Goal: Information Seeking & Learning: Learn about a topic

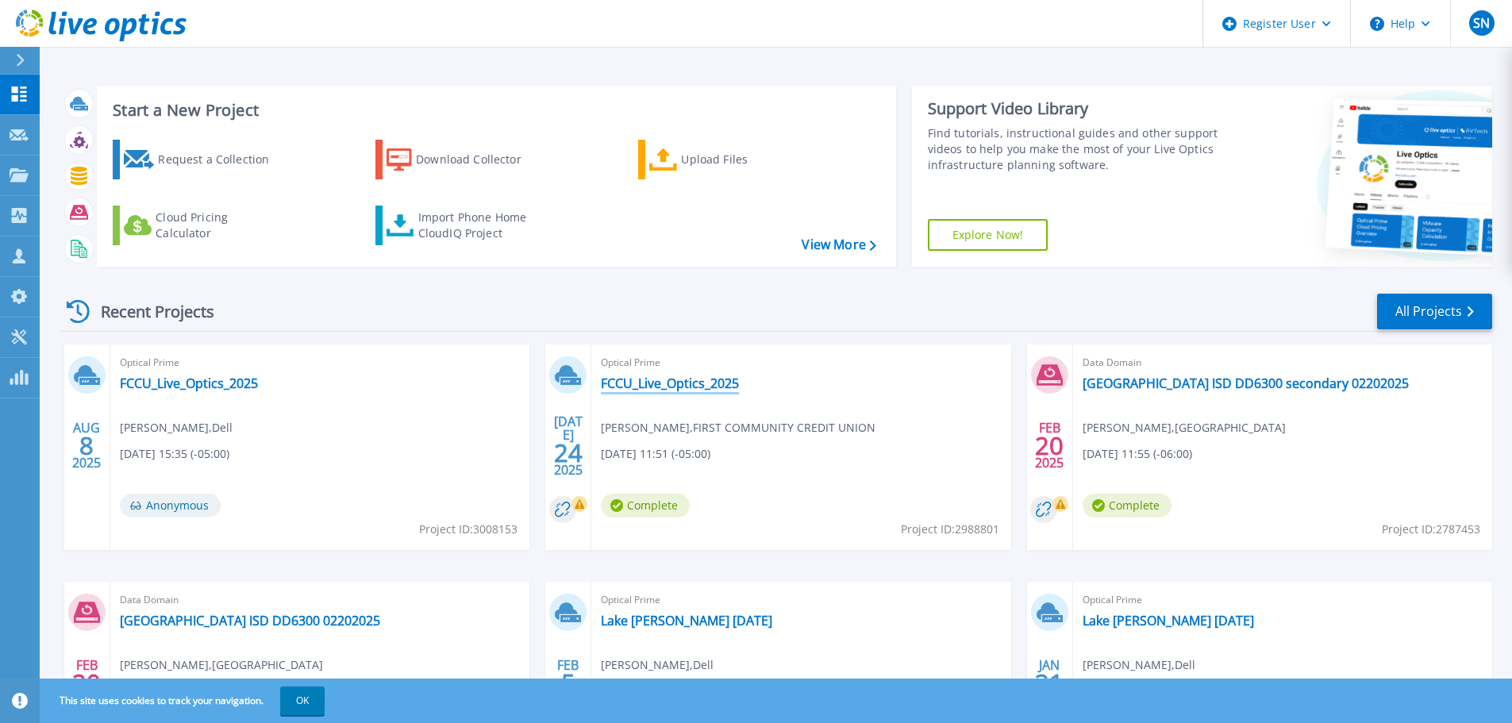
click at [638, 379] on link "FCCU_Live_Optics_2025" at bounding box center [670, 383] width 138 height 16
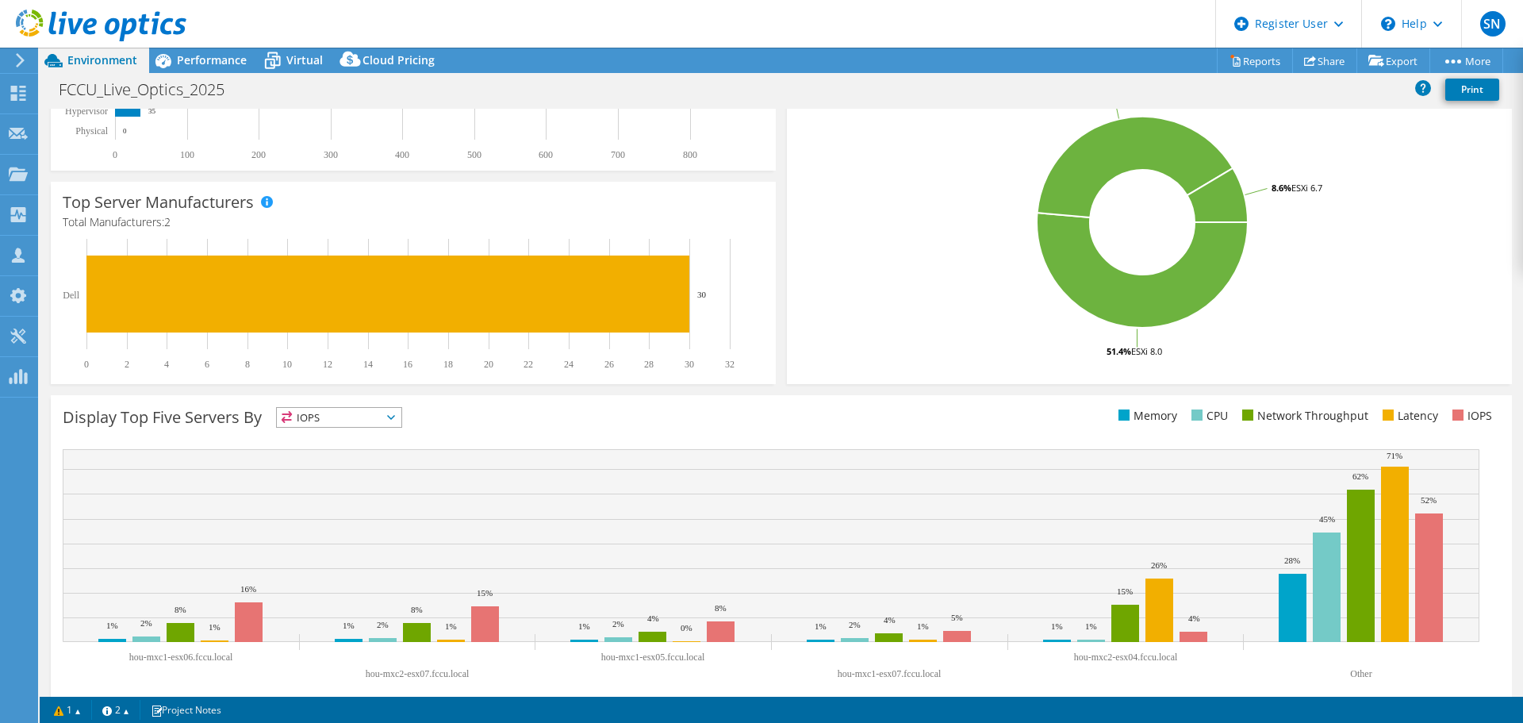
scroll to position [336, 0]
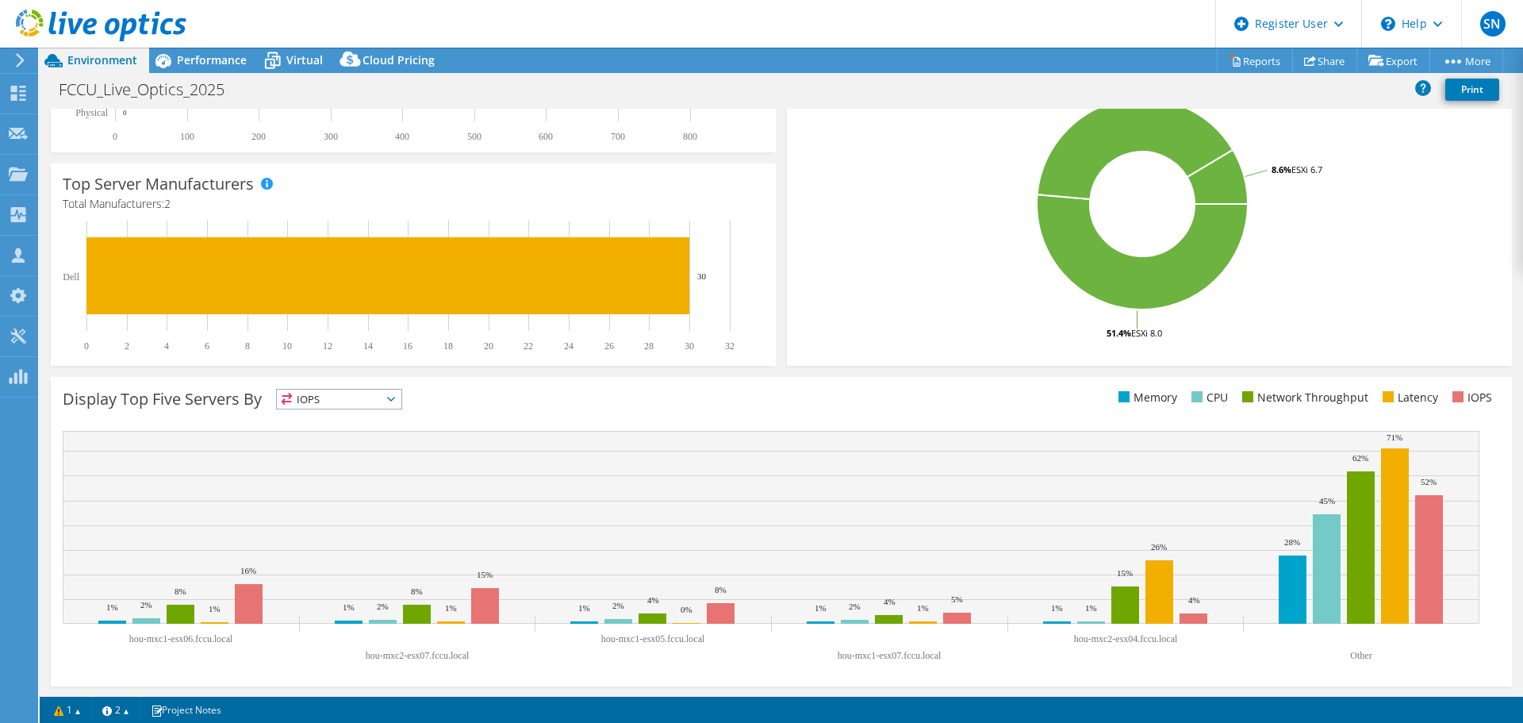
select select "USD"
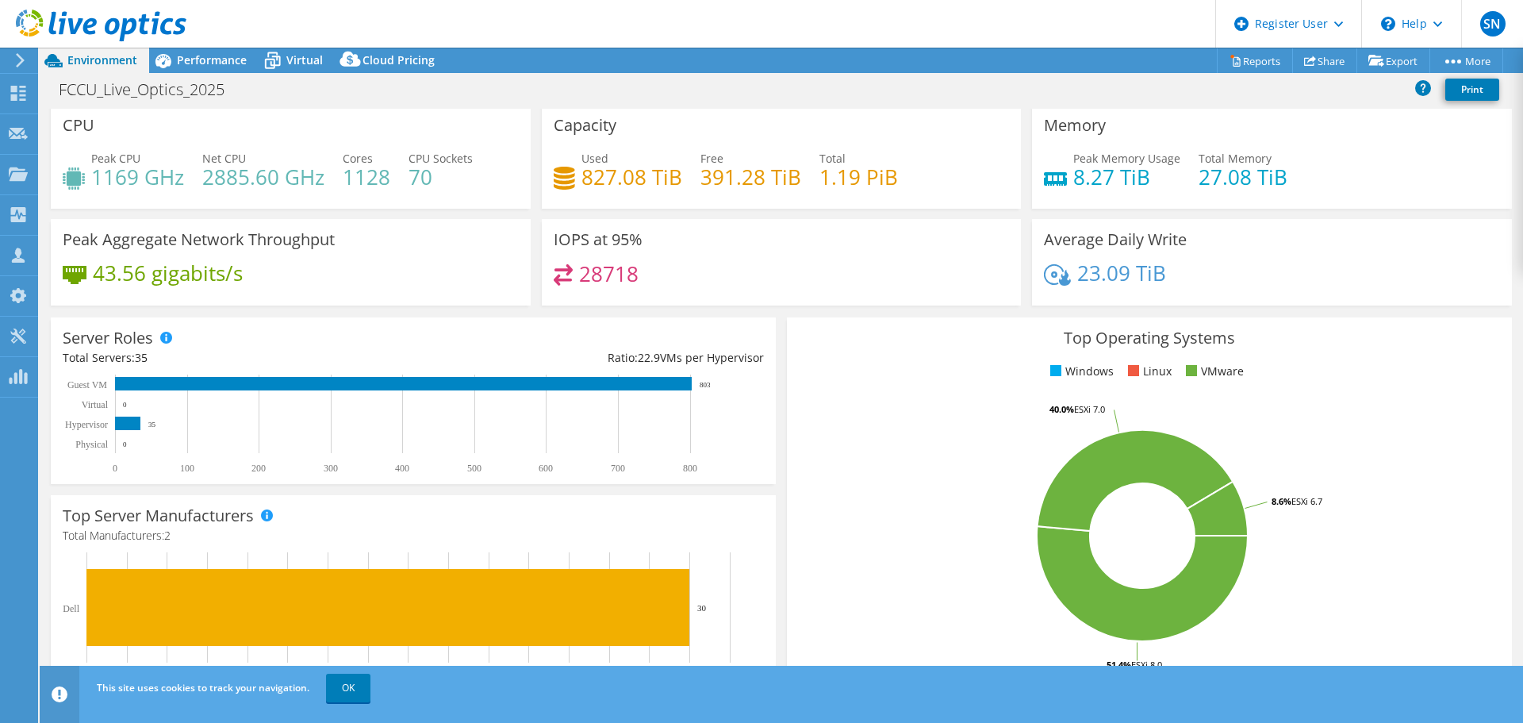
scroll to position [0, 0]
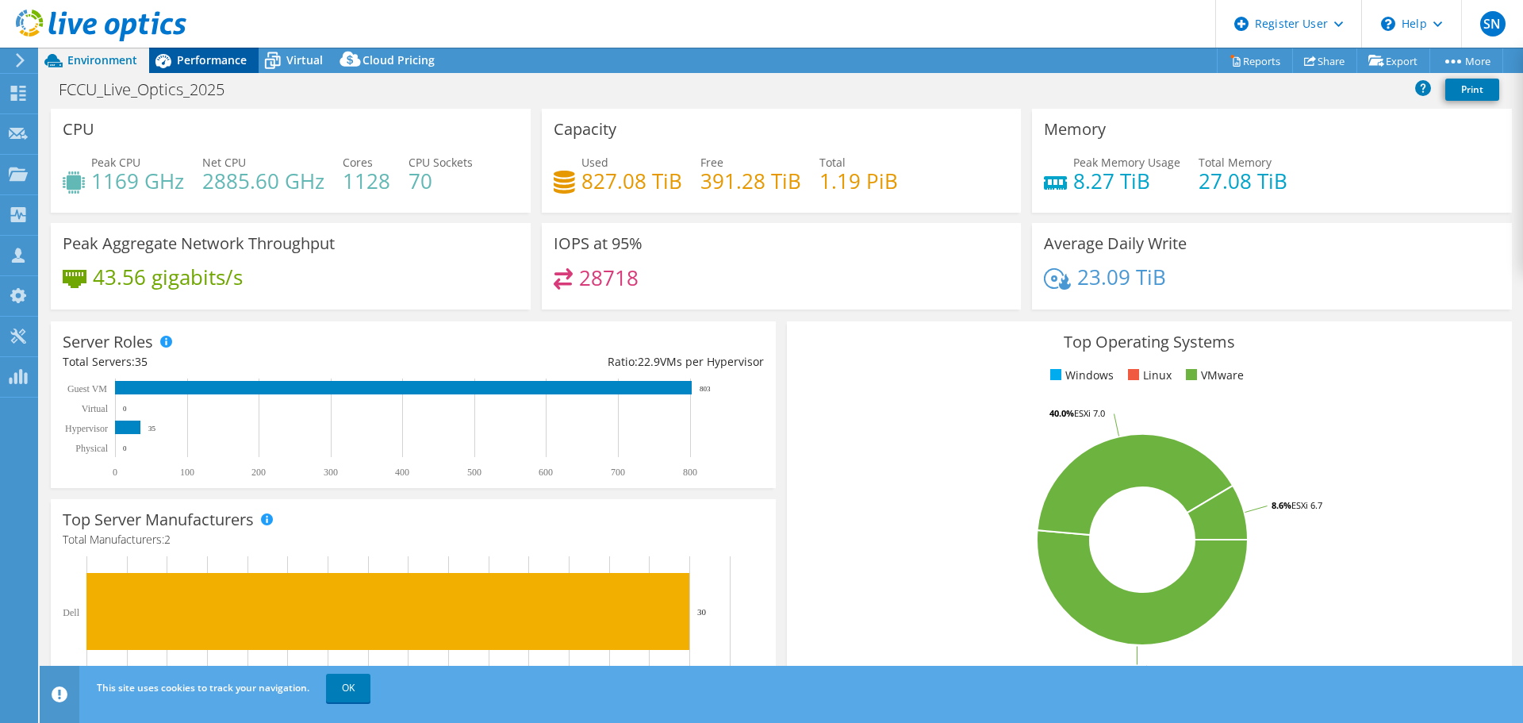
click at [206, 62] on span "Performance" at bounding box center [212, 59] width 70 height 15
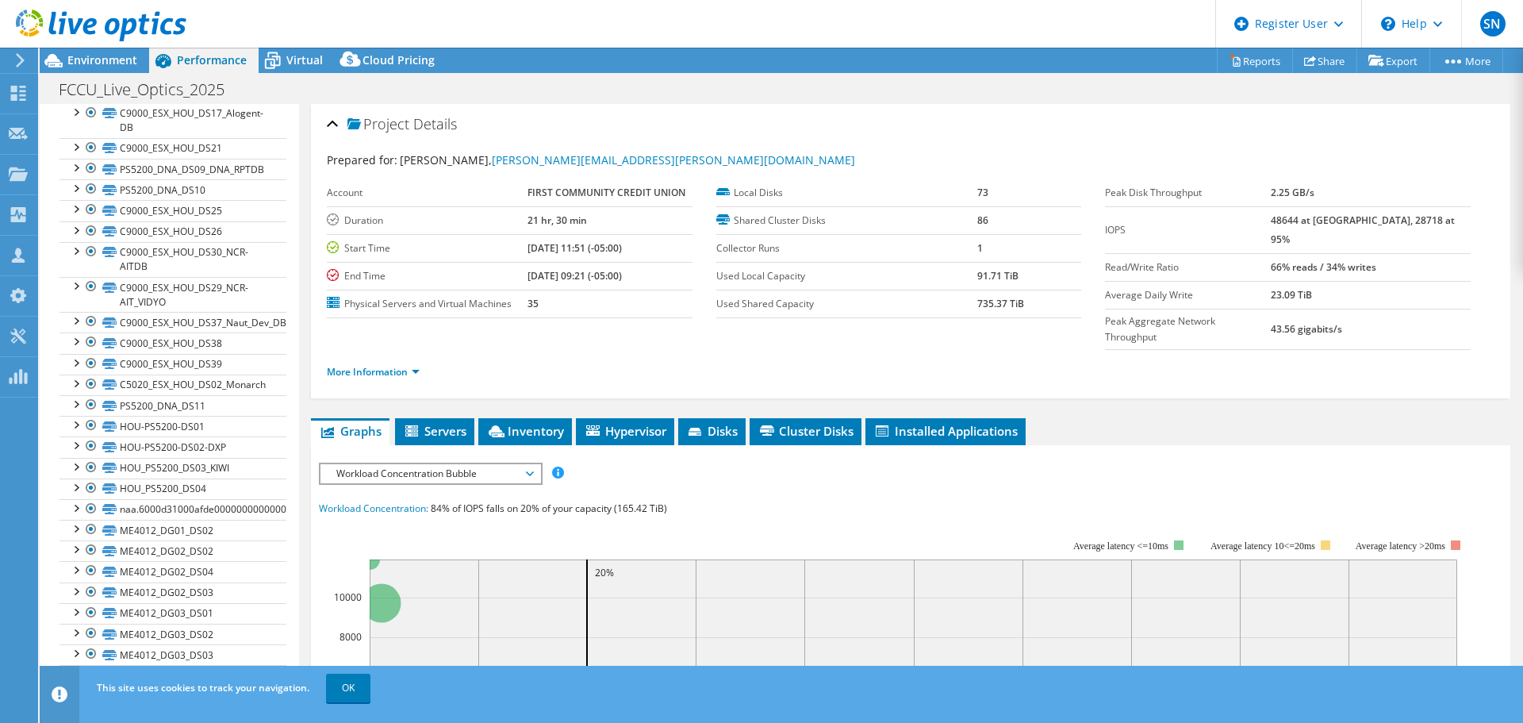
scroll to position [1550, 0]
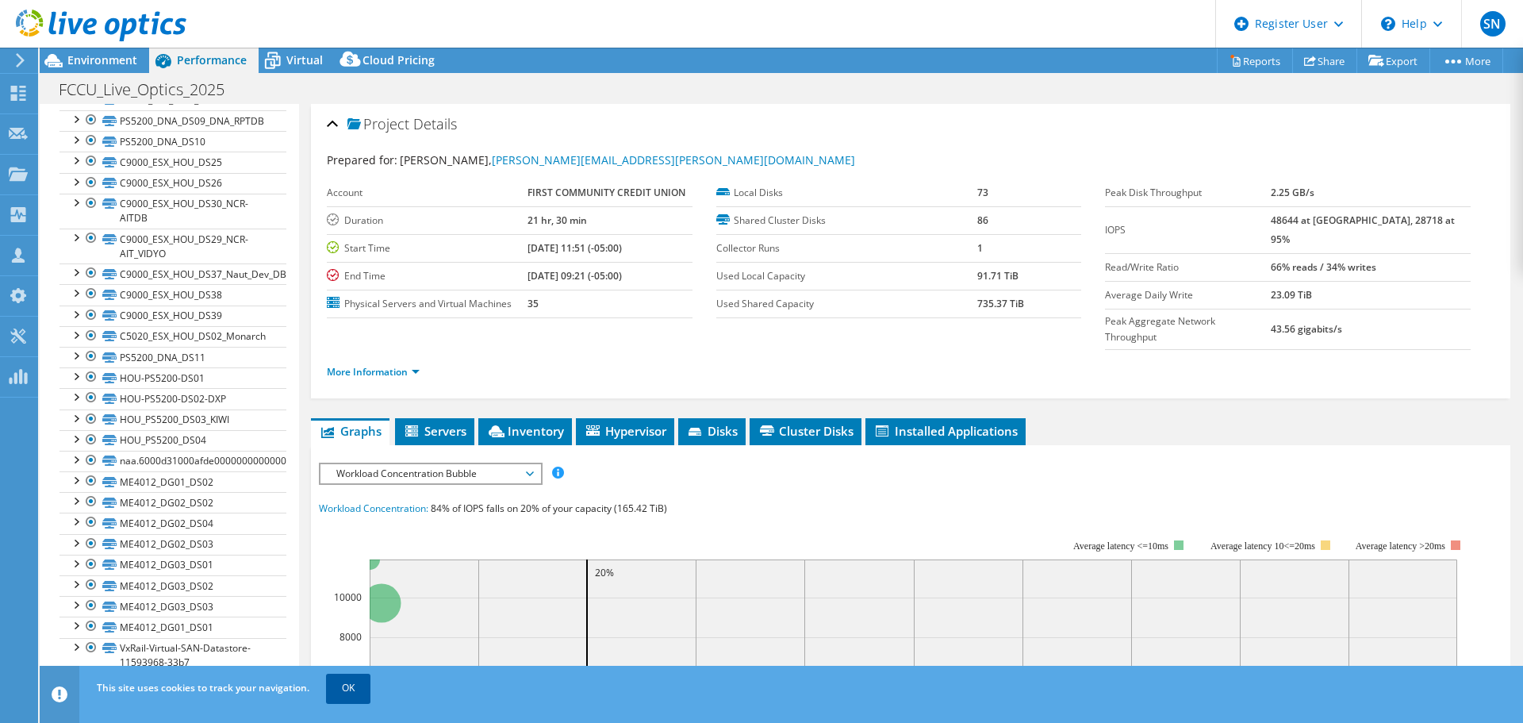
click at [344, 684] on link "OK" at bounding box center [348, 688] width 44 height 29
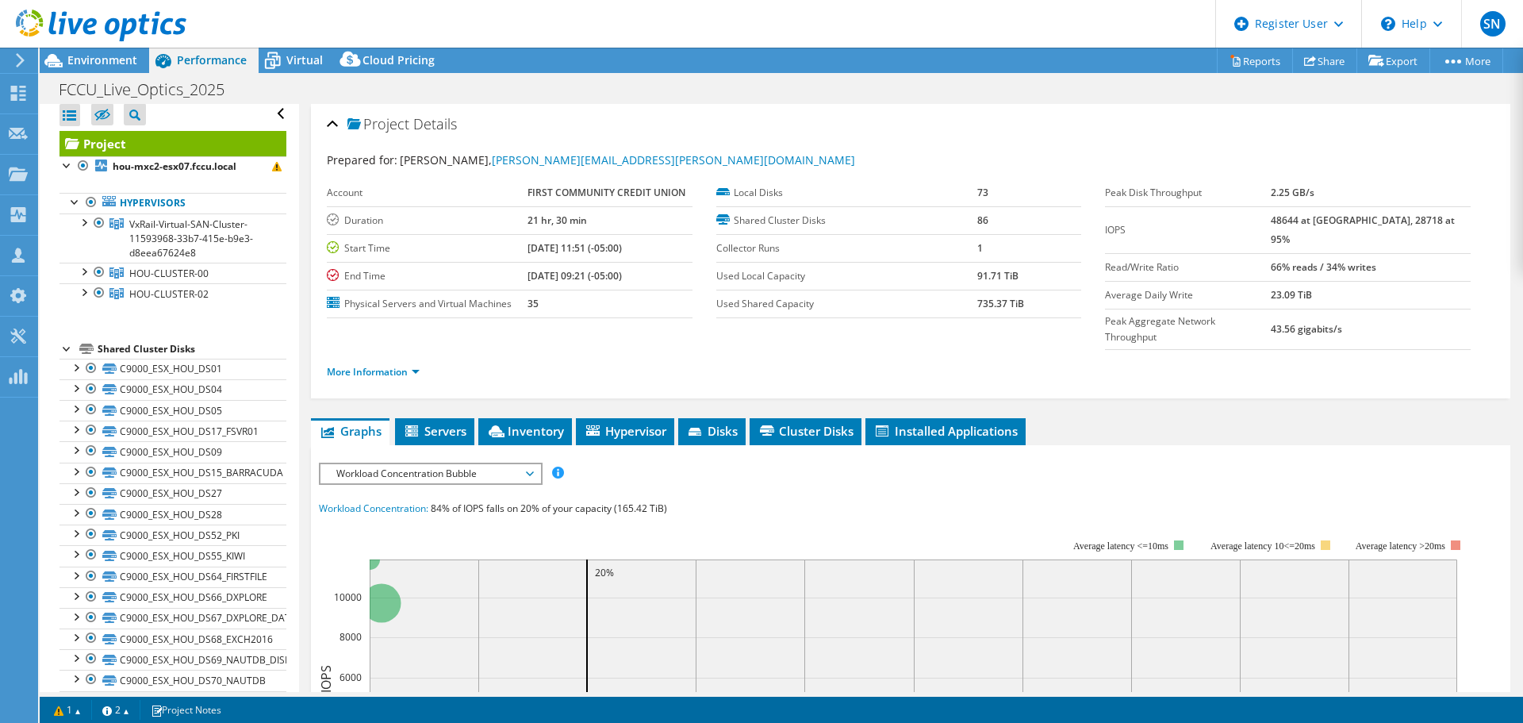
scroll to position [0, 0]
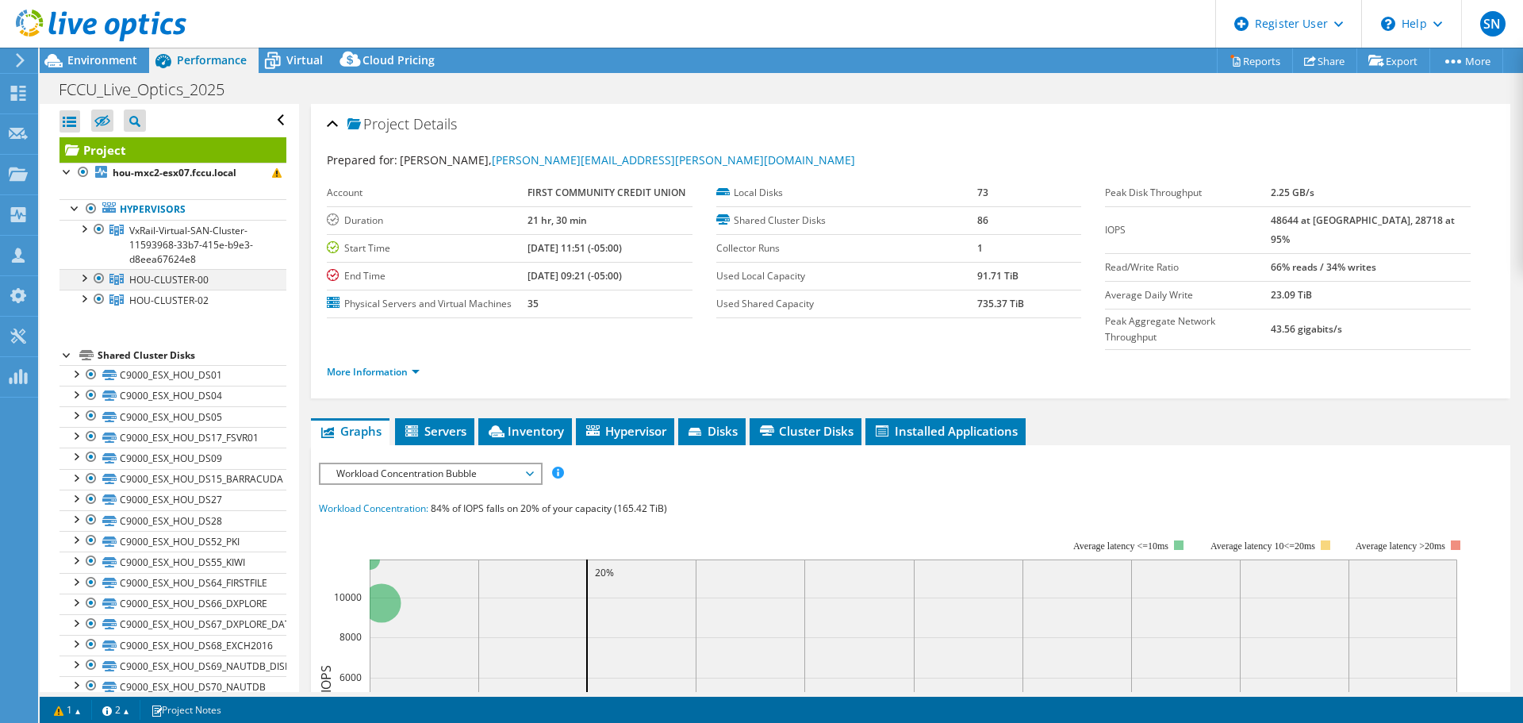
click at [85, 279] on div at bounding box center [83, 277] width 16 height 16
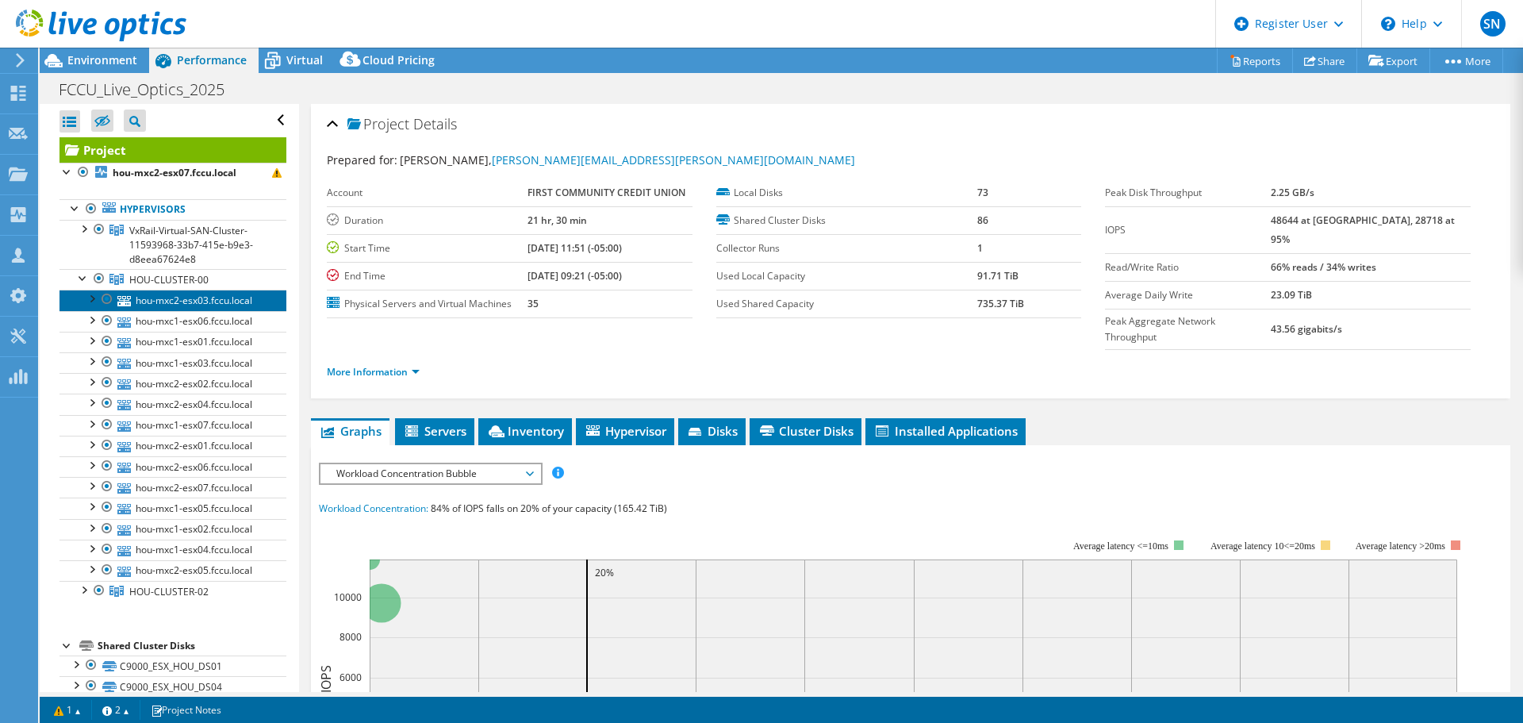
click at [168, 298] on link "hou-mxc2-esx03.fccu.local" at bounding box center [173, 300] width 227 height 21
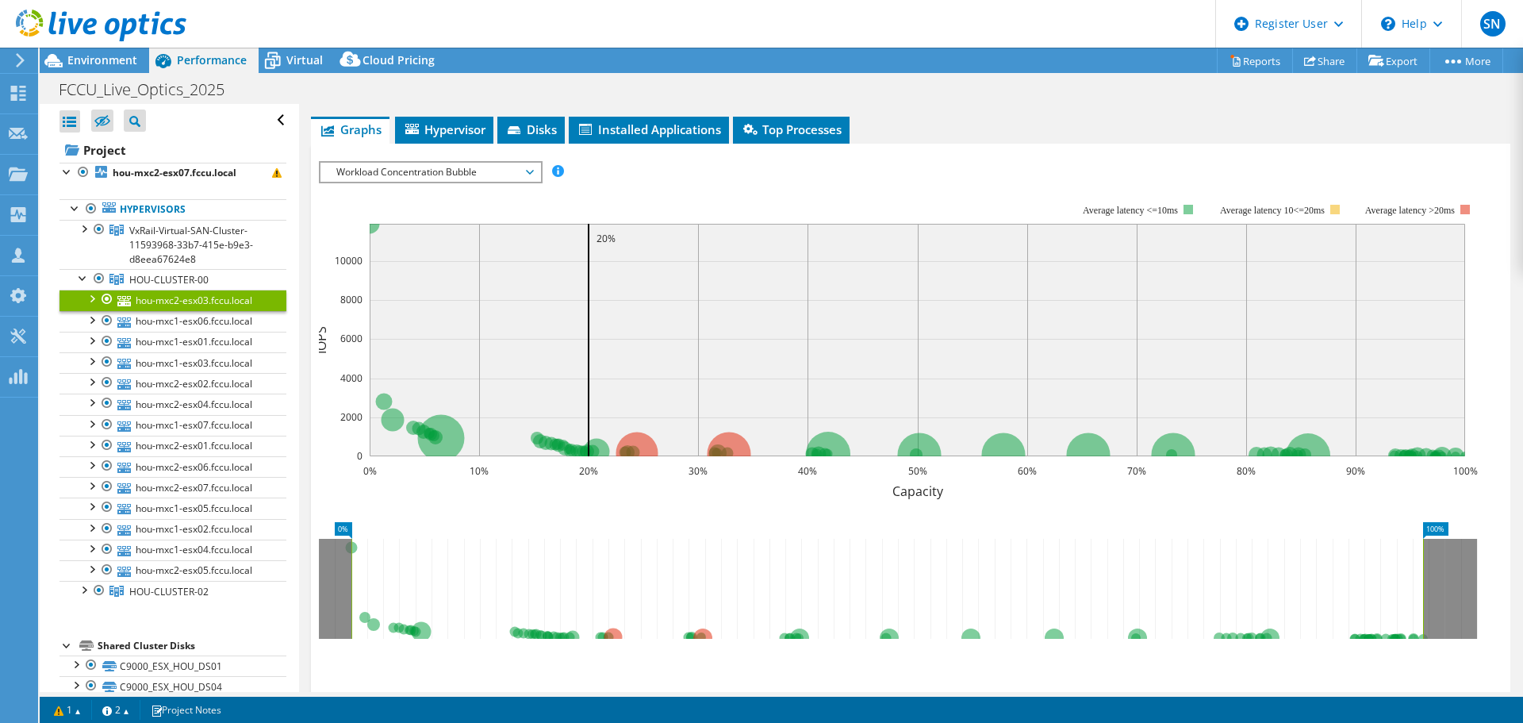
scroll to position [238, 0]
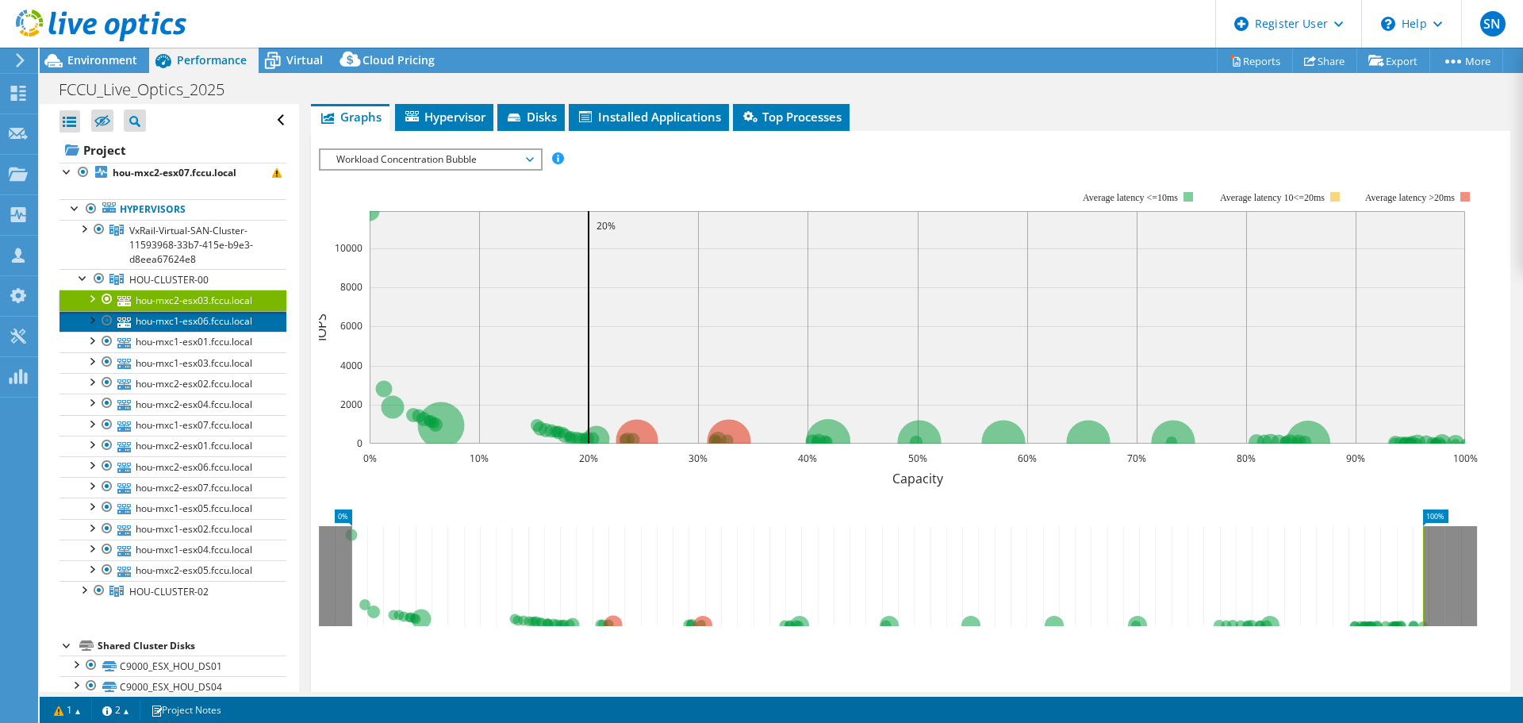
click at [159, 319] on link "hou-mxc1-esx06.fccu.local" at bounding box center [173, 321] width 227 height 21
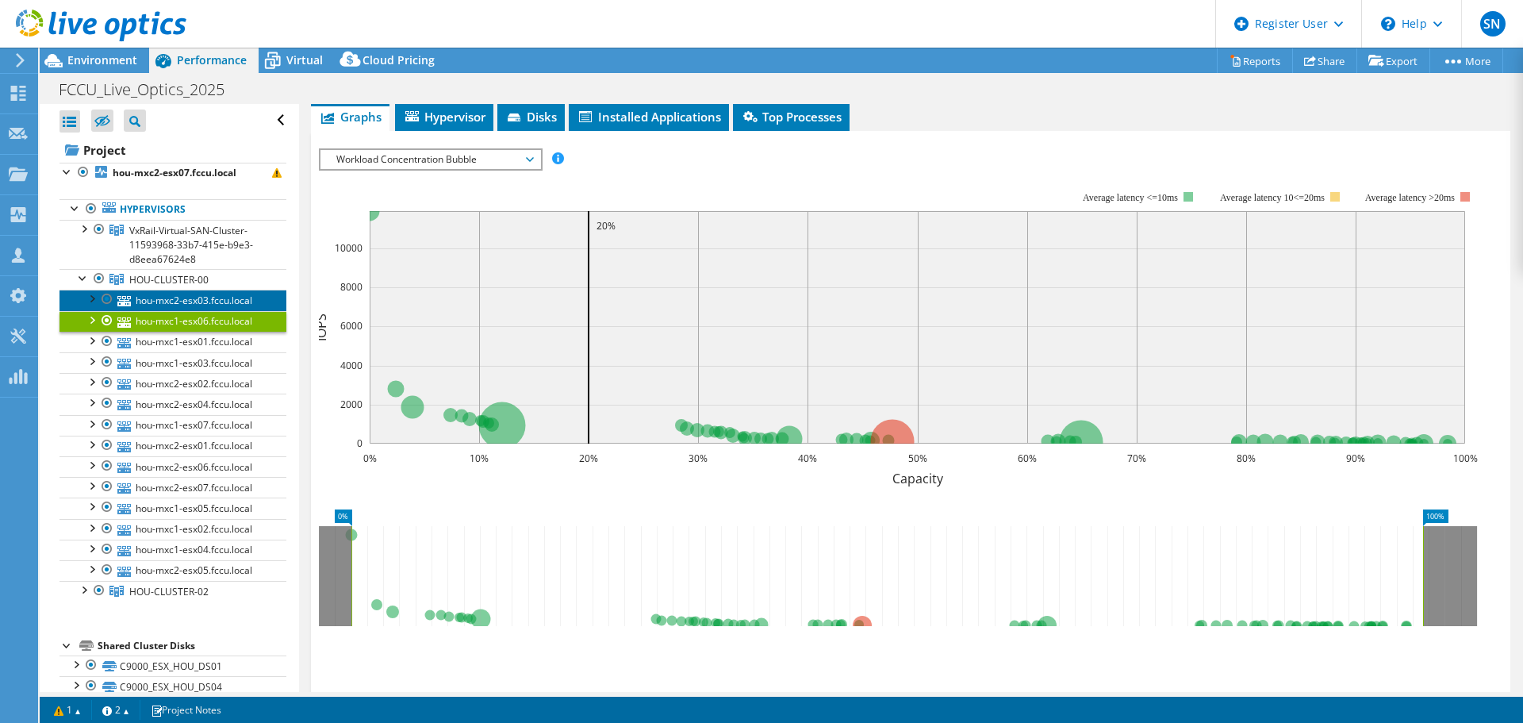
click at [190, 299] on link "hou-mxc2-esx03.fccu.local" at bounding box center [173, 300] width 227 height 21
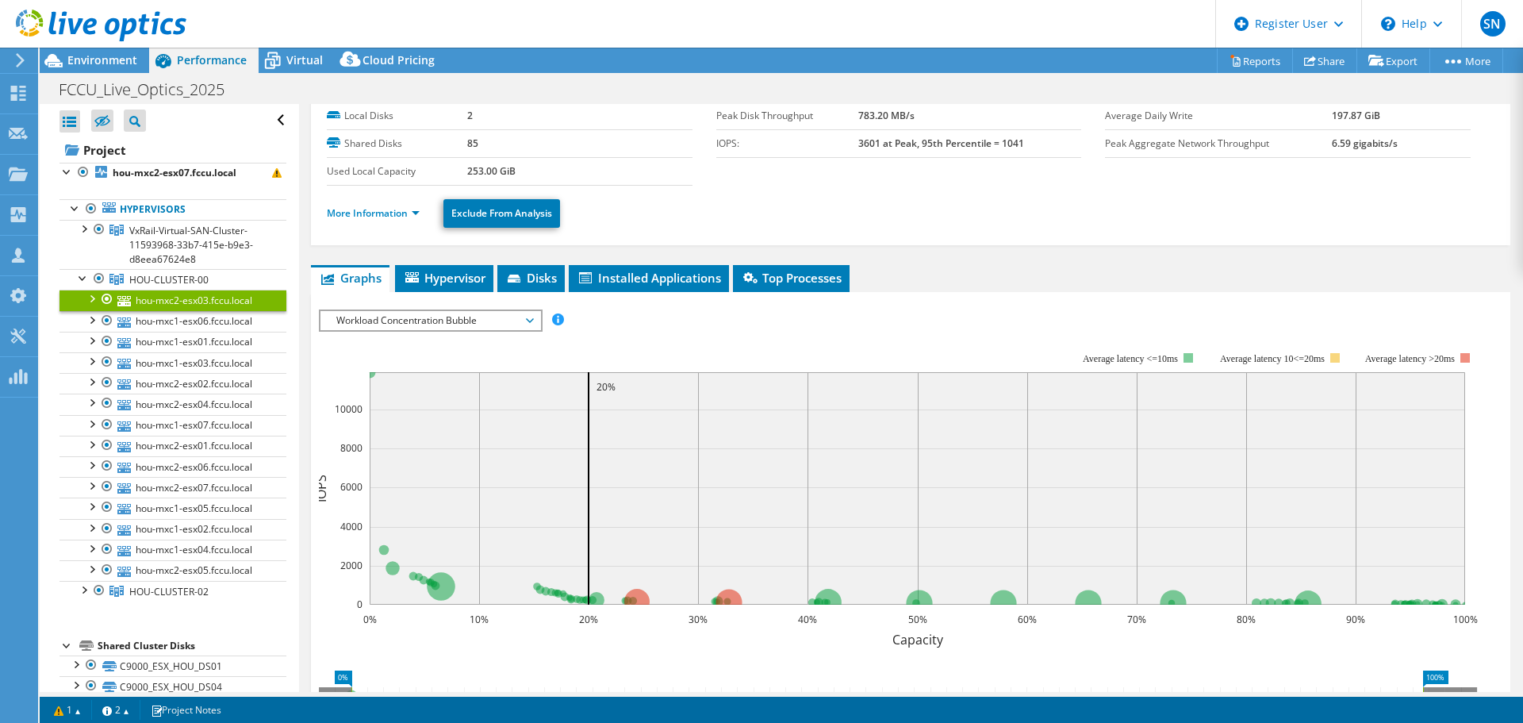
scroll to position [0, 0]
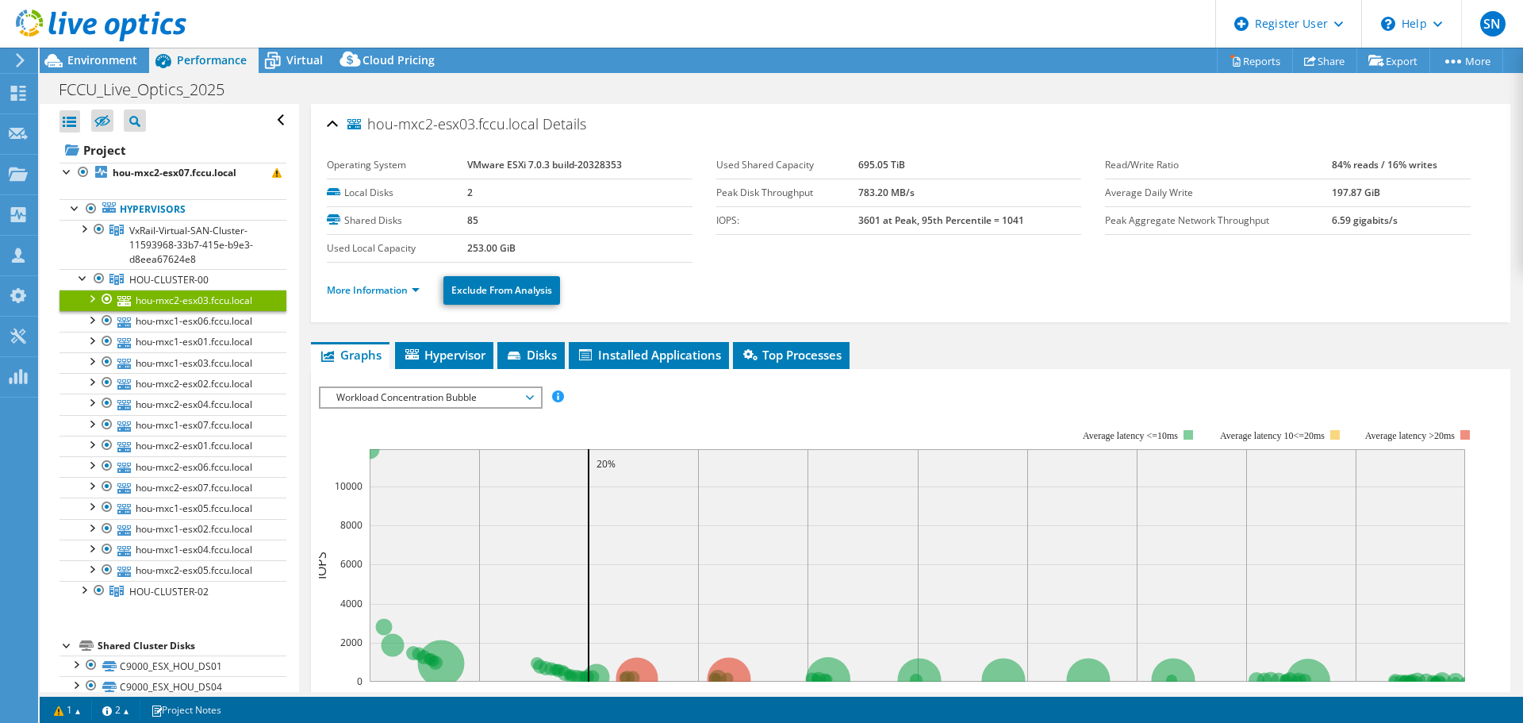
click at [531, 398] on span "Workload Concentration Bubble" at bounding box center [430, 397] width 204 height 19
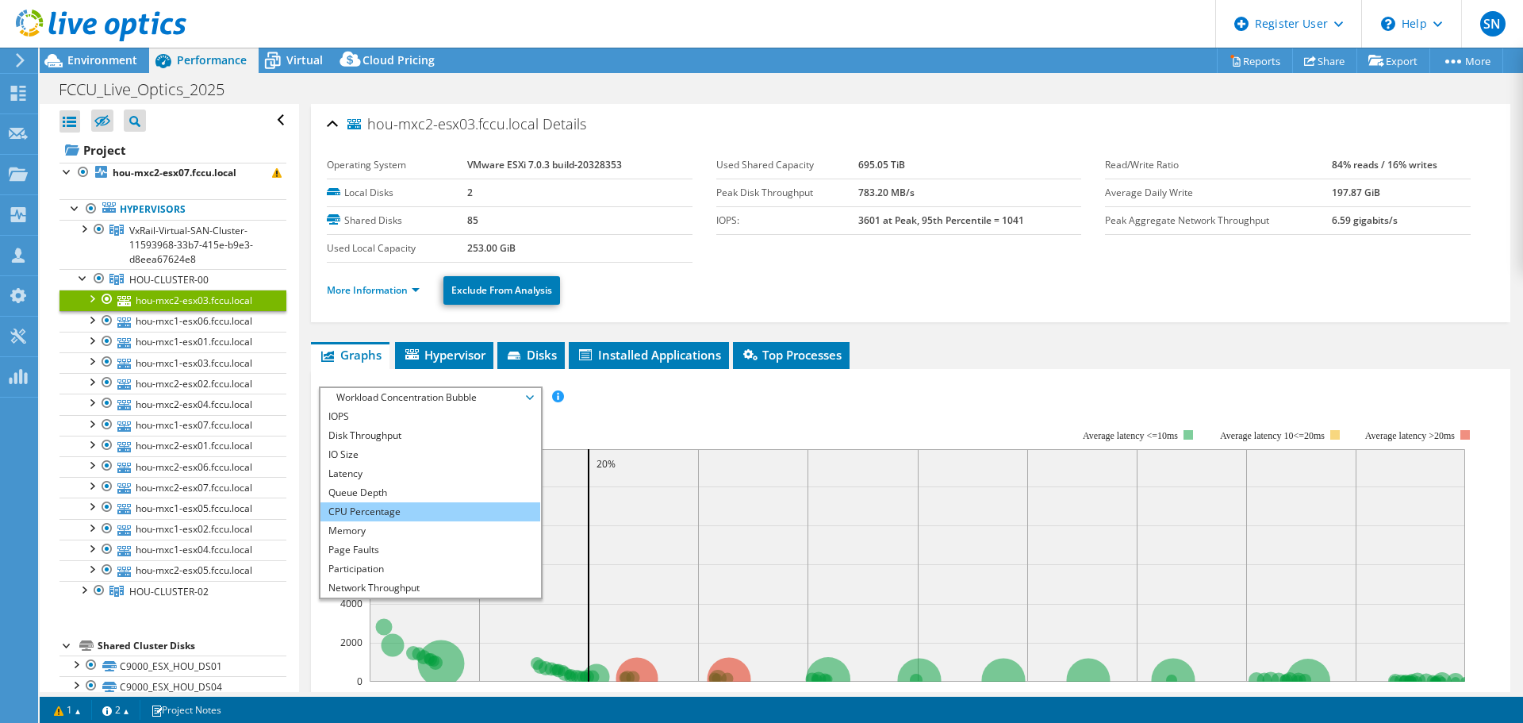
click at [484, 516] on li "CPU Percentage" at bounding box center [431, 511] width 220 height 19
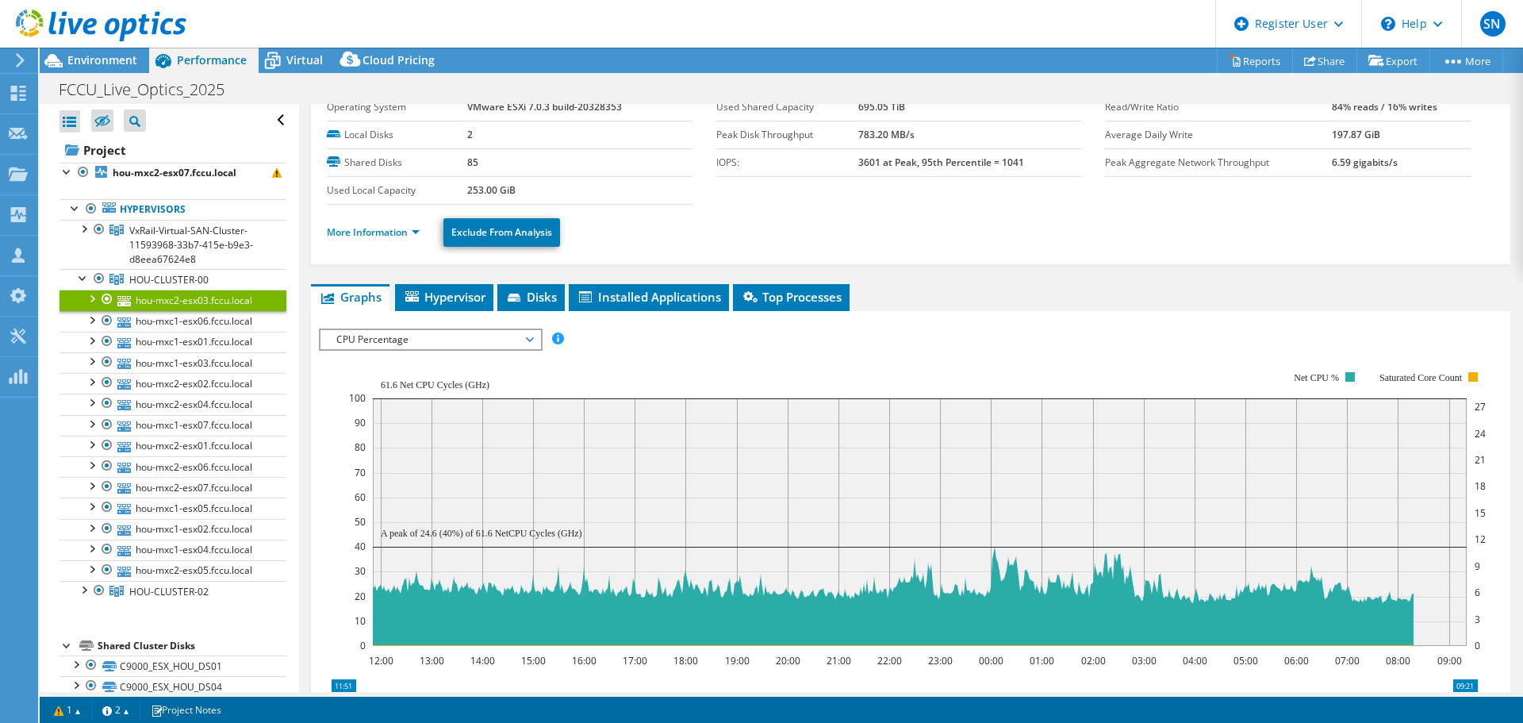
scroll to position [79, 0]
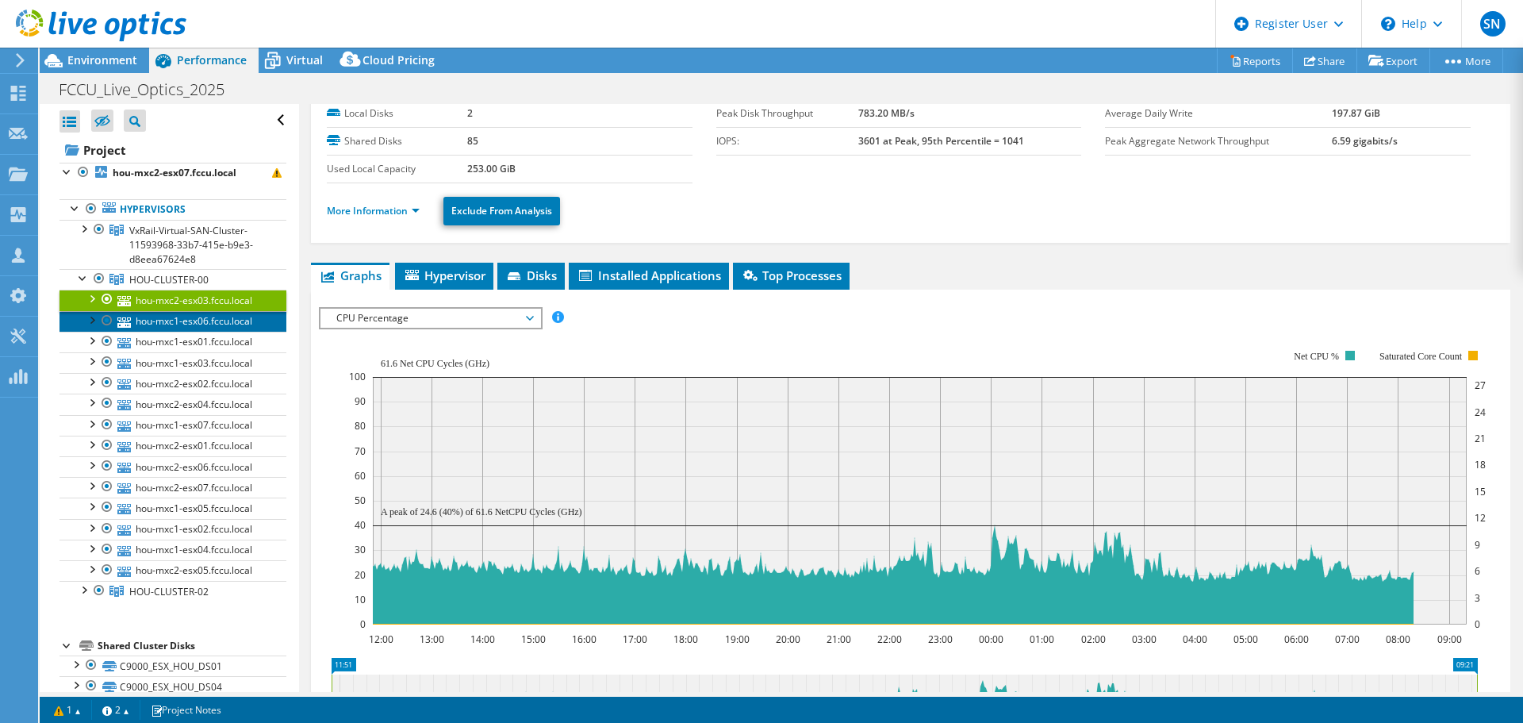
click at [180, 323] on link "hou-mxc1-esx06.fccu.local" at bounding box center [173, 321] width 227 height 21
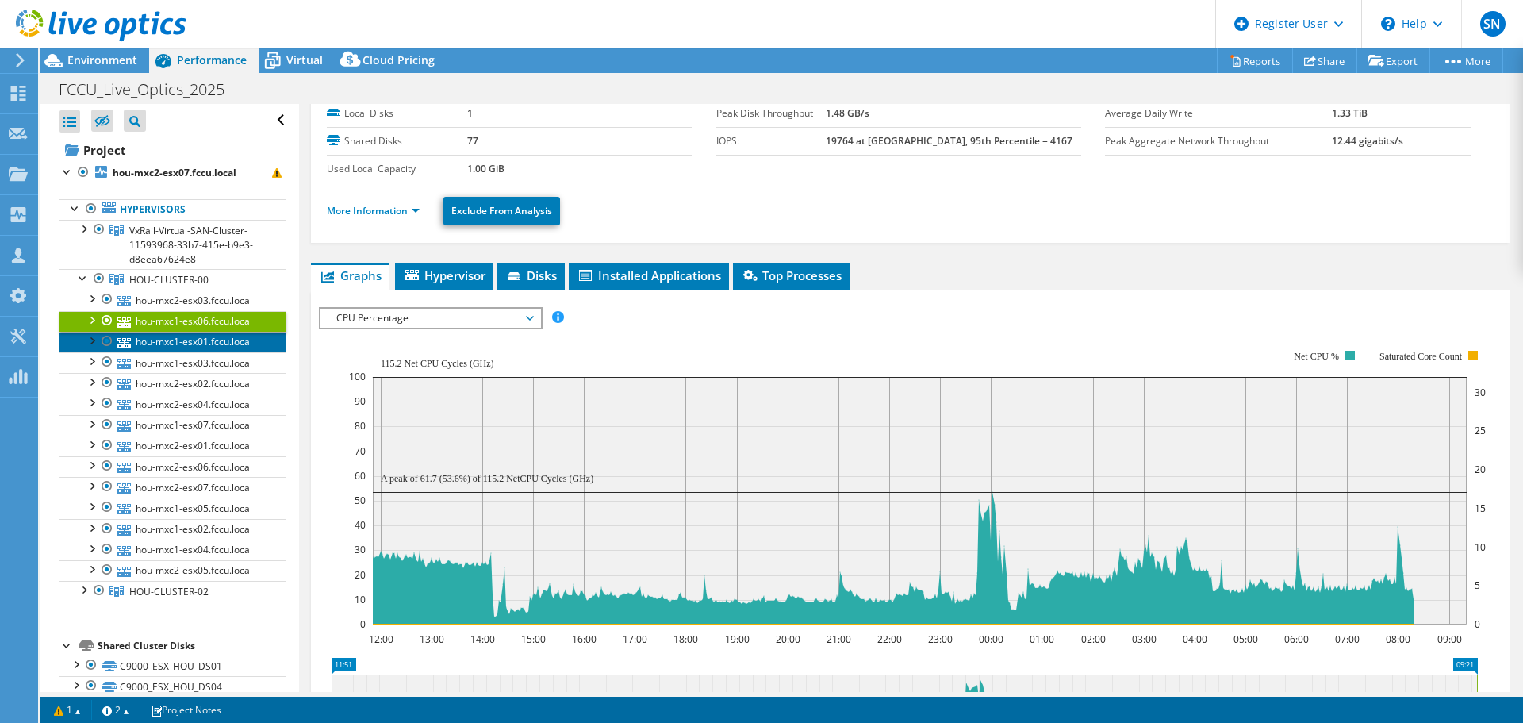
click at [180, 334] on link "hou-mxc1-esx01.fccu.local" at bounding box center [173, 342] width 227 height 21
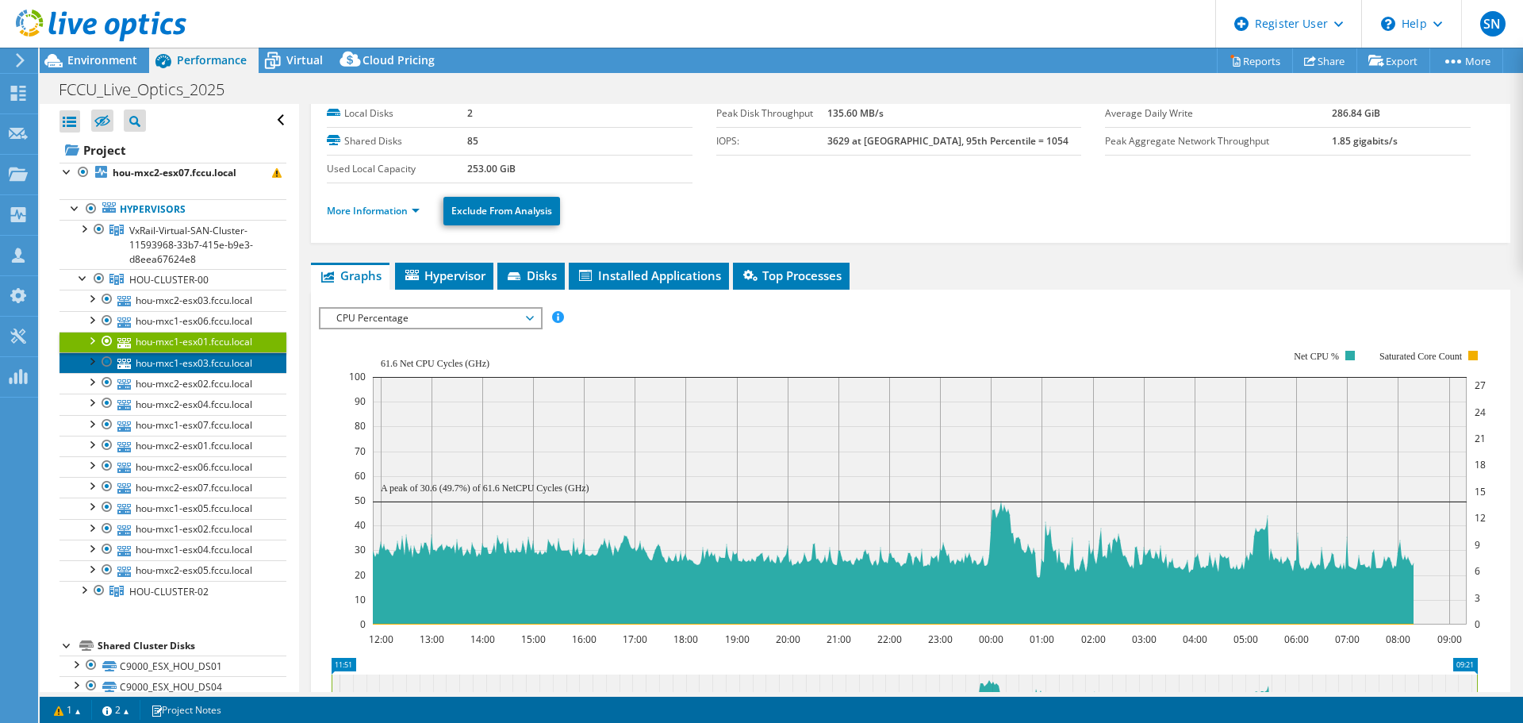
click at [179, 361] on link "hou-mxc1-esx03.fccu.local" at bounding box center [173, 362] width 227 height 21
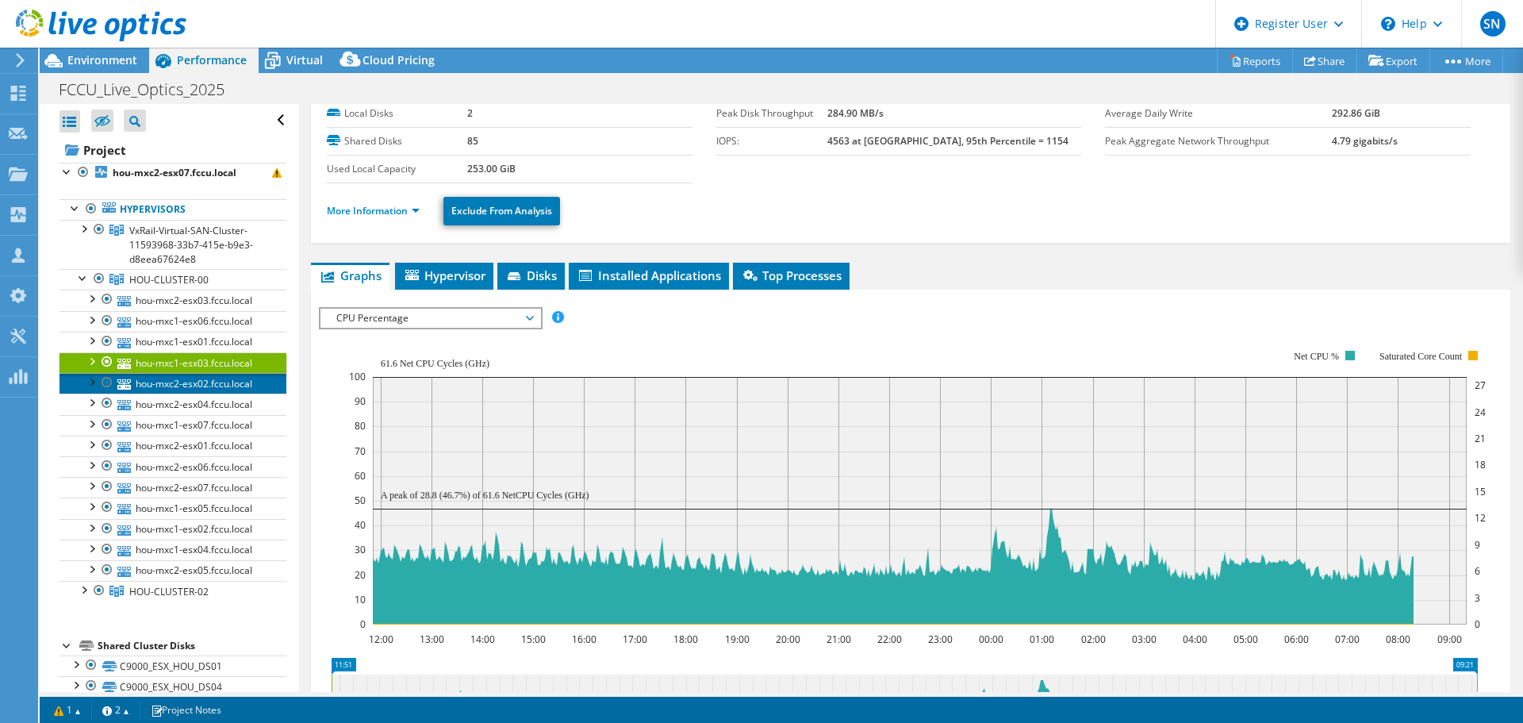
click at [179, 381] on link "hou-mxc2-esx02.fccu.local" at bounding box center [173, 383] width 227 height 21
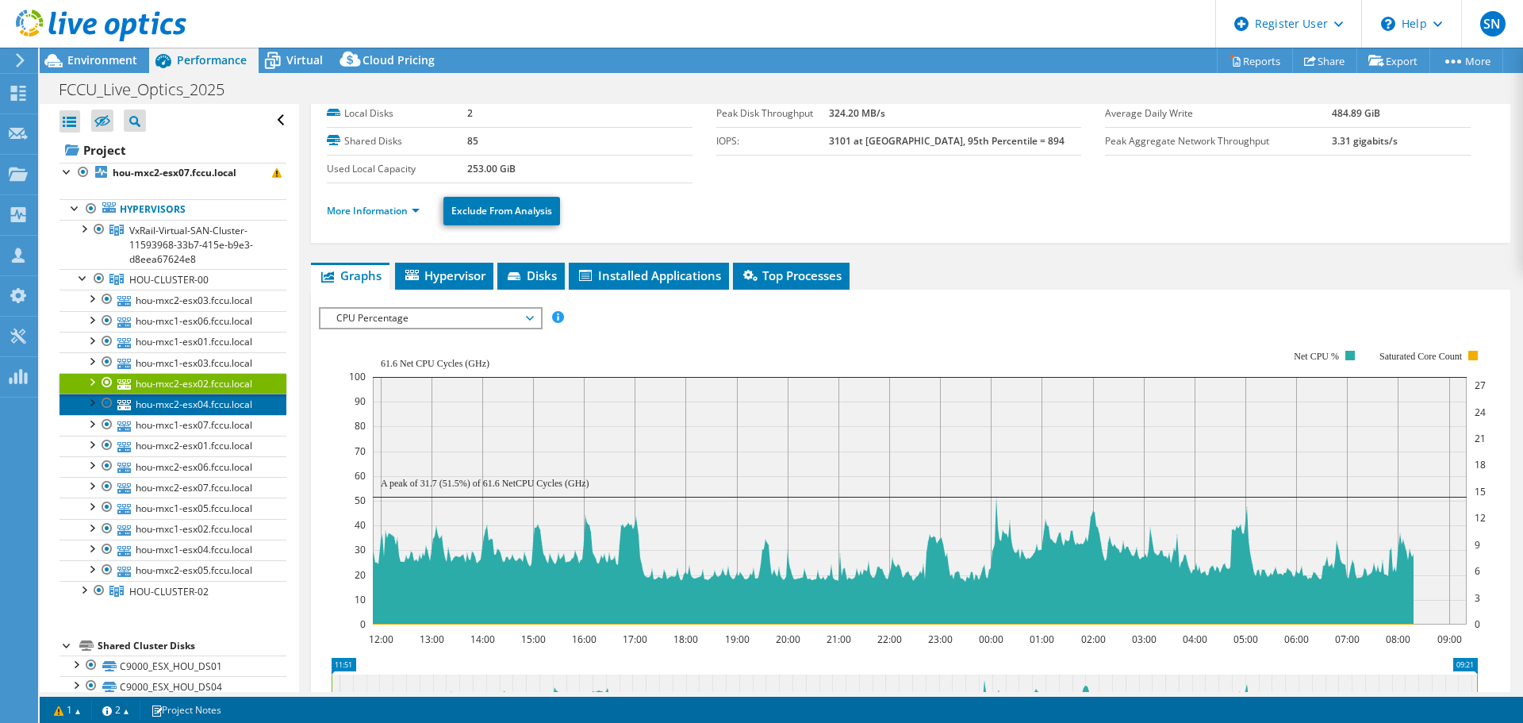
click at [185, 400] on link "hou-mxc2-esx04.fccu.local" at bounding box center [173, 404] width 227 height 21
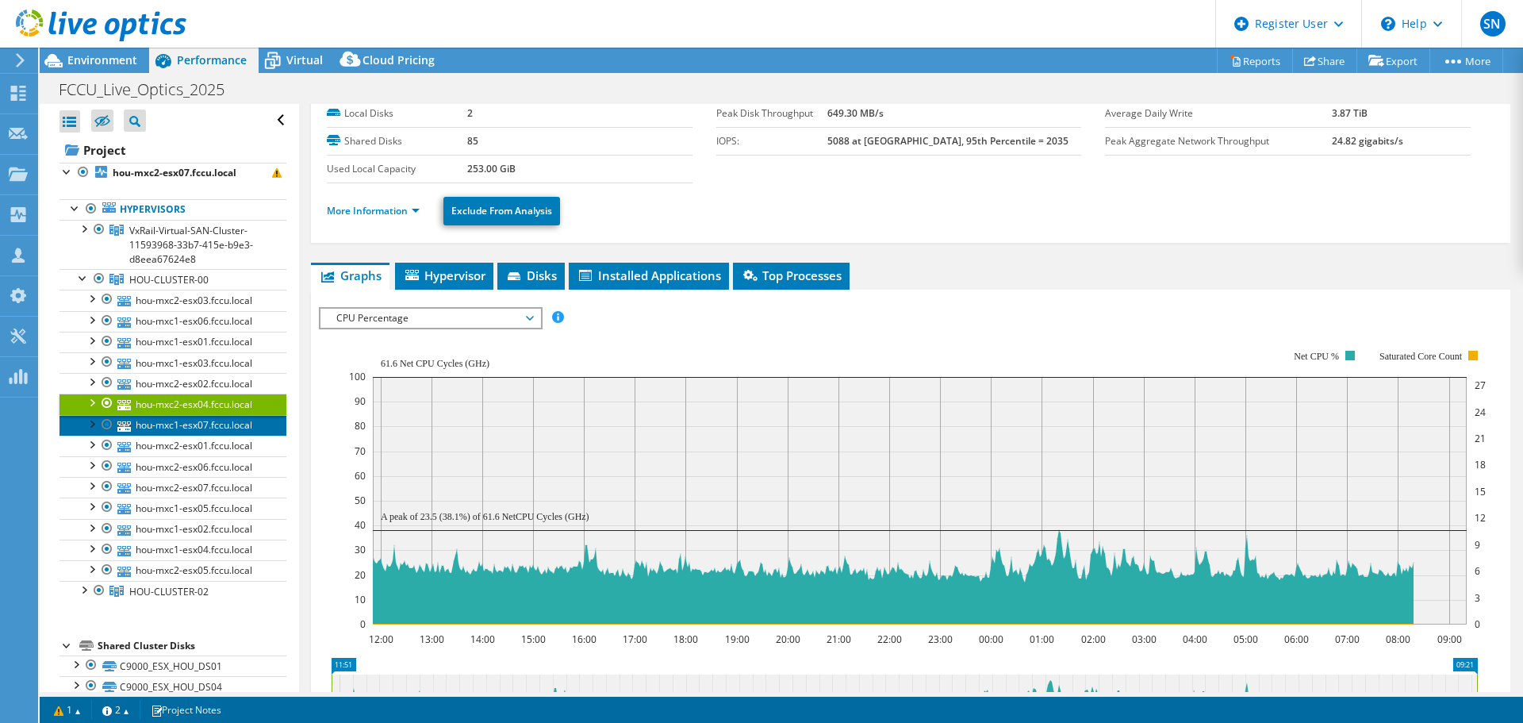
click at [186, 422] on link "hou-mxc1-esx07.fccu.local" at bounding box center [173, 425] width 227 height 21
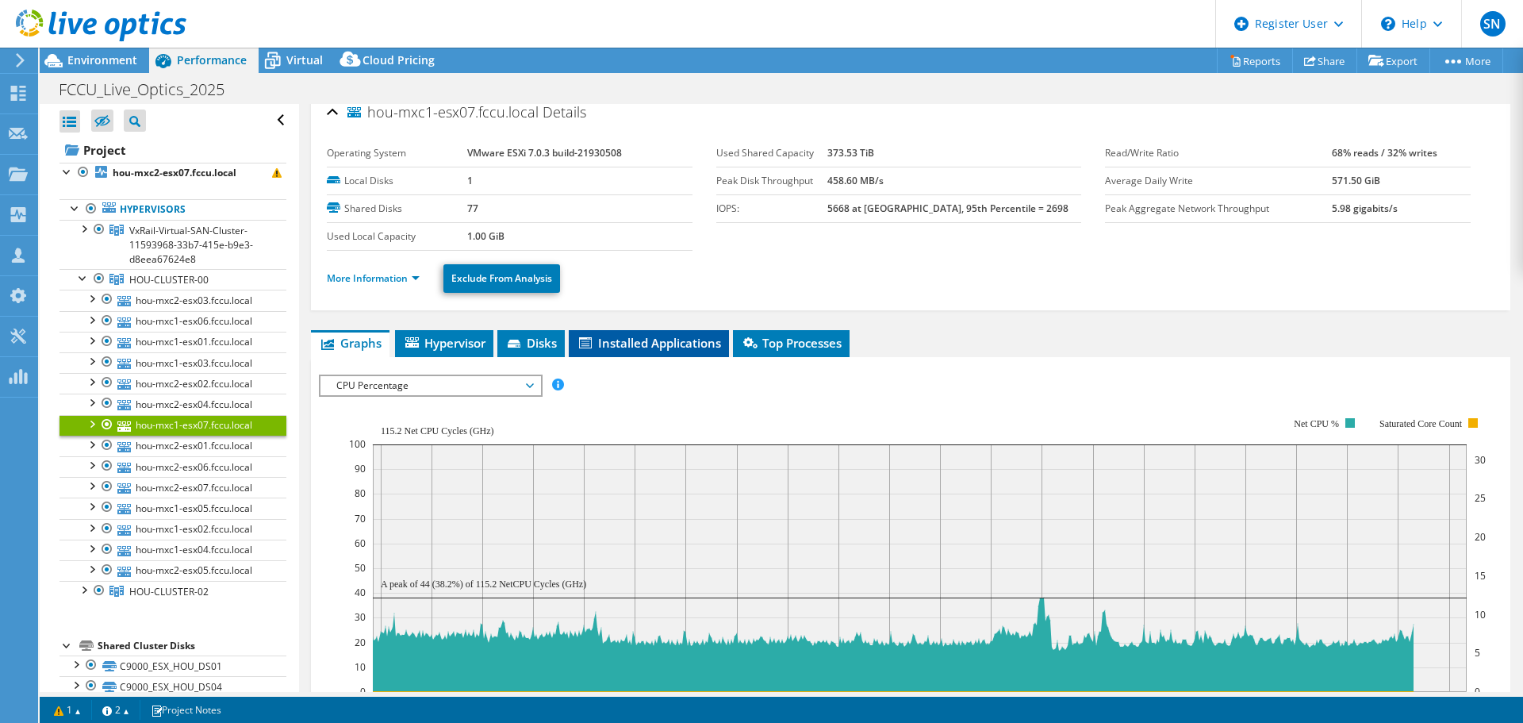
scroll to position [0, 0]
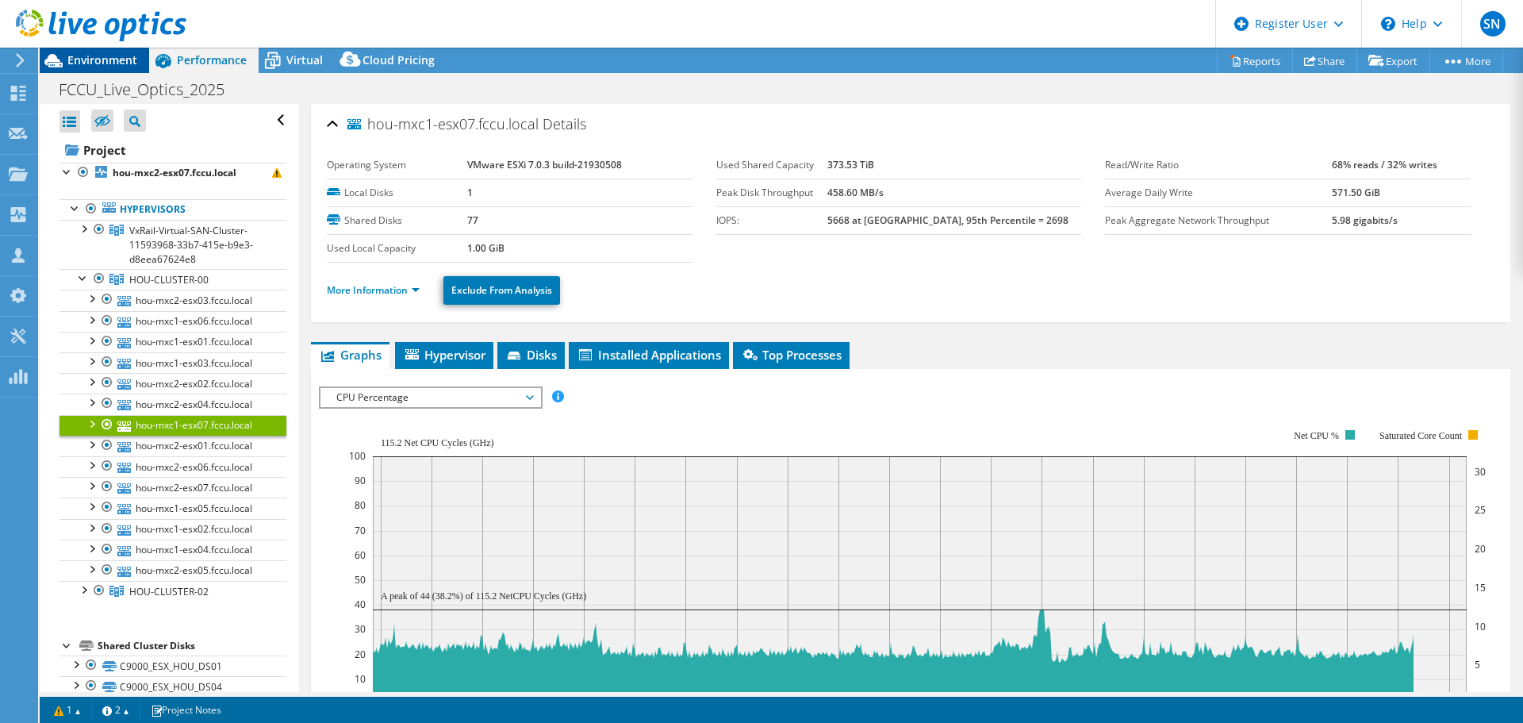
click at [82, 56] on span "Environment" at bounding box center [102, 59] width 70 height 15
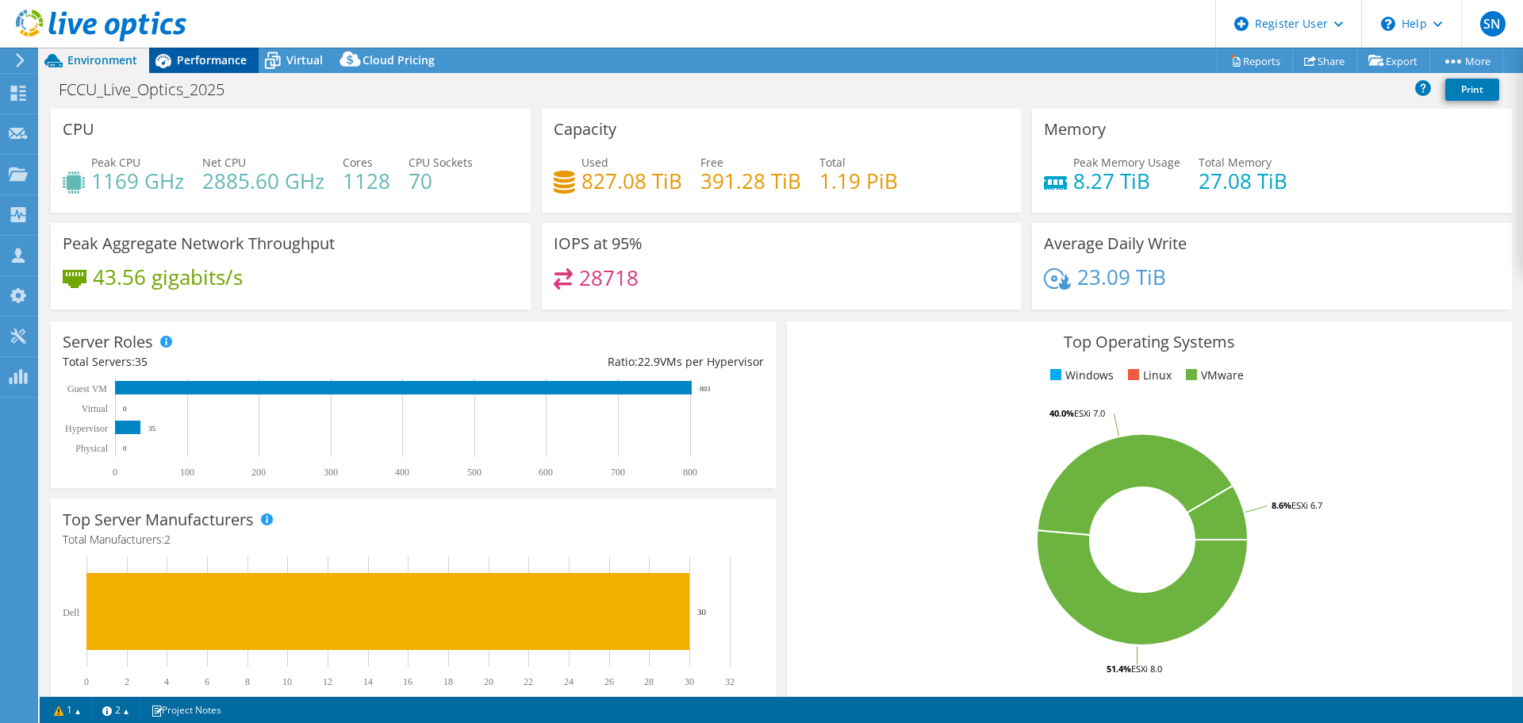
click at [185, 59] on span "Performance" at bounding box center [212, 59] width 70 height 15
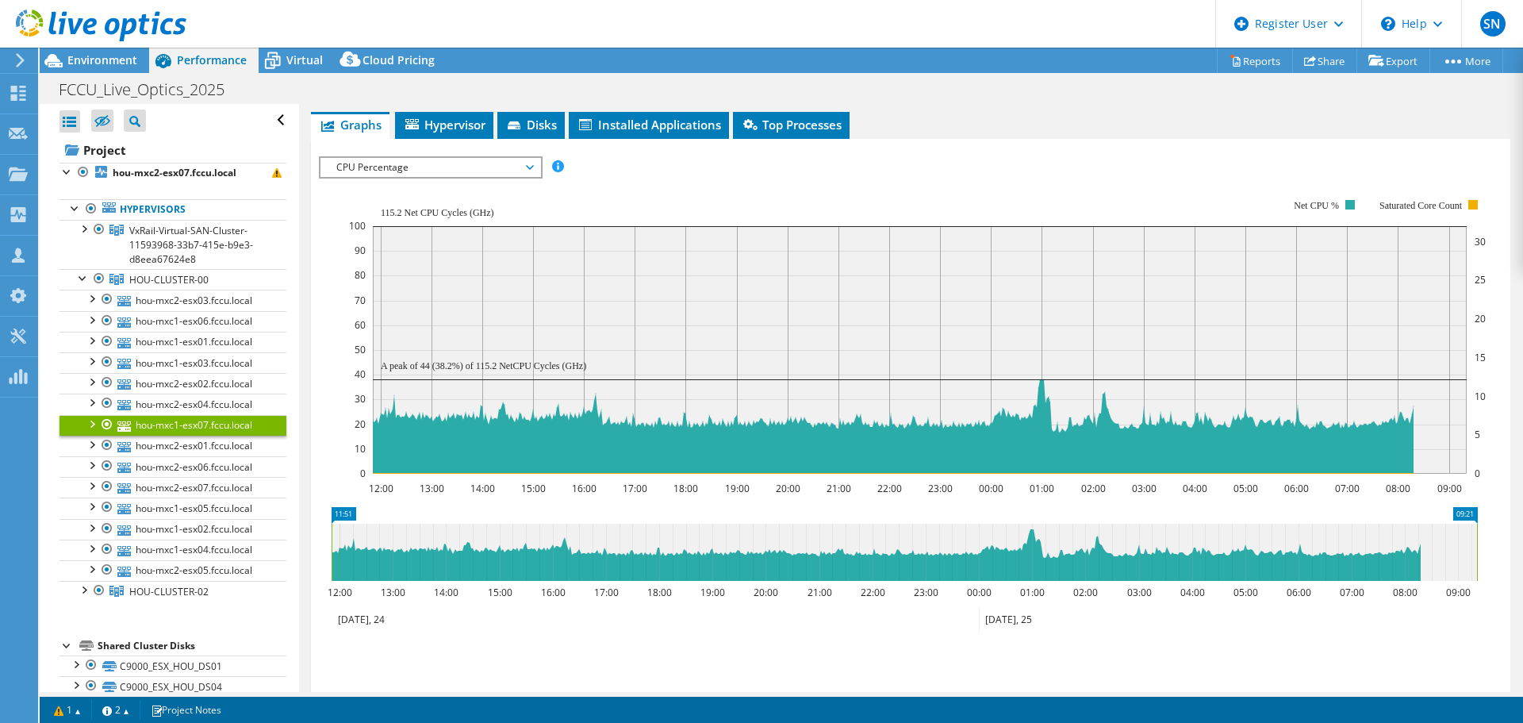
scroll to position [238, 0]
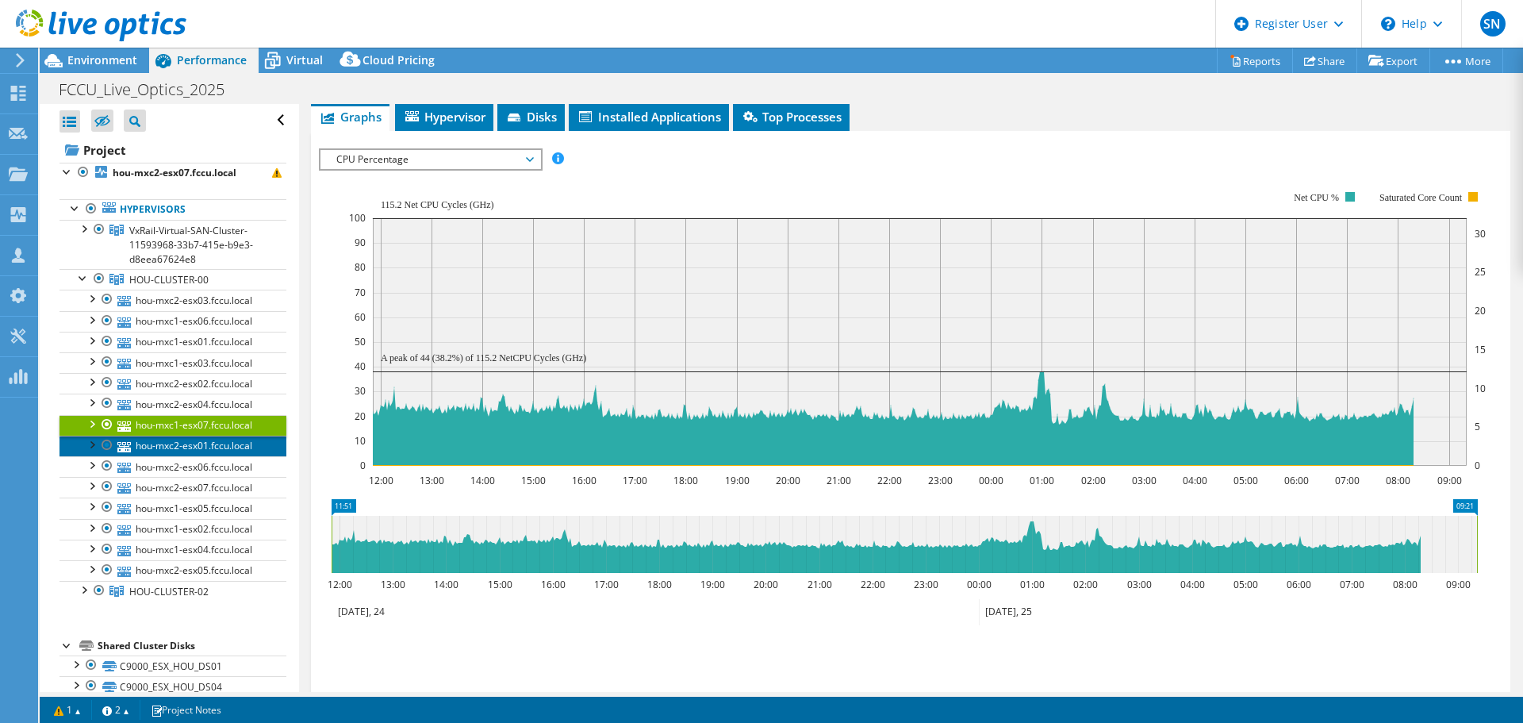
click at [144, 444] on link "hou-mxc2-esx01.fccu.local" at bounding box center [173, 446] width 227 height 21
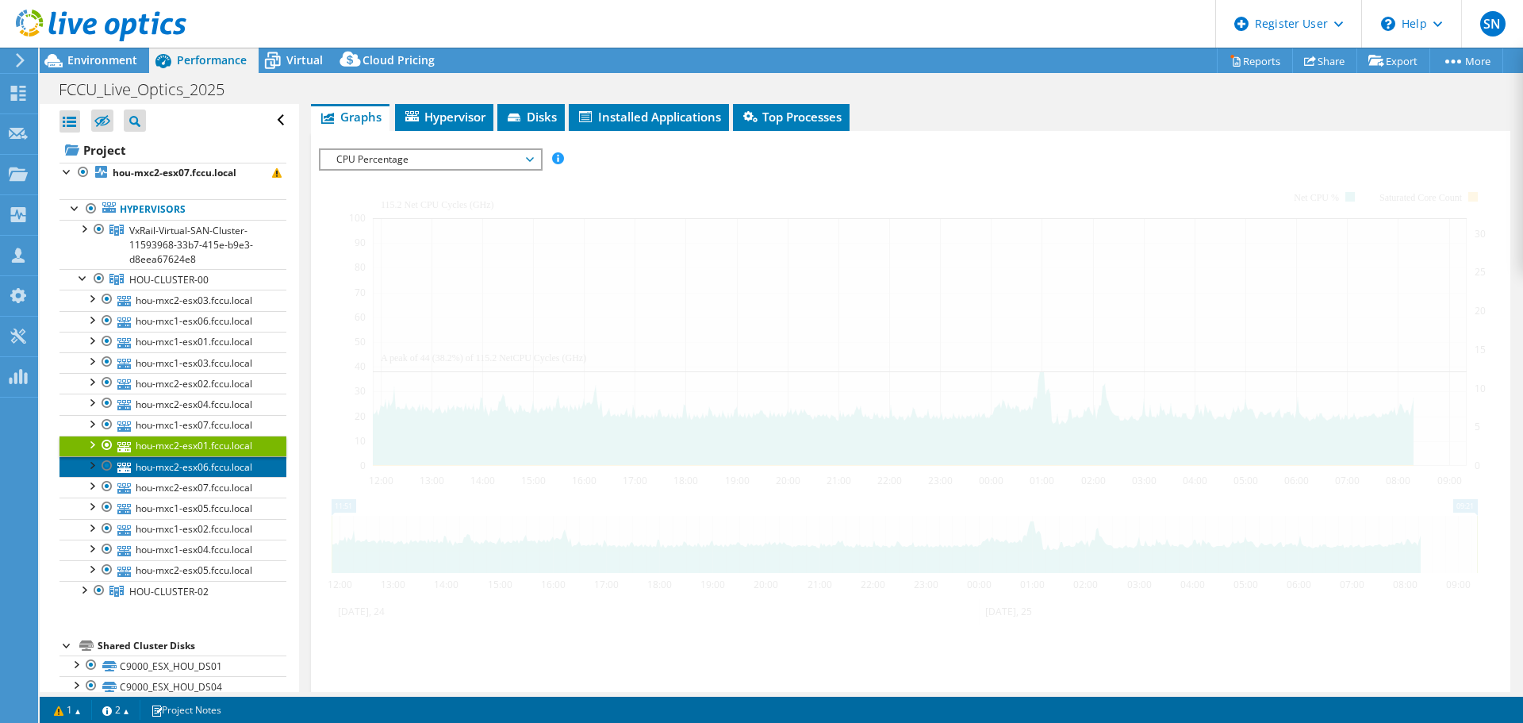
click at [158, 467] on link "hou-mxc2-esx06.fccu.local" at bounding box center [173, 466] width 227 height 21
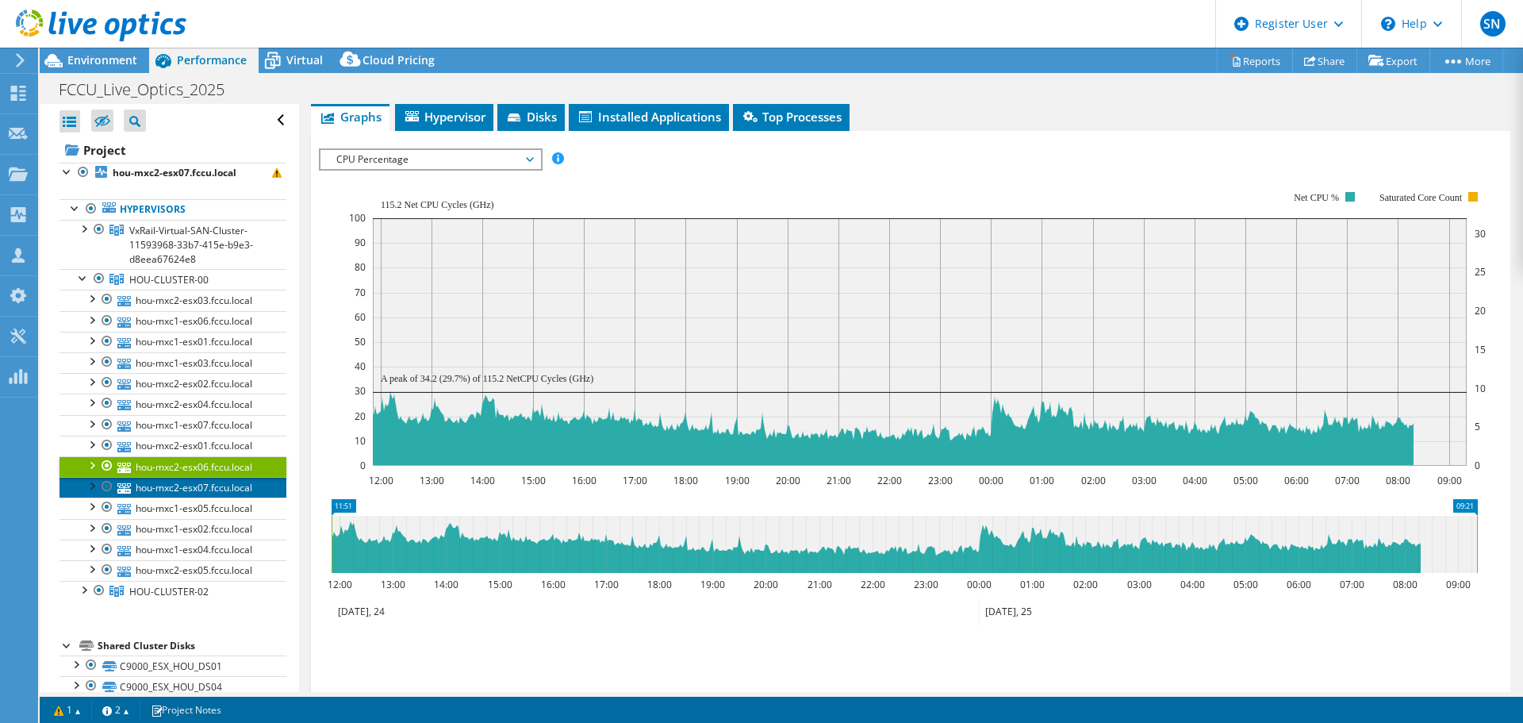
click at [152, 490] on link "hou-mxc2-esx07.fccu.local" at bounding box center [173, 487] width 227 height 21
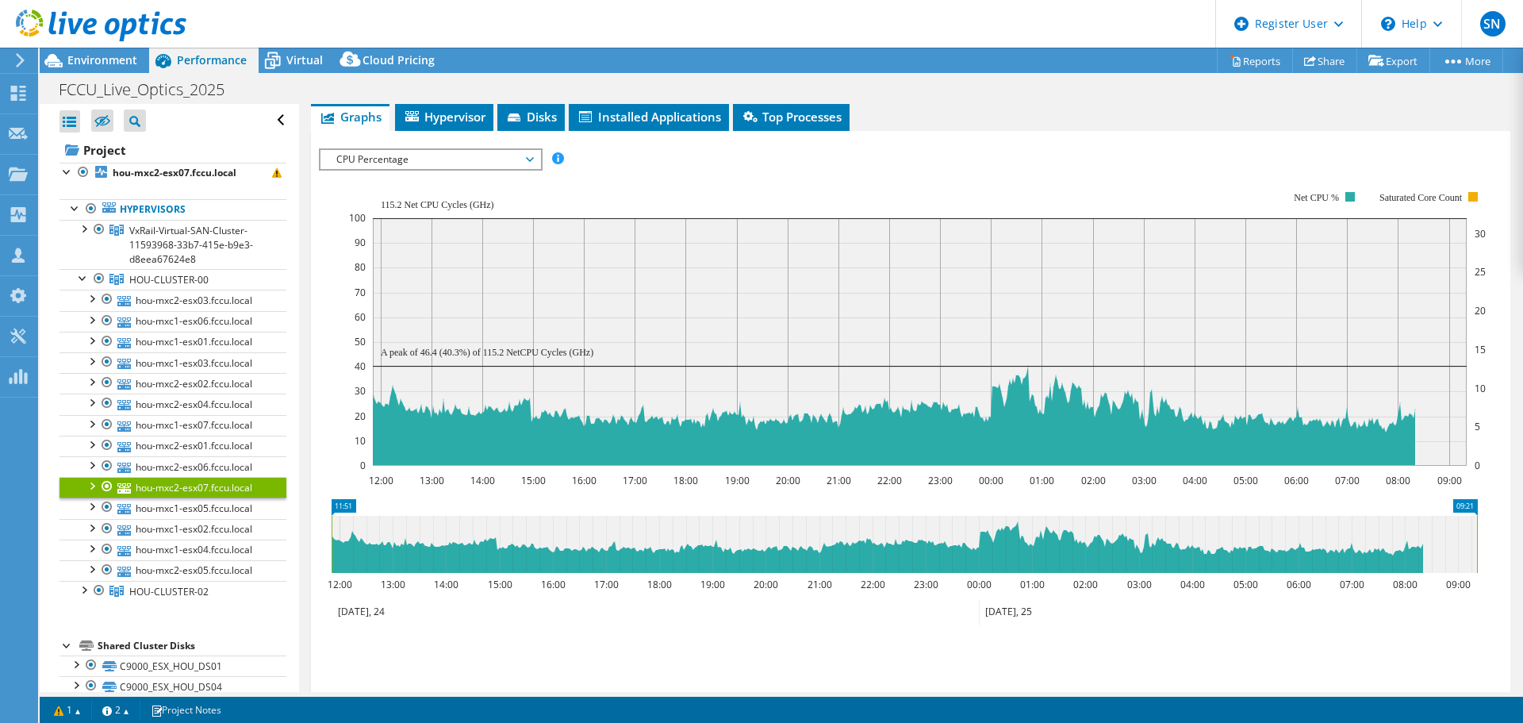
click at [90, 484] on div at bounding box center [91, 485] width 16 height 16
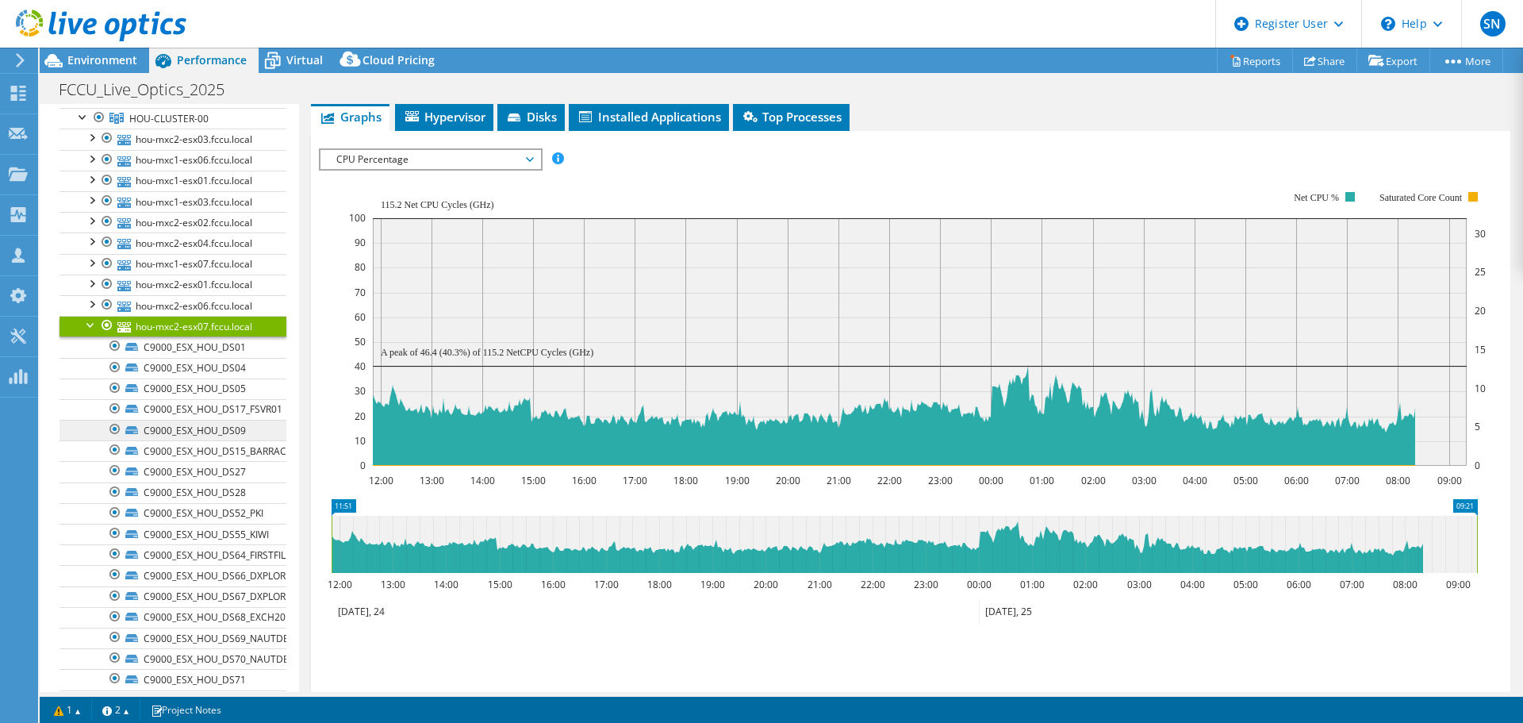
scroll to position [159, 0]
click at [91, 324] on div at bounding box center [91, 326] width 16 height 16
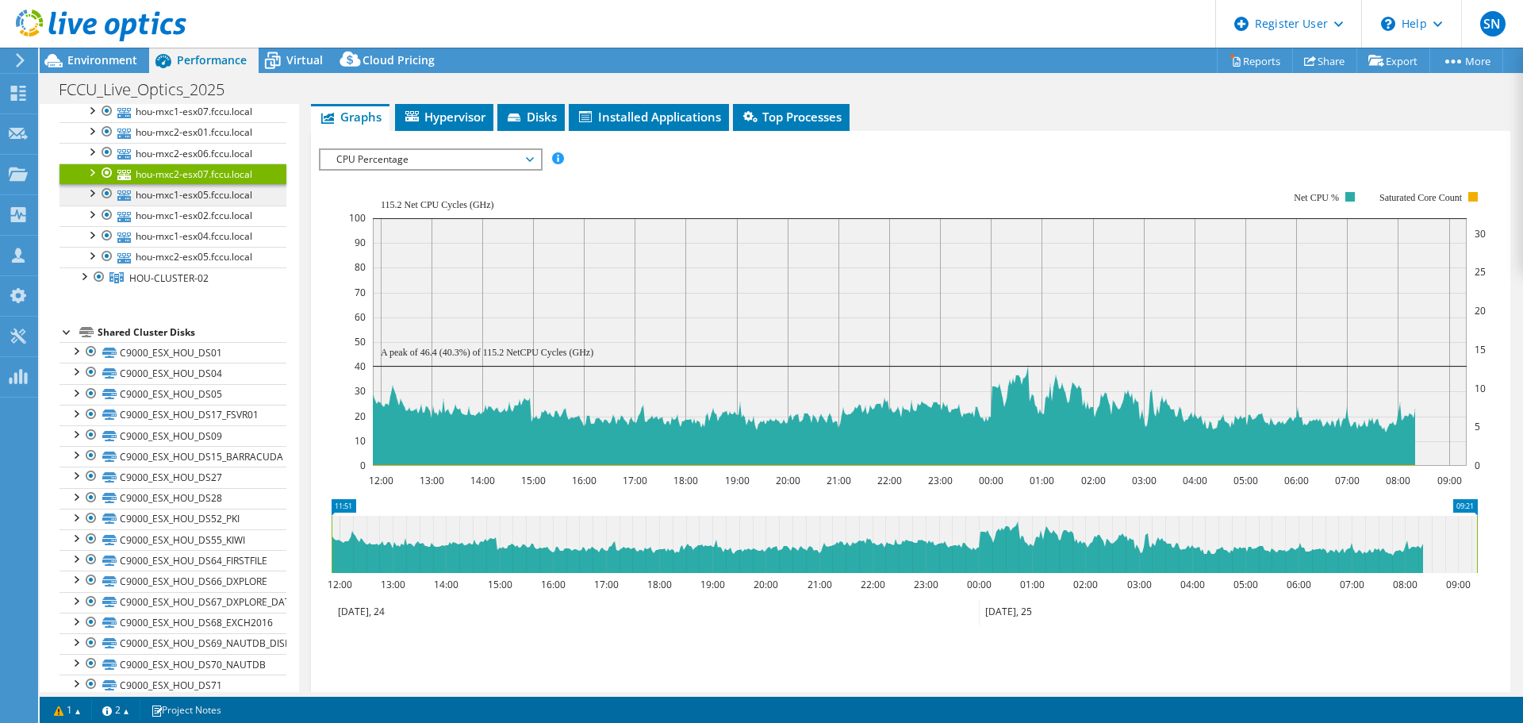
scroll to position [317, 0]
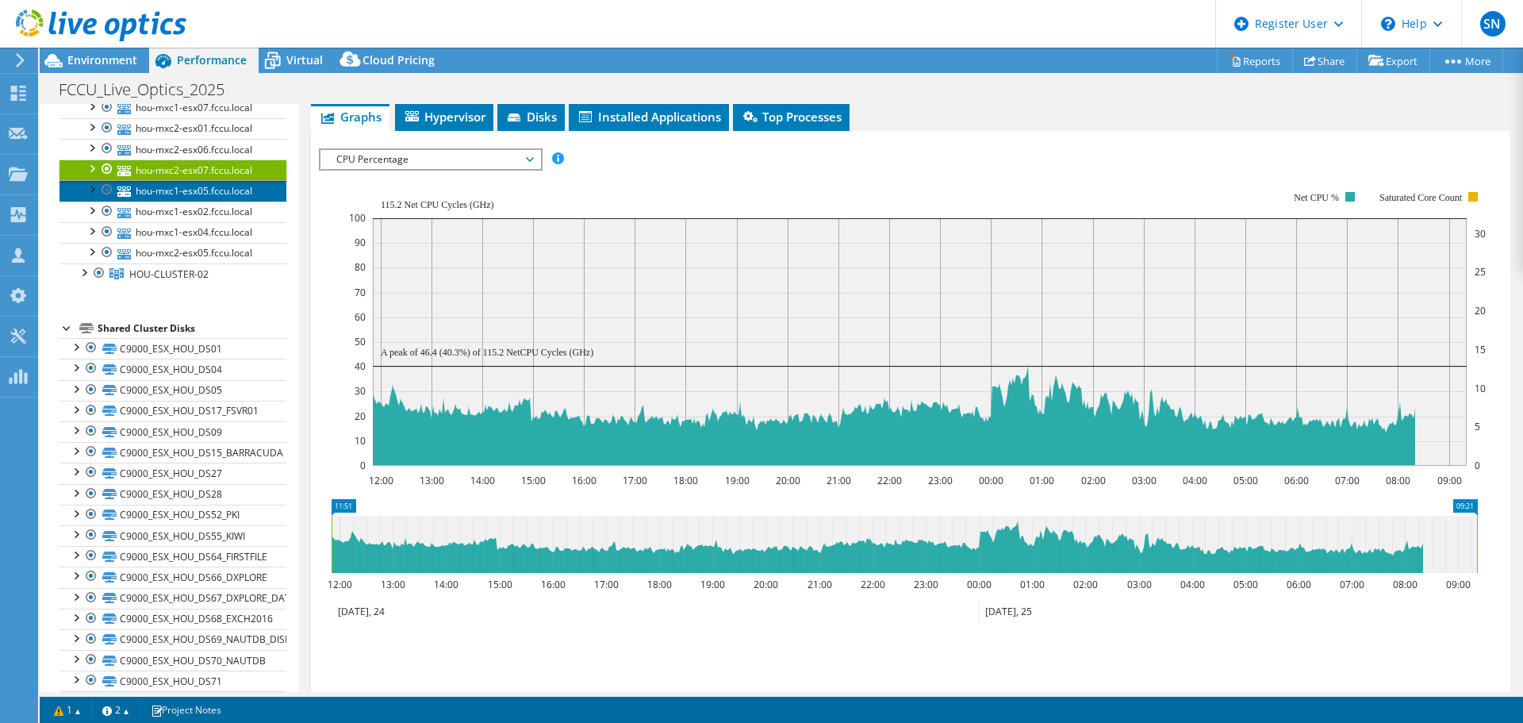
click at [160, 194] on link "hou-mxc1-esx05.fccu.local" at bounding box center [173, 190] width 227 height 21
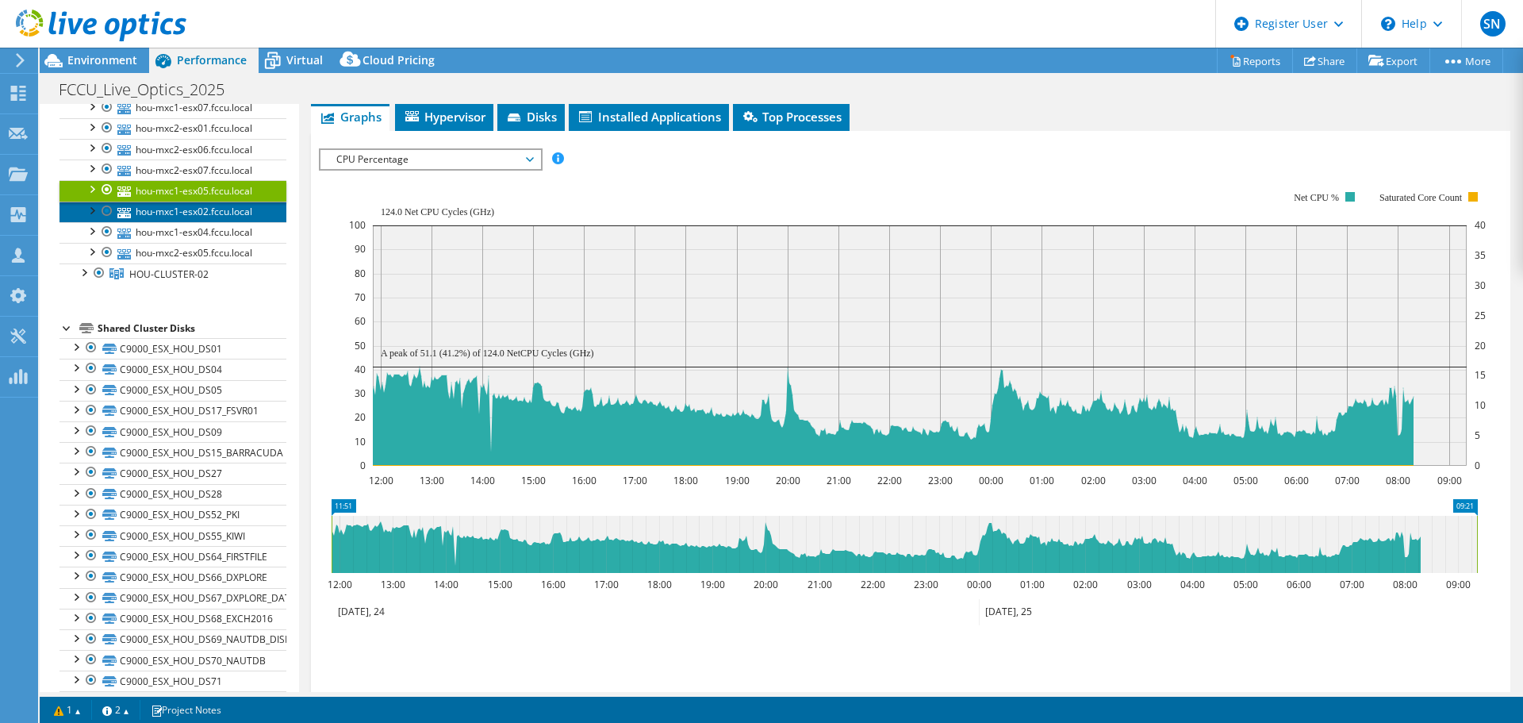
click at [168, 215] on link "hou-mxc1-esx02.fccu.local" at bounding box center [173, 212] width 227 height 21
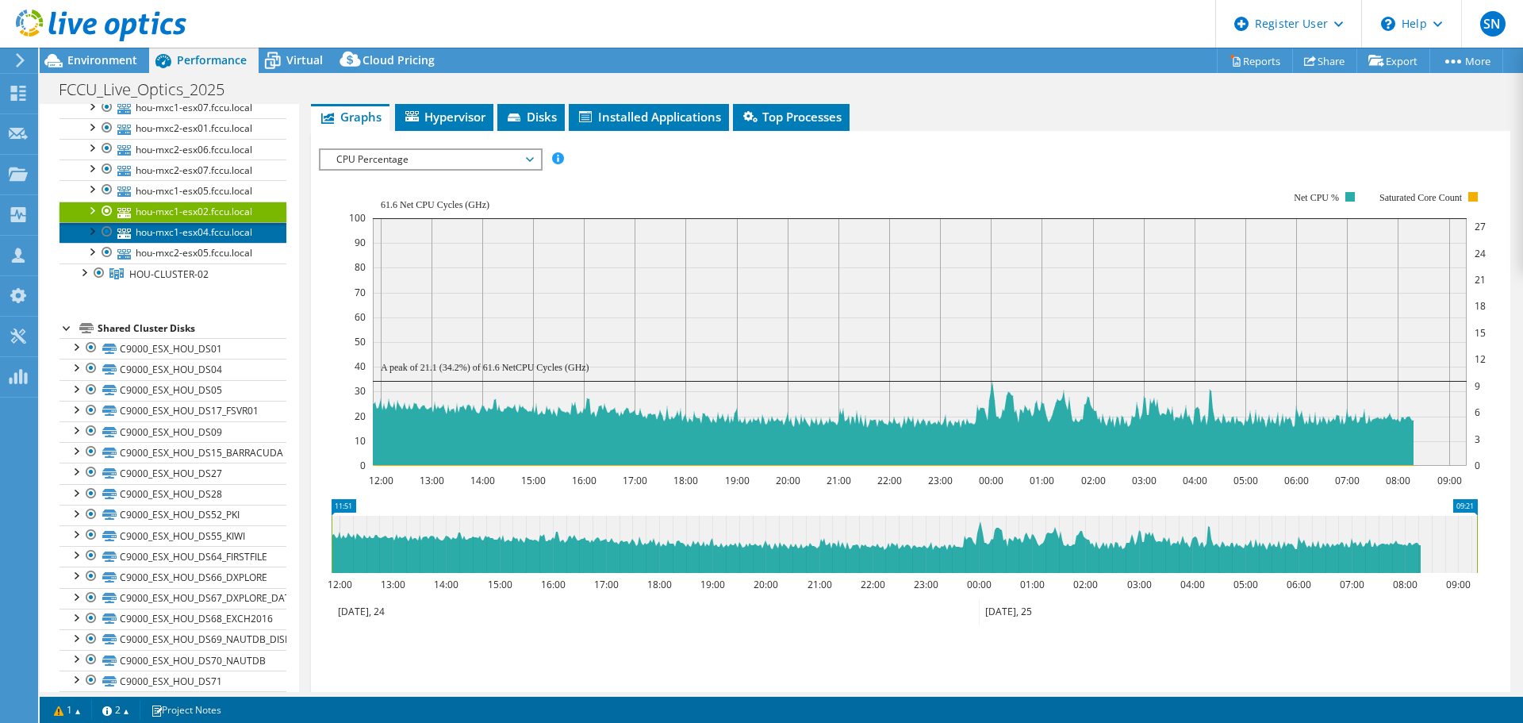
click at [172, 232] on link "hou-mxc1-esx04.fccu.local" at bounding box center [173, 232] width 227 height 21
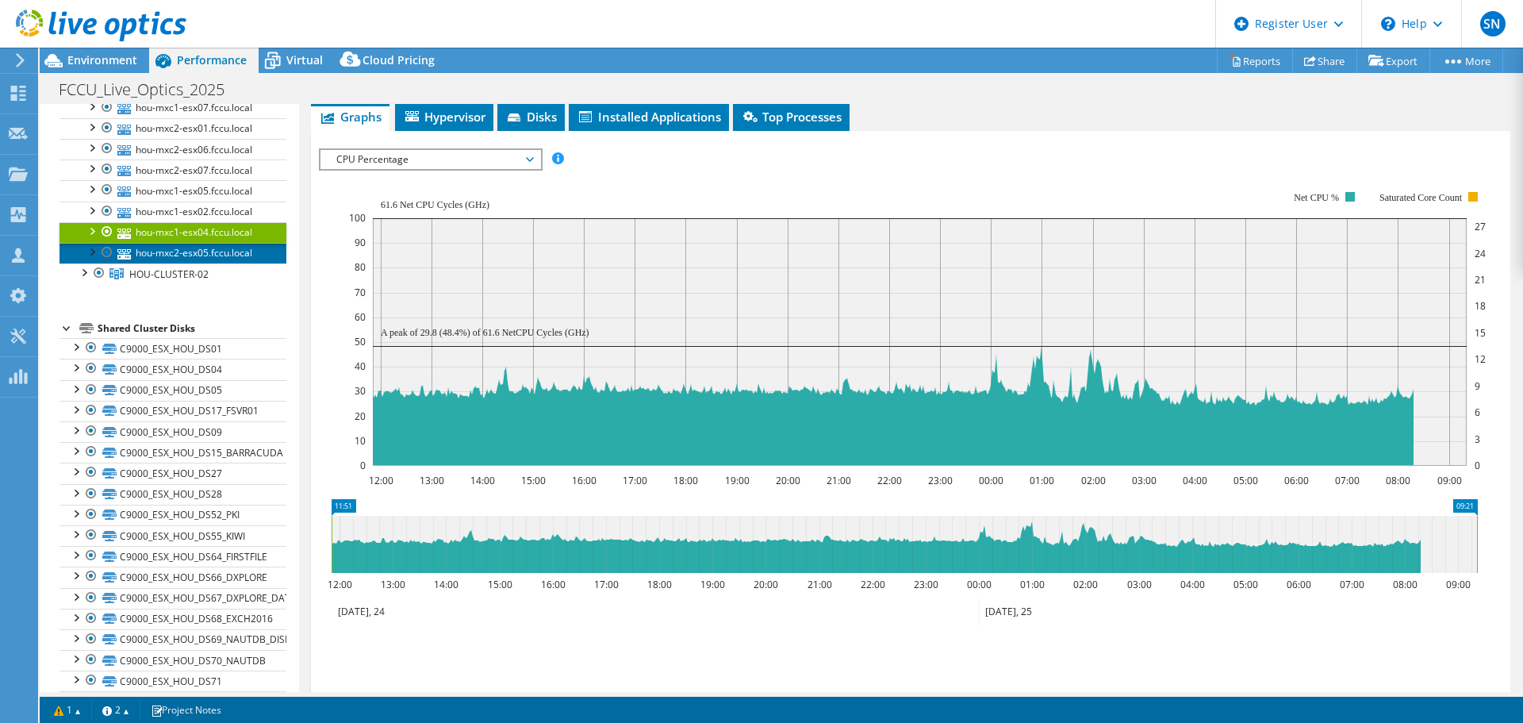
click at [179, 251] on link "hou-mxc2-esx05.fccu.local" at bounding box center [173, 253] width 227 height 21
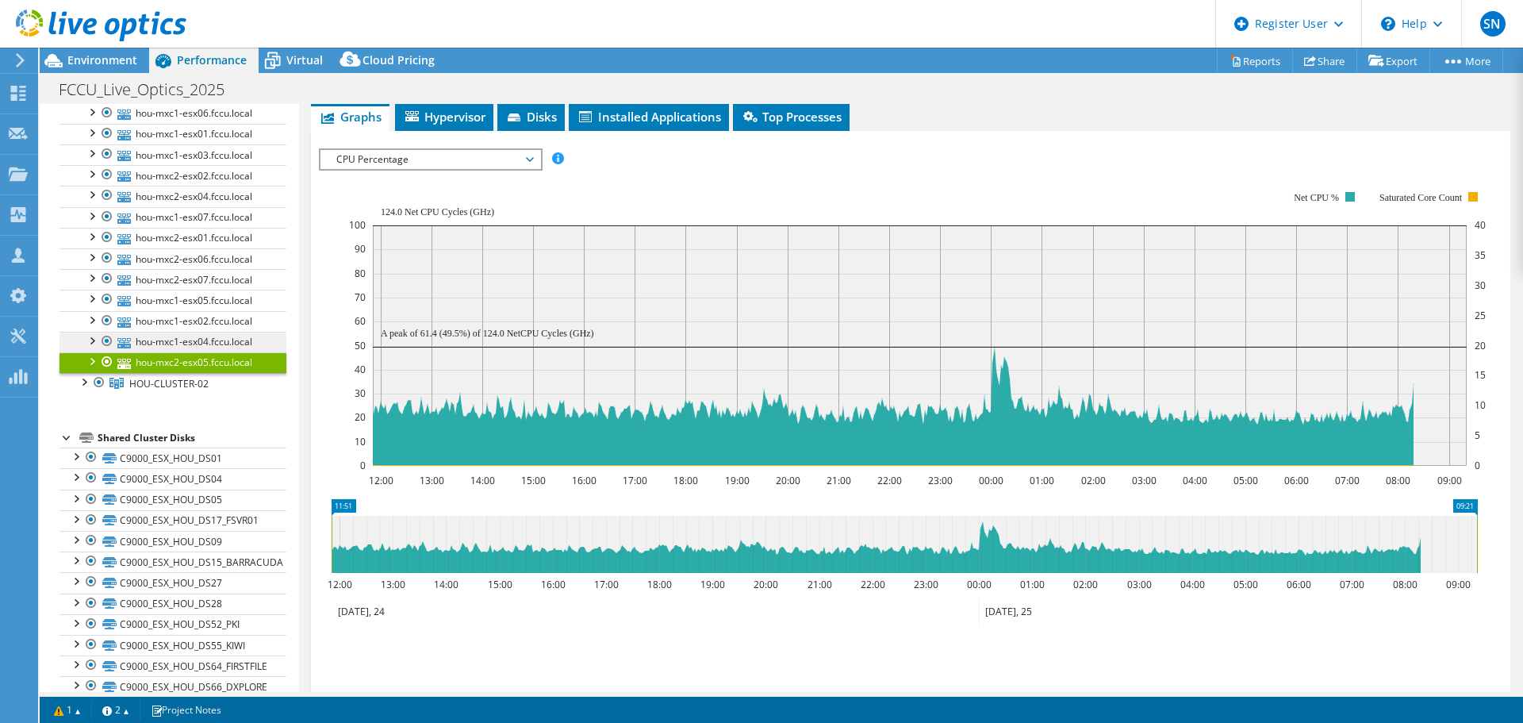
scroll to position [0, 0]
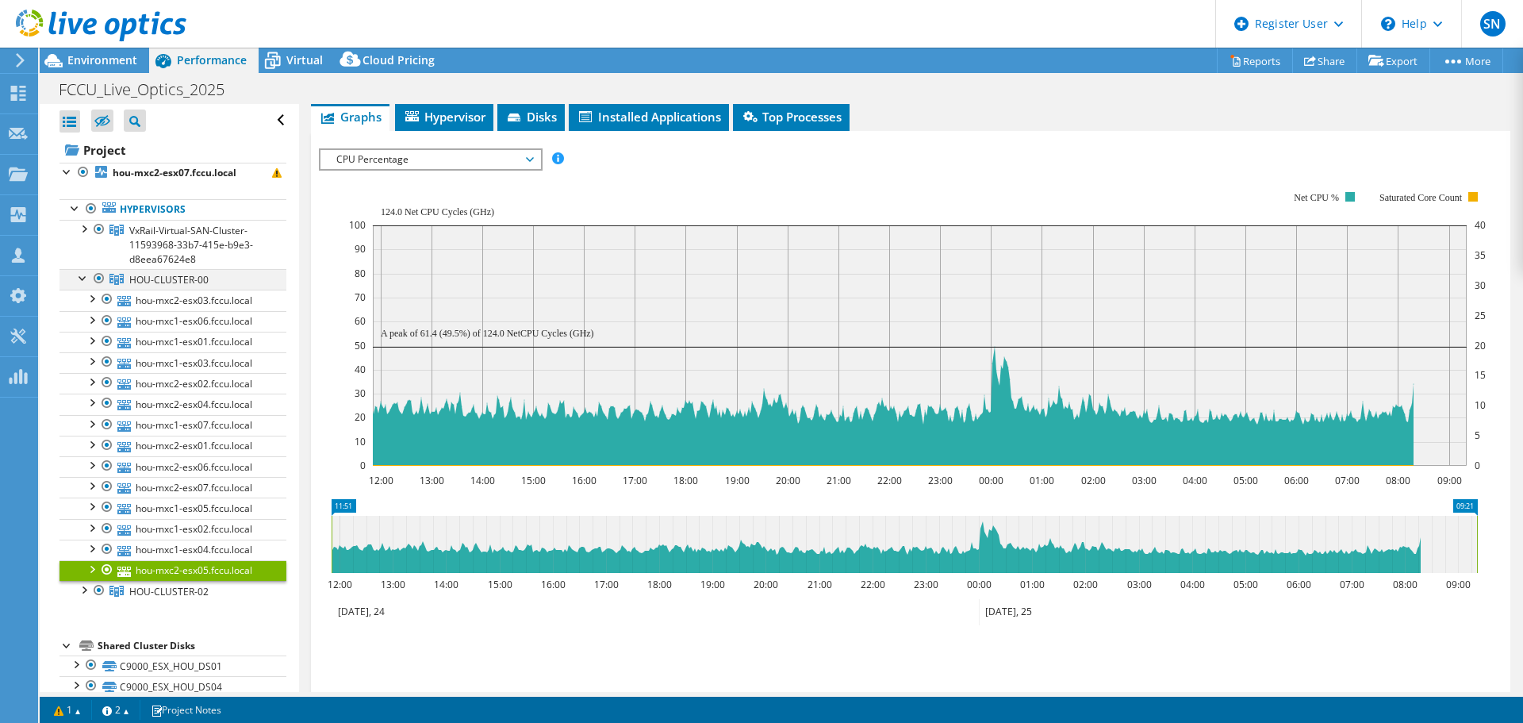
click at [79, 278] on div at bounding box center [83, 277] width 16 height 16
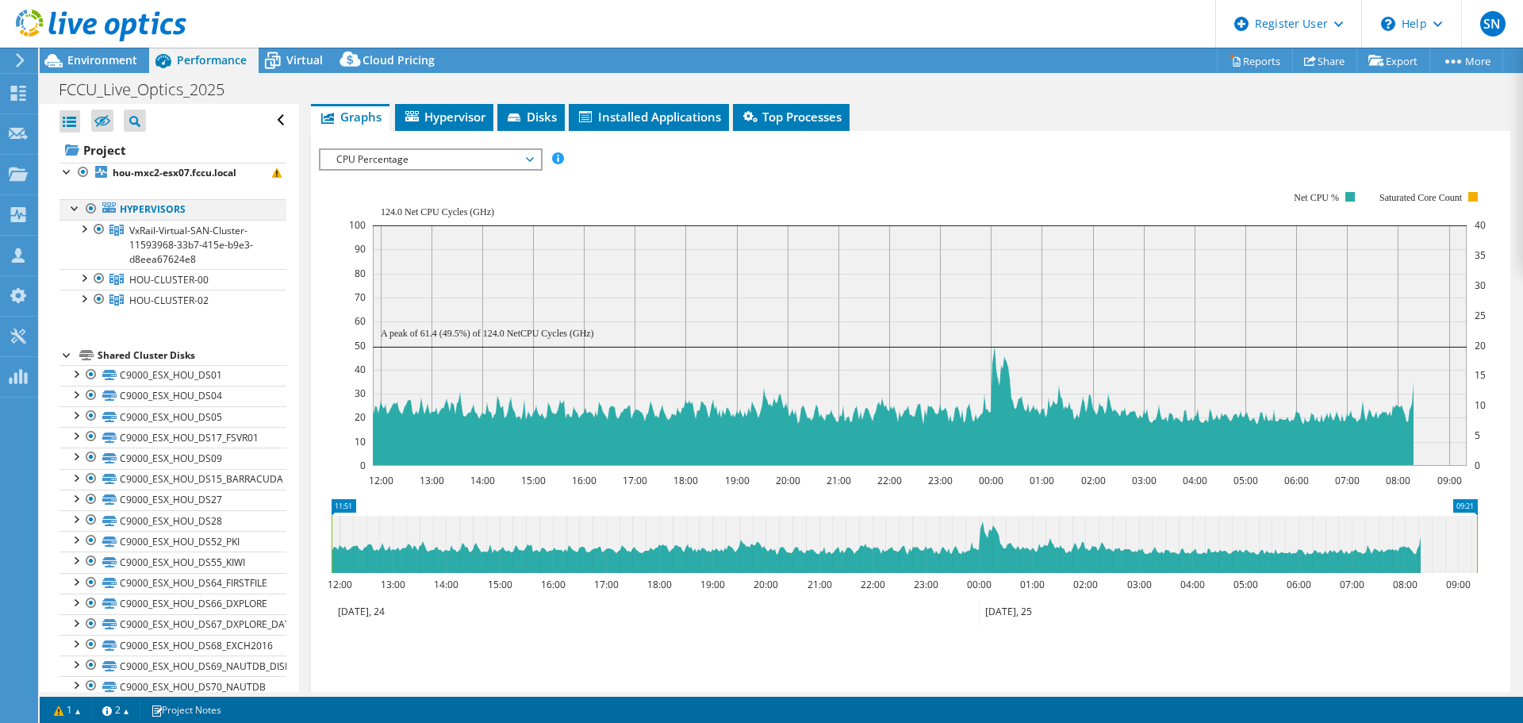
click at [68, 206] on div at bounding box center [75, 207] width 16 height 16
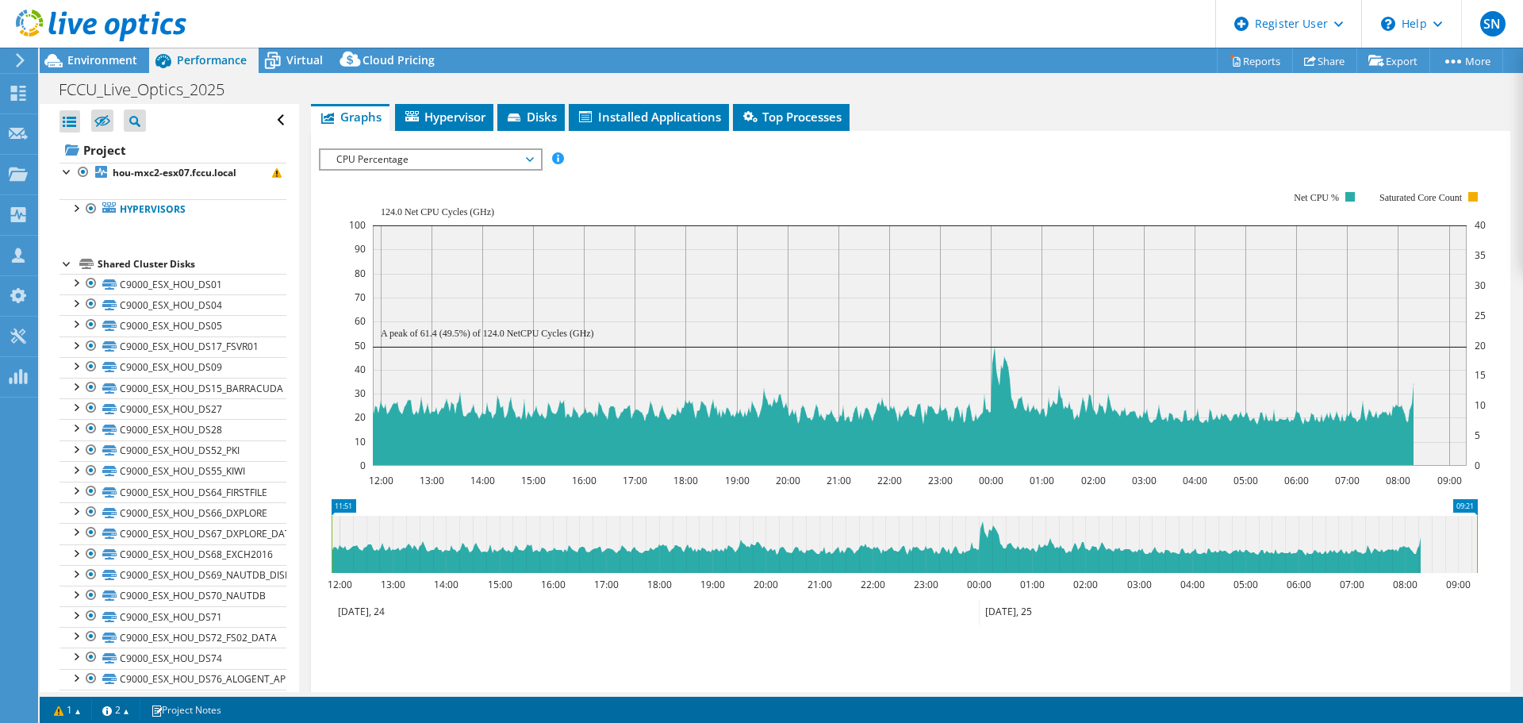
click at [65, 265] on div at bounding box center [68, 263] width 16 height 16
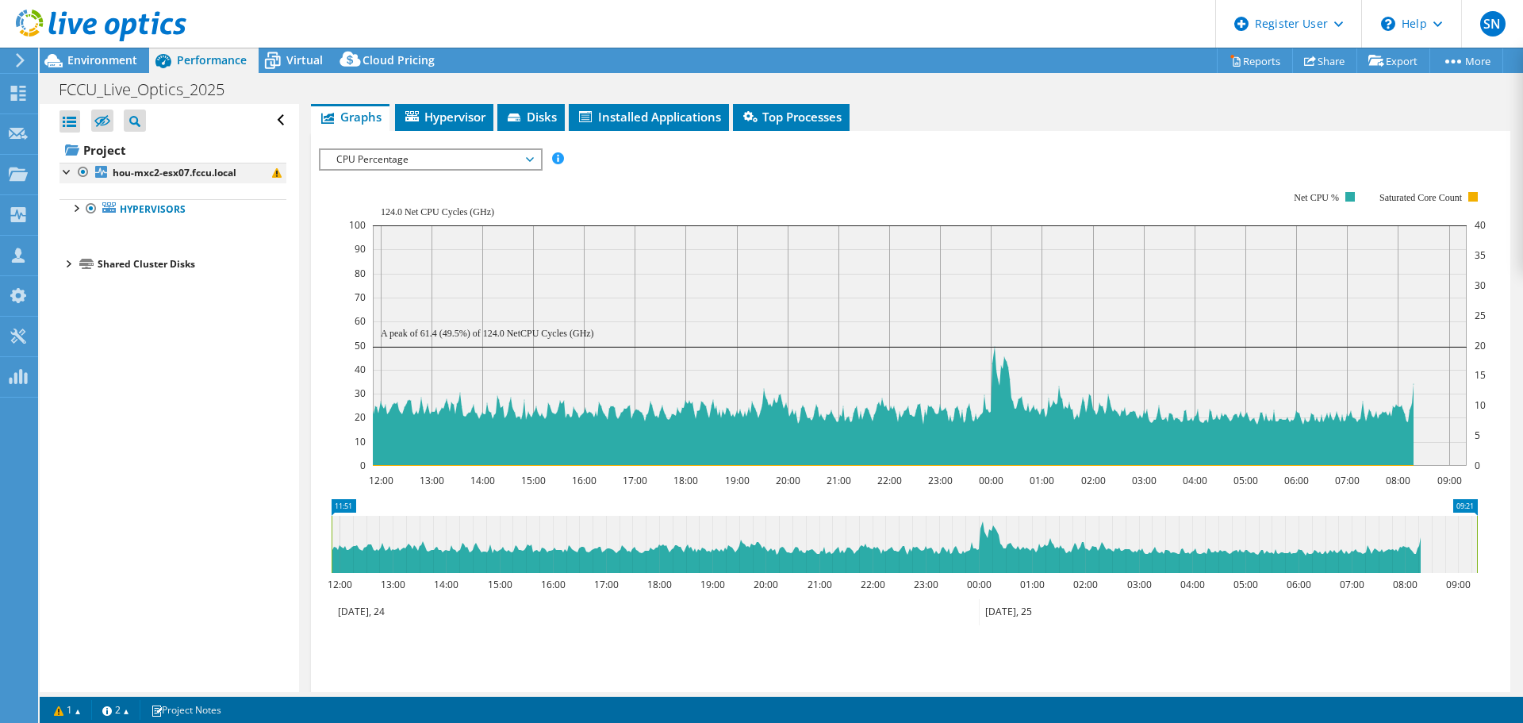
click at [66, 172] on div at bounding box center [68, 171] width 16 height 16
click at [77, 206] on div at bounding box center [75, 207] width 16 height 16
click at [67, 356] on div at bounding box center [68, 354] width 16 height 16
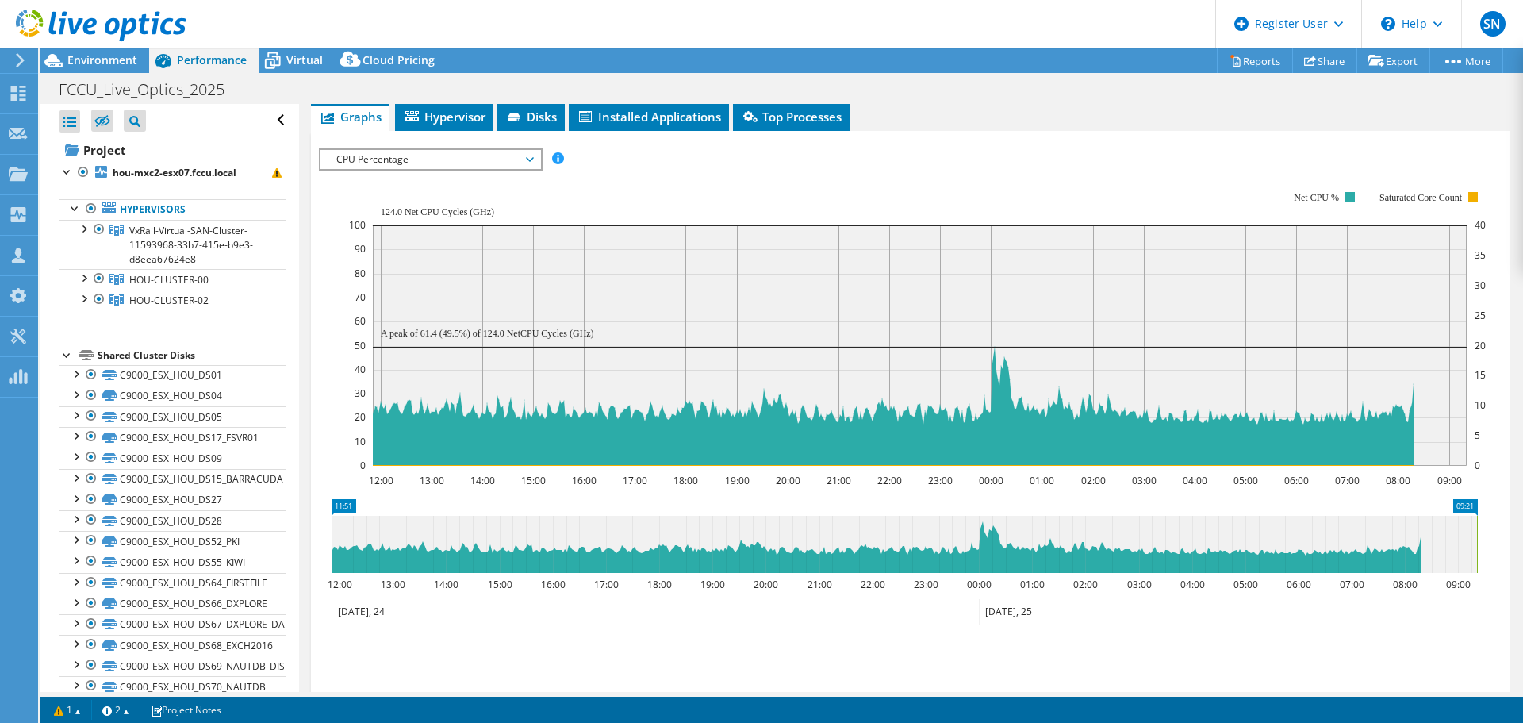
click at [528, 159] on span "CPU Percentage" at bounding box center [430, 159] width 204 height 19
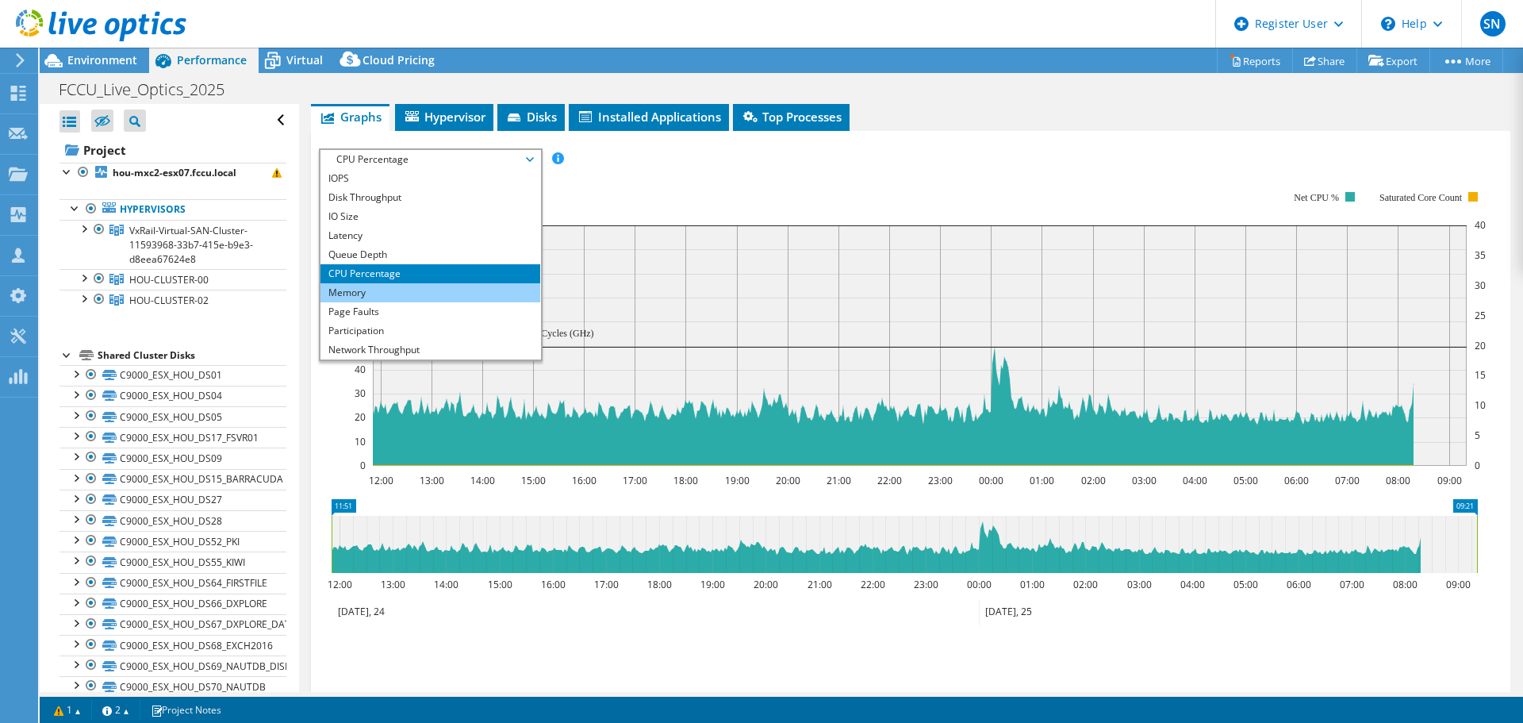
click at [374, 287] on li "Memory" at bounding box center [431, 292] width 220 height 19
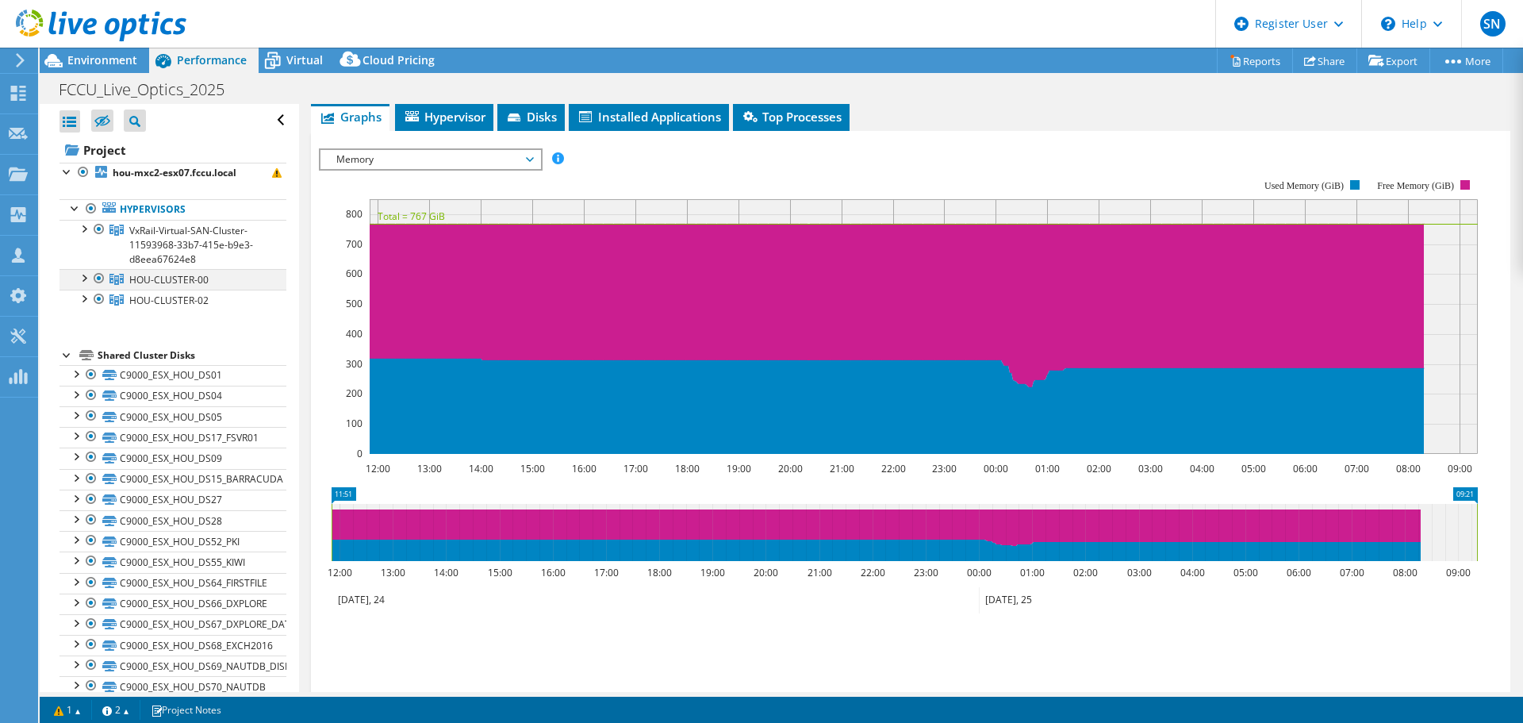
click at [83, 278] on div at bounding box center [83, 277] width 16 height 16
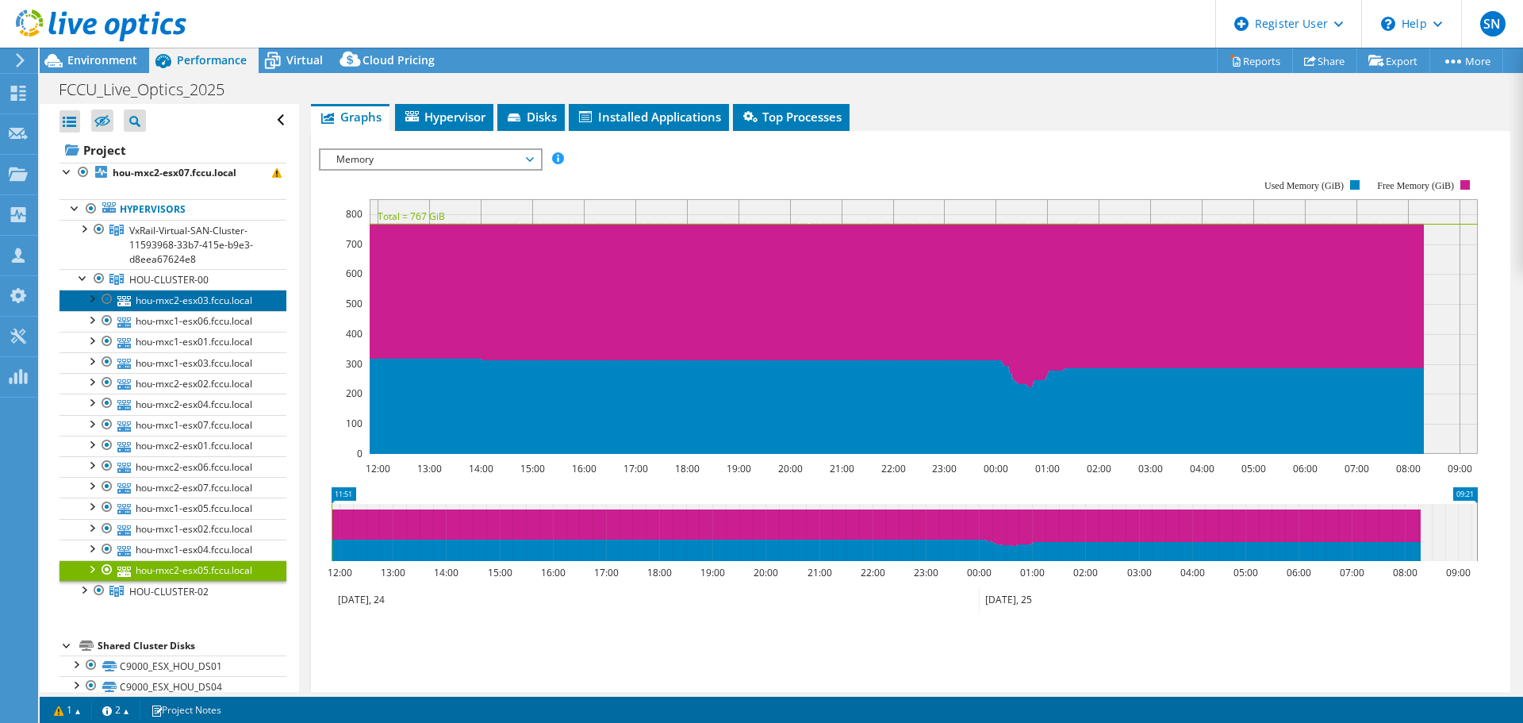
click at [178, 298] on link "hou-mxc2-esx03.fccu.local" at bounding box center [173, 300] width 227 height 21
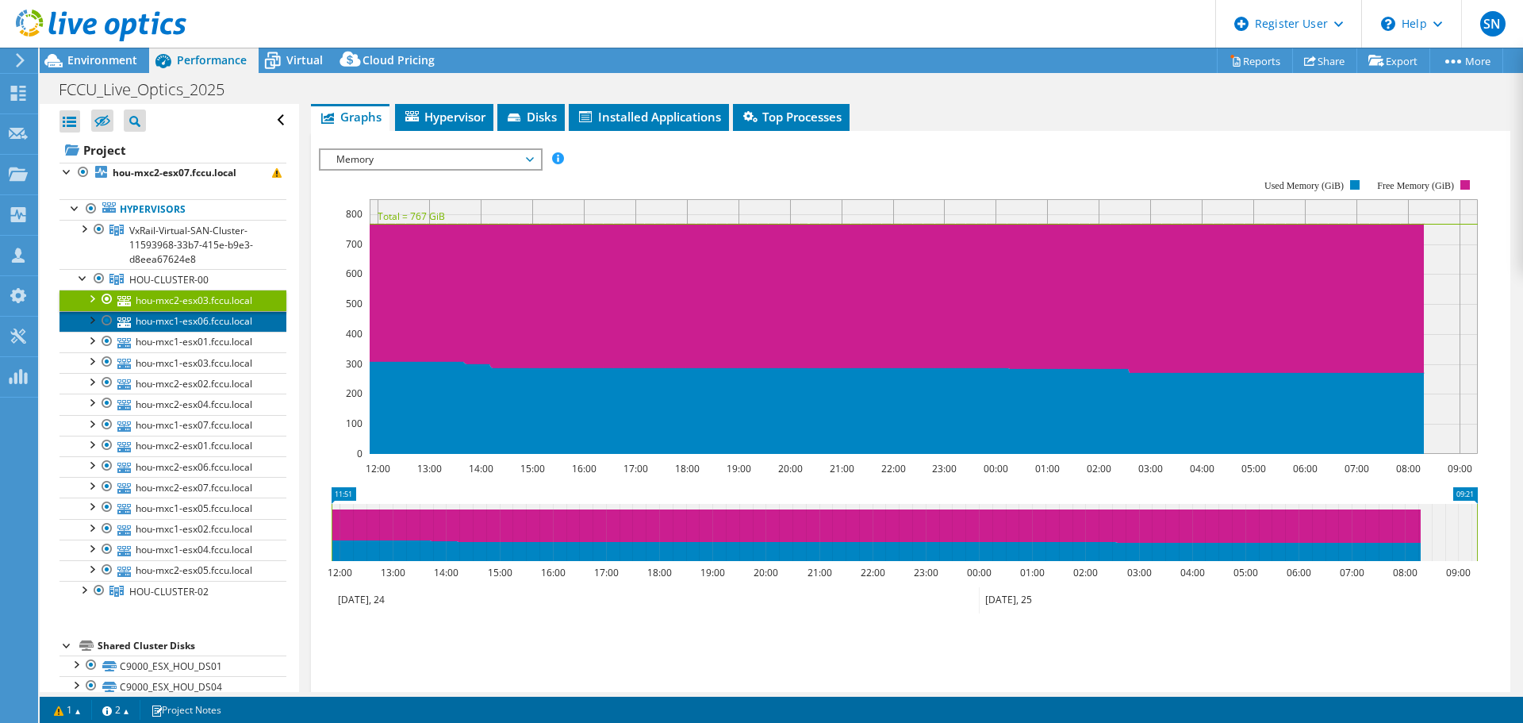
click at [178, 322] on link "hou-mxc1-esx06.fccu.local" at bounding box center [173, 321] width 227 height 21
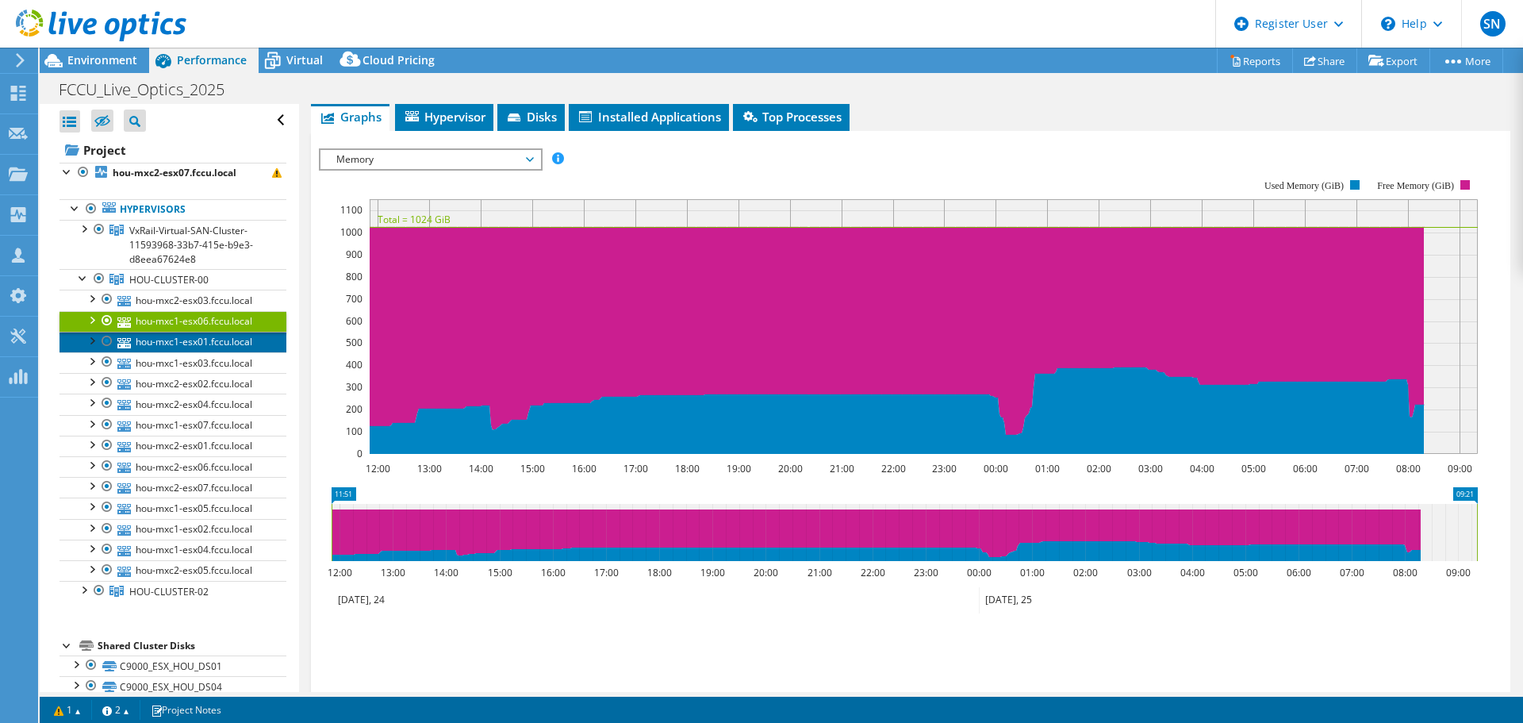
click at [178, 340] on link "hou-mxc1-esx01.fccu.local" at bounding box center [173, 342] width 227 height 21
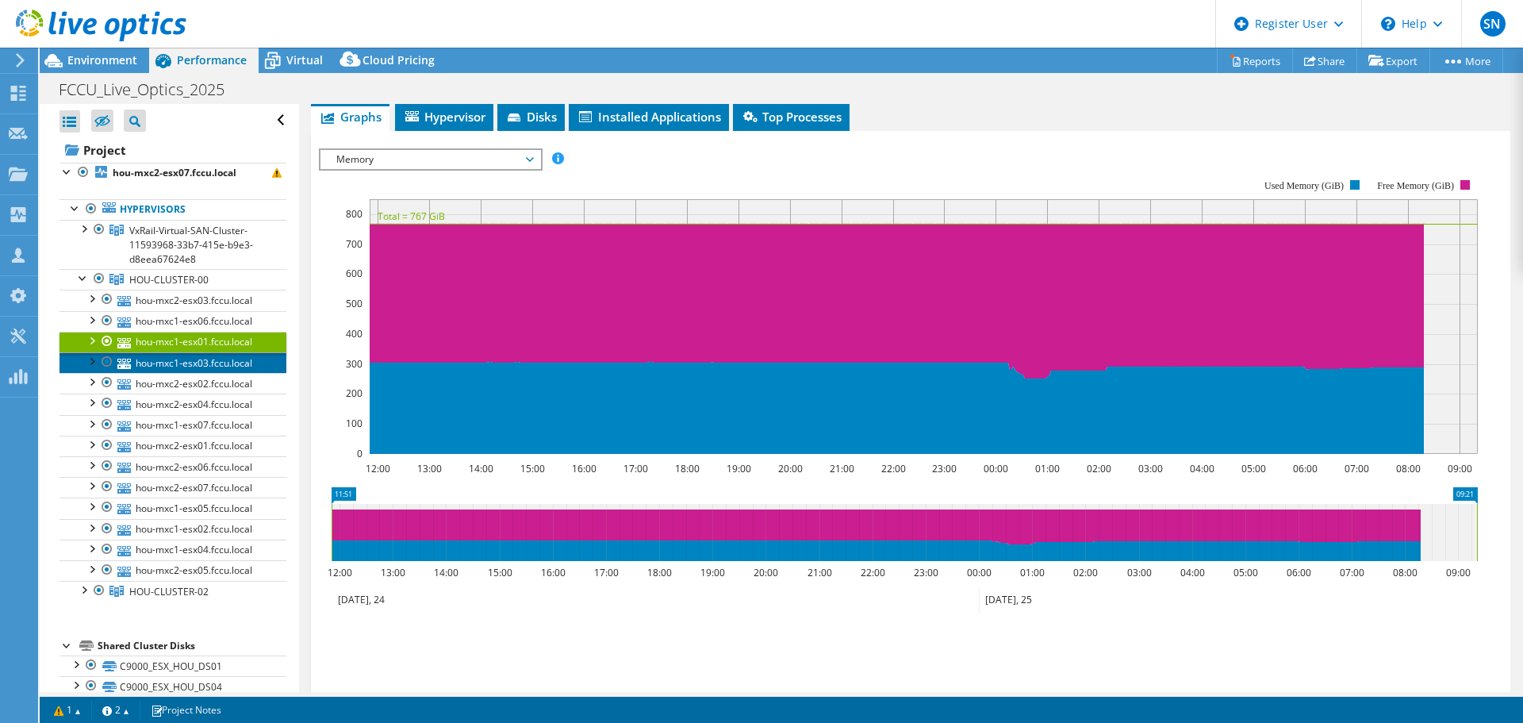
click at [179, 362] on link "hou-mxc1-esx03.fccu.local" at bounding box center [173, 362] width 227 height 21
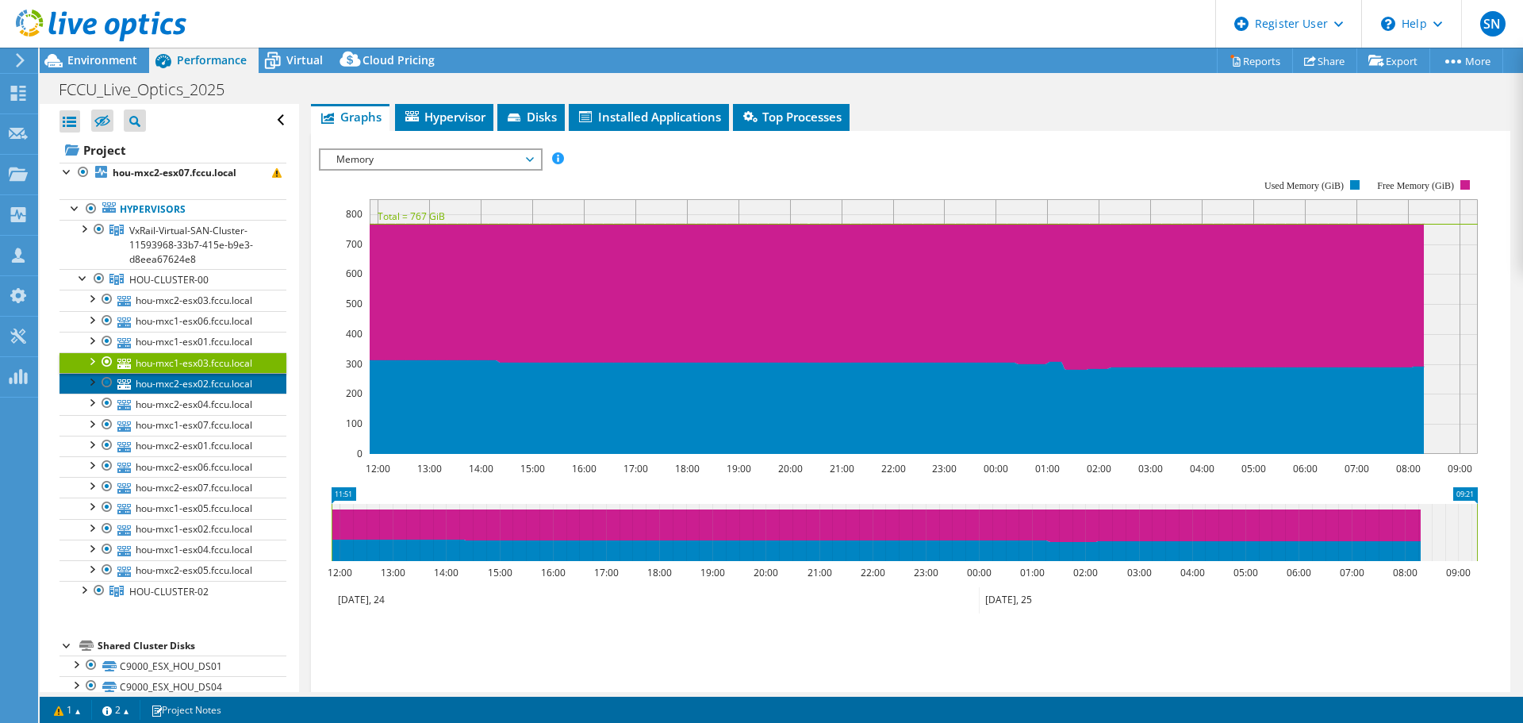
click at [179, 392] on link "hou-mxc2-esx02.fccu.local" at bounding box center [173, 383] width 227 height 21
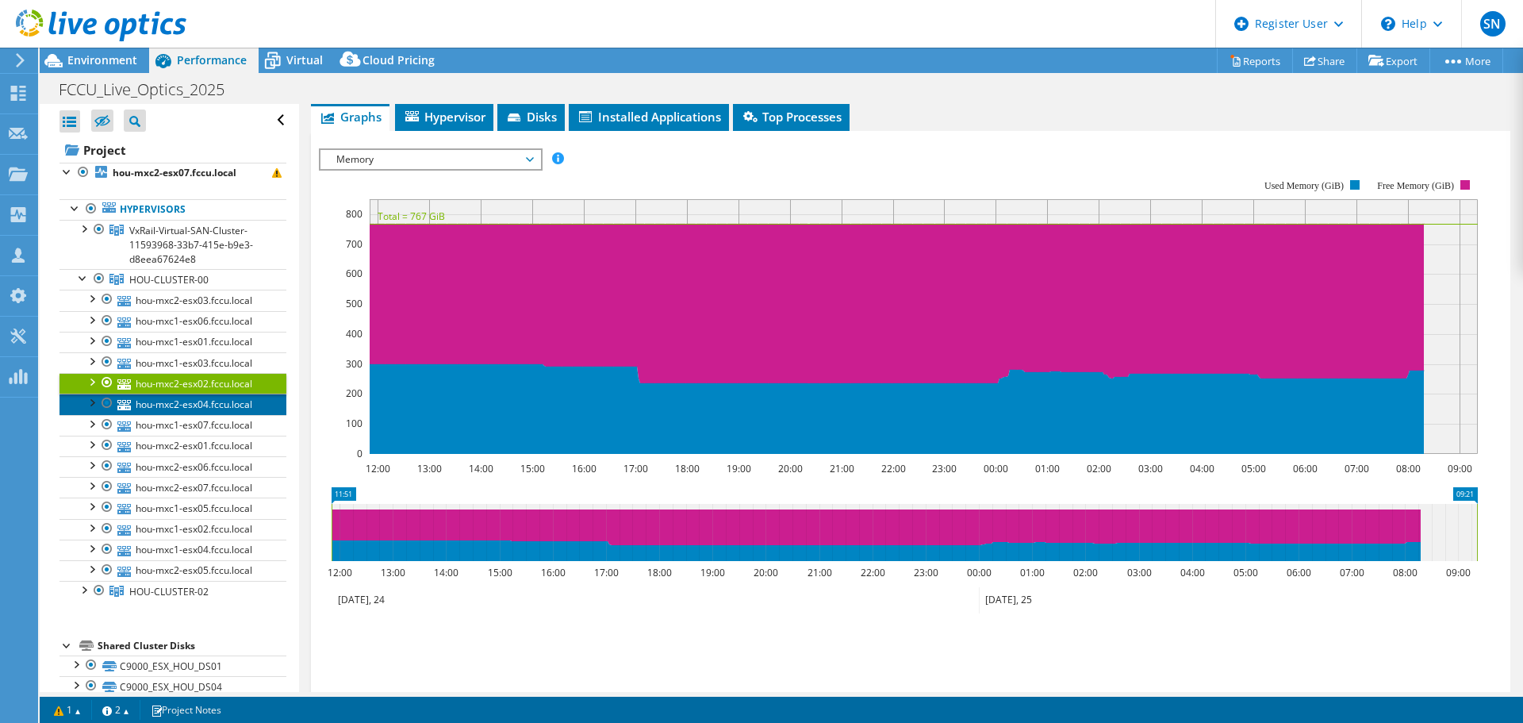
click at [176, 404] on link "hou-mxc2-esx04.fccu.local" at bounding box center [173, 404] width 227 height 21
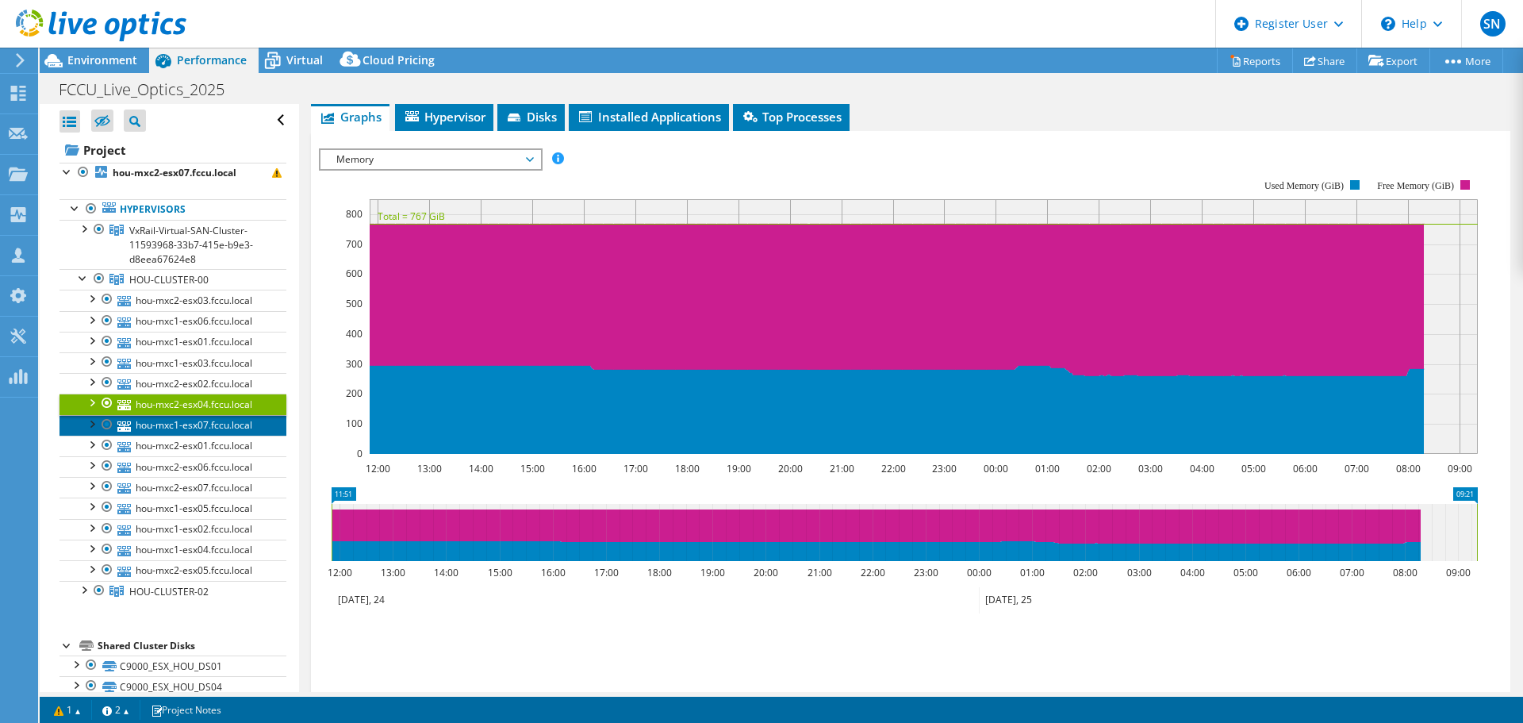
click at [175, 424] on link "hou-mxc1-esx07.fccu.local" at bounding box center [173, 425] width 227 height 21
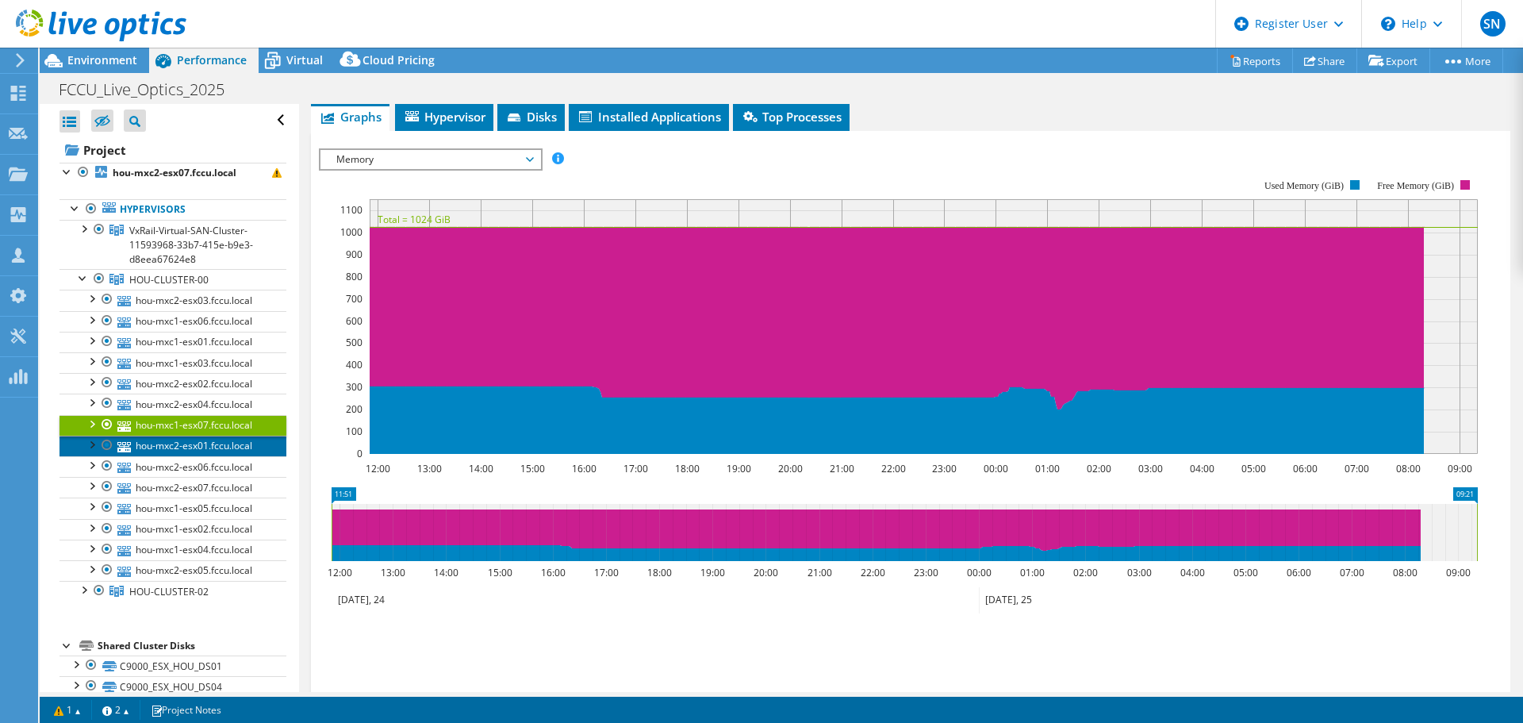
click at [181, 444] on link "hou-mxc2-esx01.fccu.local" at bounding box center [173, 446] width 227 height 21
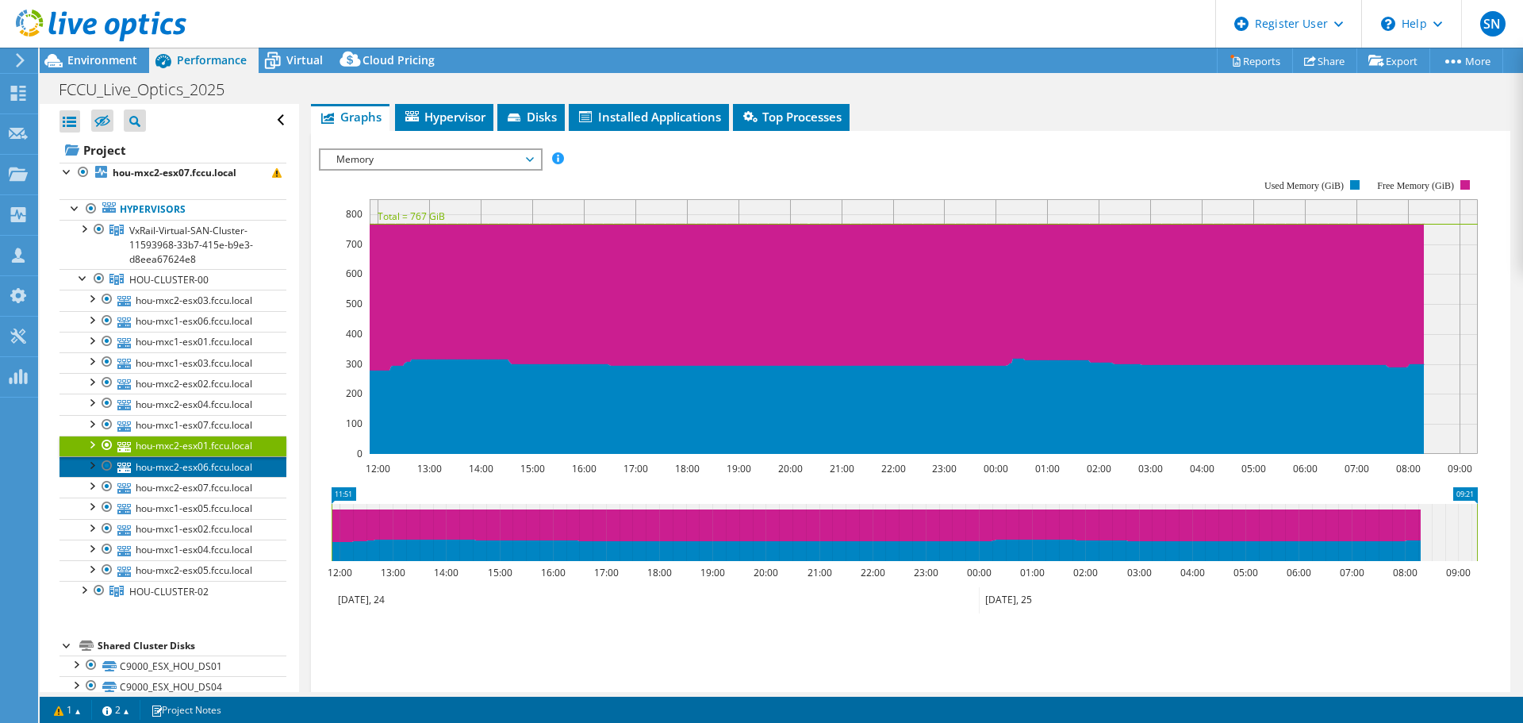
click at [182, 466] on link "hou-mxc2-esx06.fccu.local" at bounding box center [173, 466] width 227 height 21
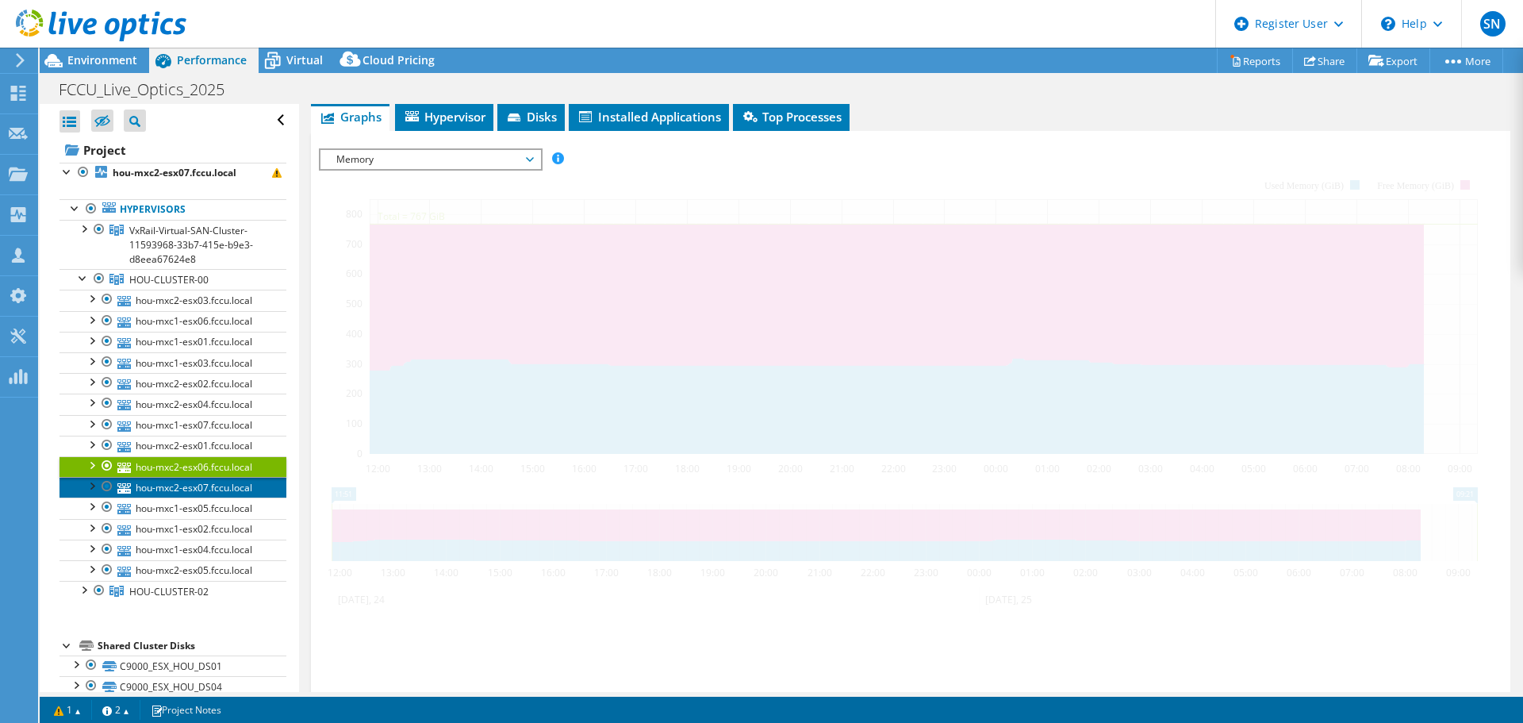
click at [186, 483] on link "hou-mxc2-esx07.fccu.local" at bounding box center [173, 487] width 227 height 21
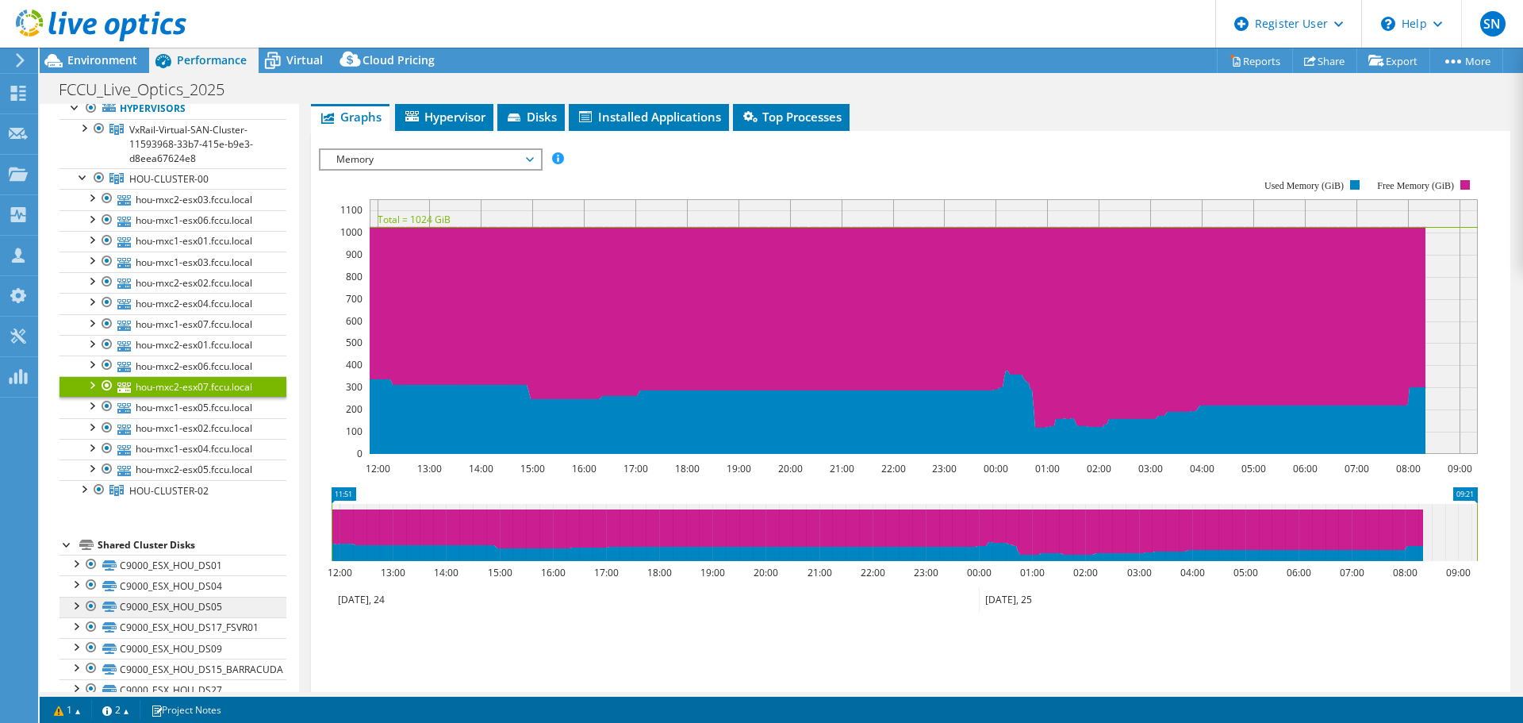
scroll to position [159, 0]
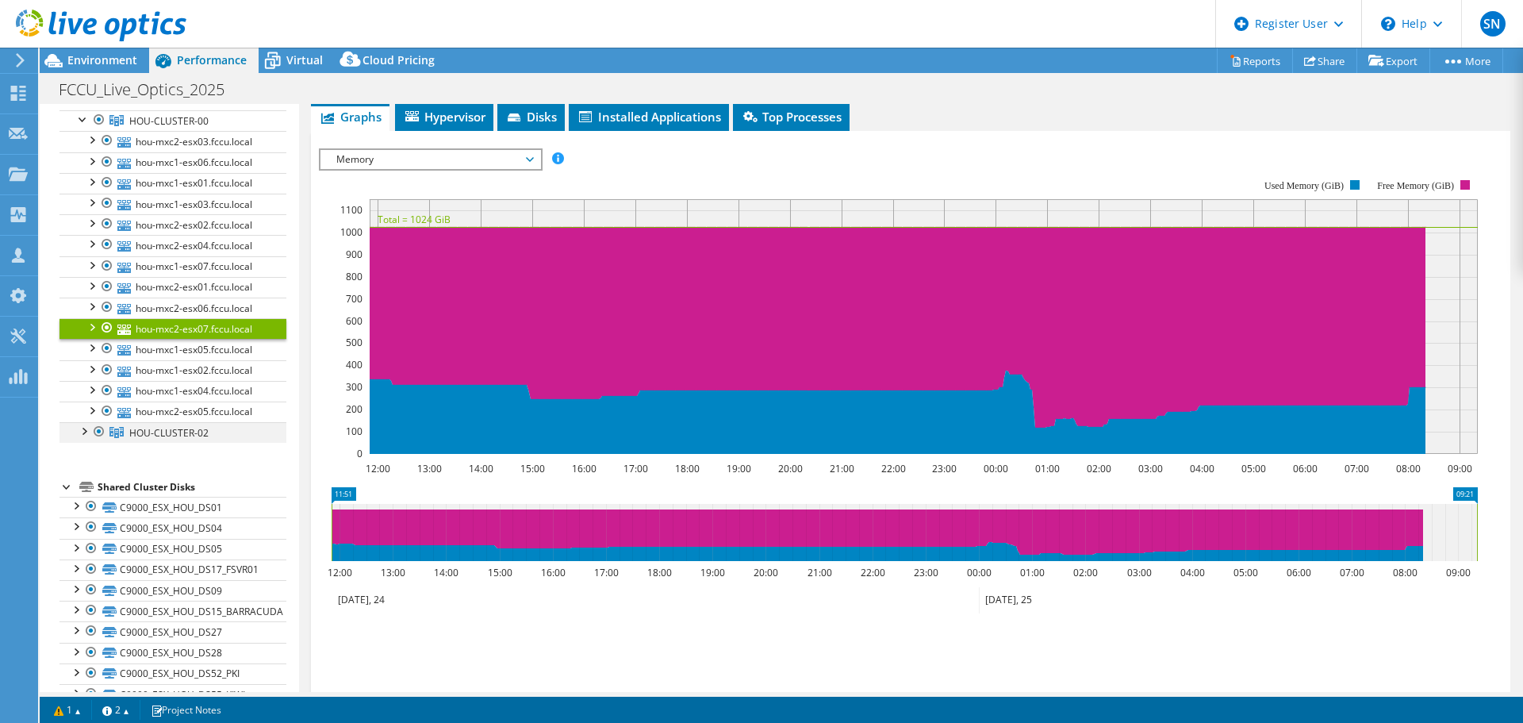
click at [83, 430] on div at bounding box center [83, 430] width 16 height 16
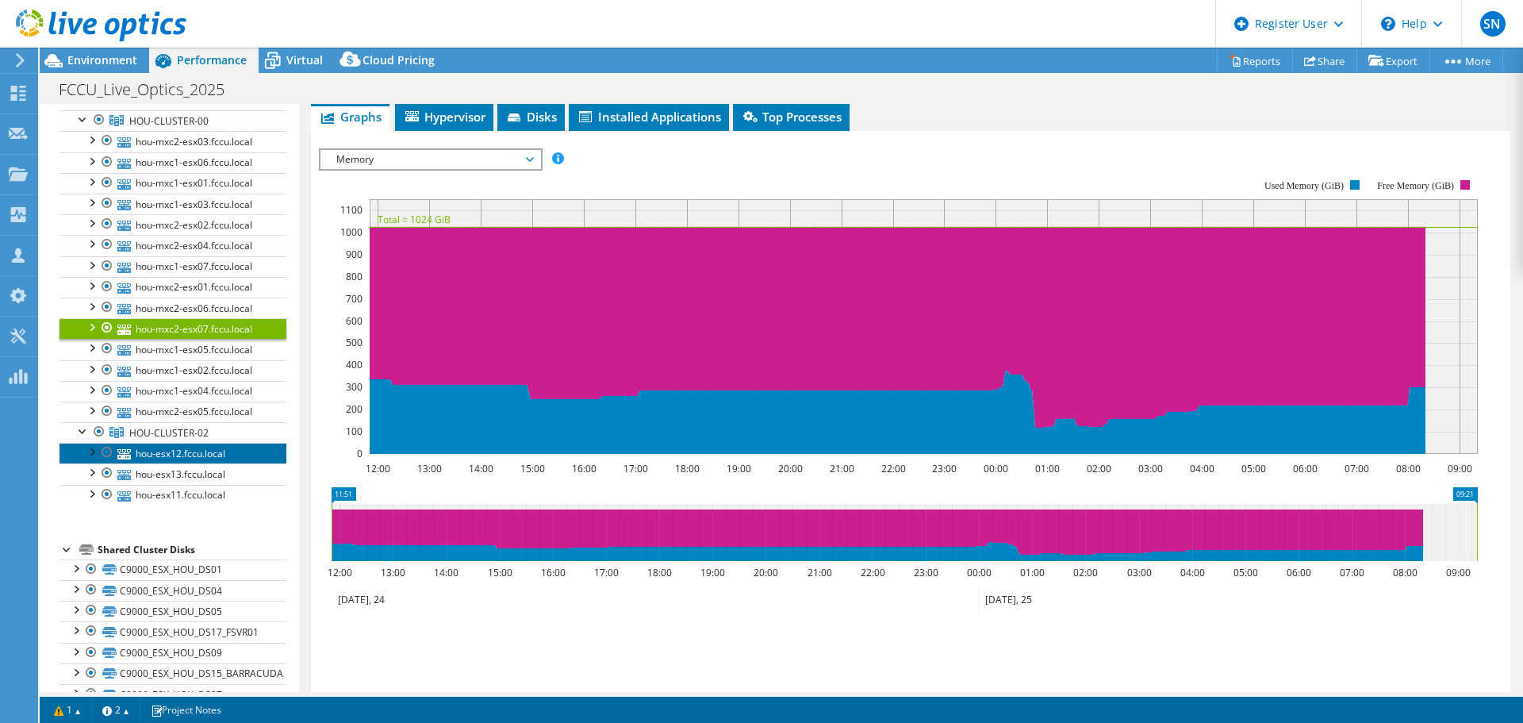
click at [195, 454] on link "hou-esx12.fccu.local" at bounding box center [173, 453] width 227 height 21
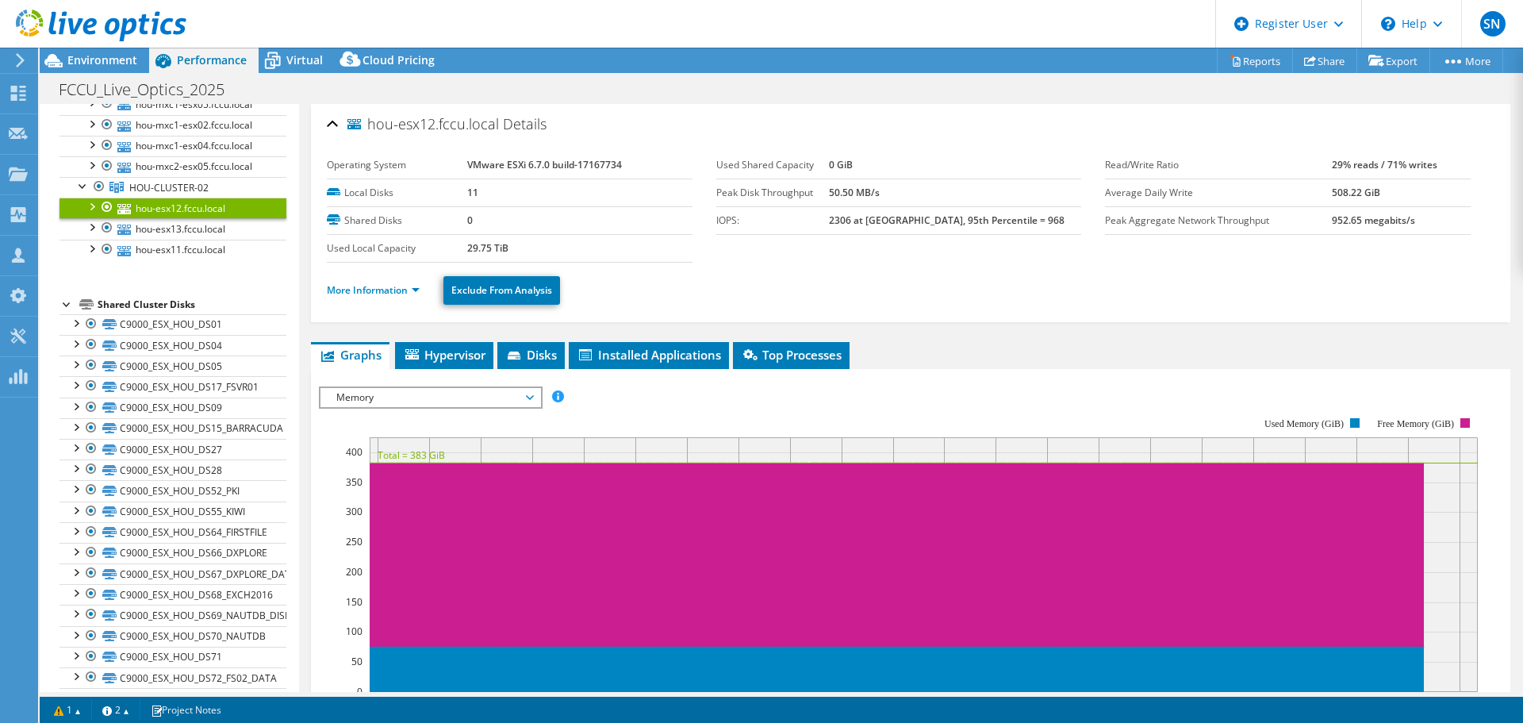
scroll to position [238, 0]
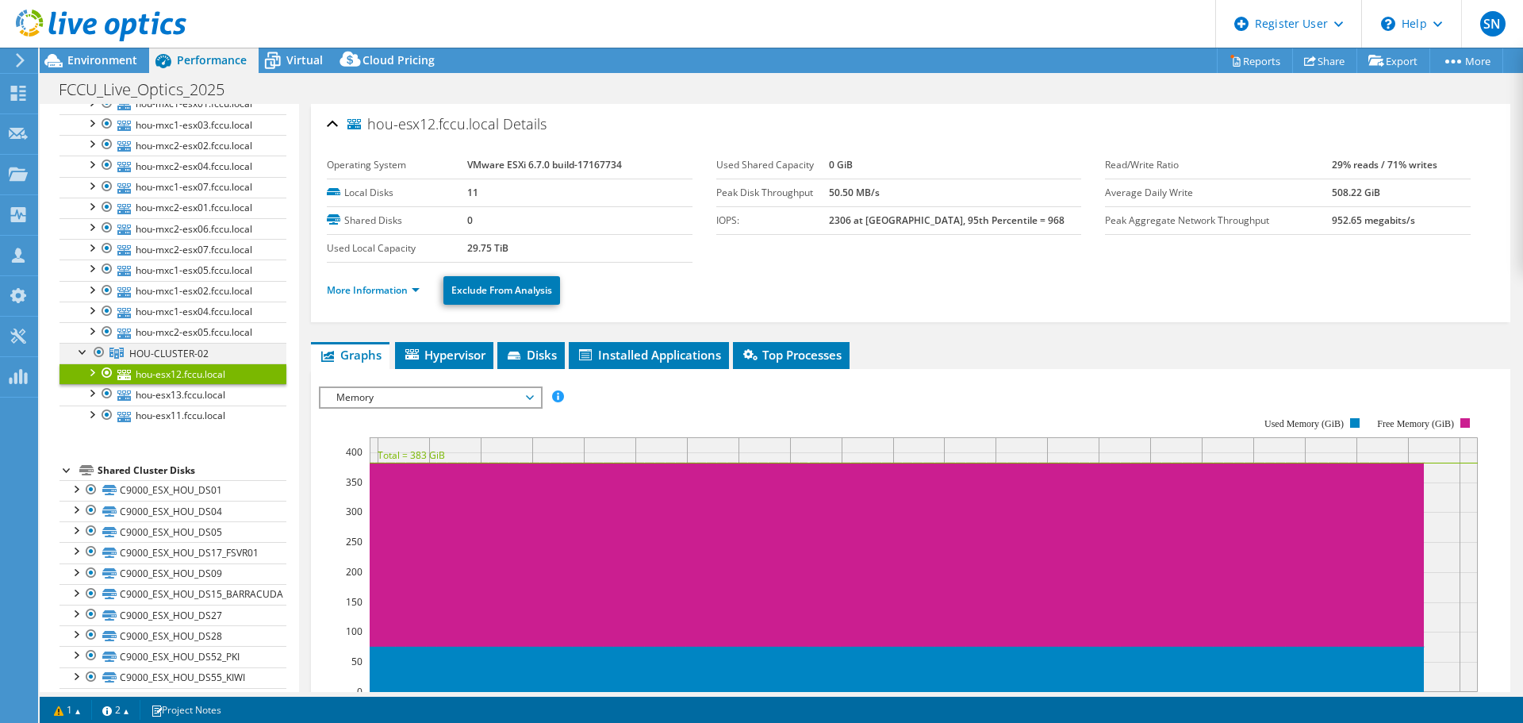
click at [85, 349] on div at bounding box center [83, 351] width 16 height 16
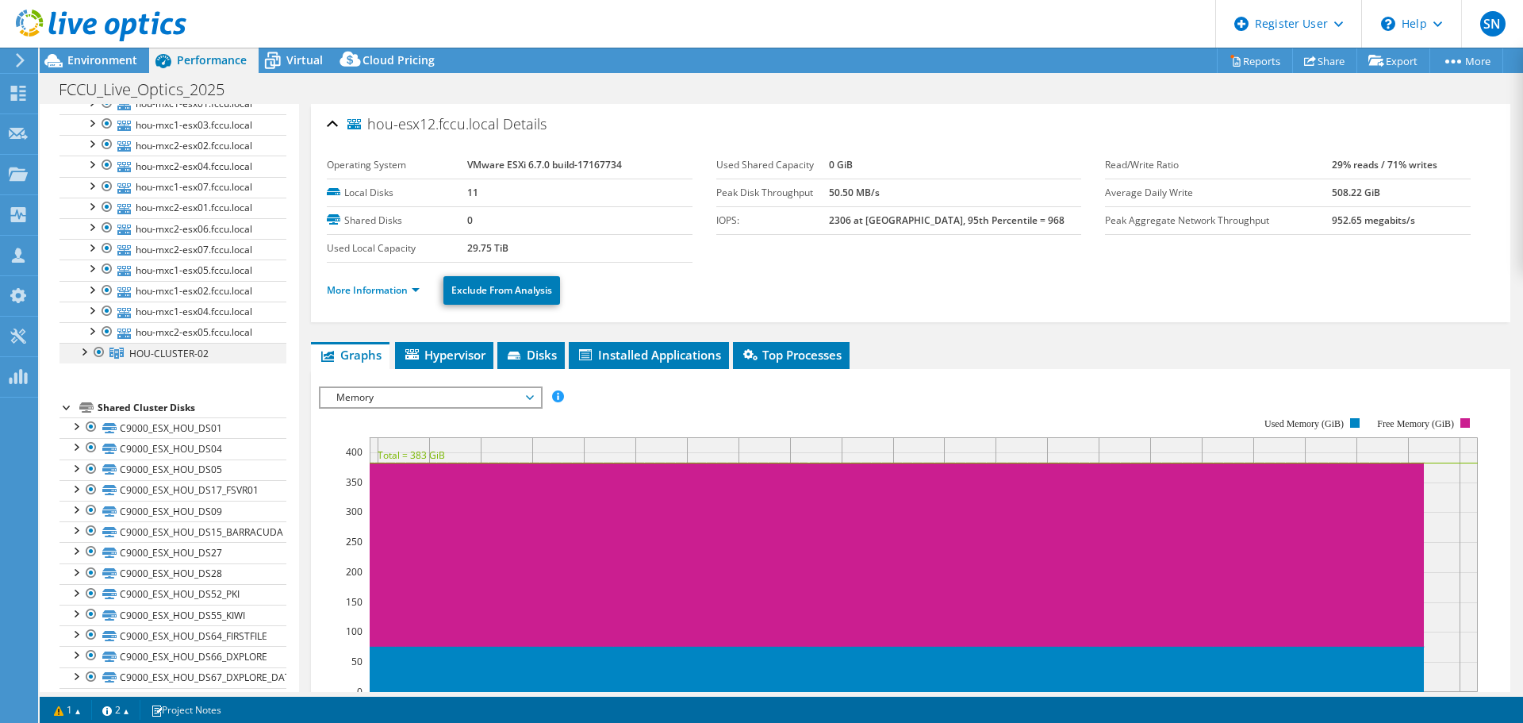
click at [85, 349] on div at bounding box center [83, 351] width 16 height 16
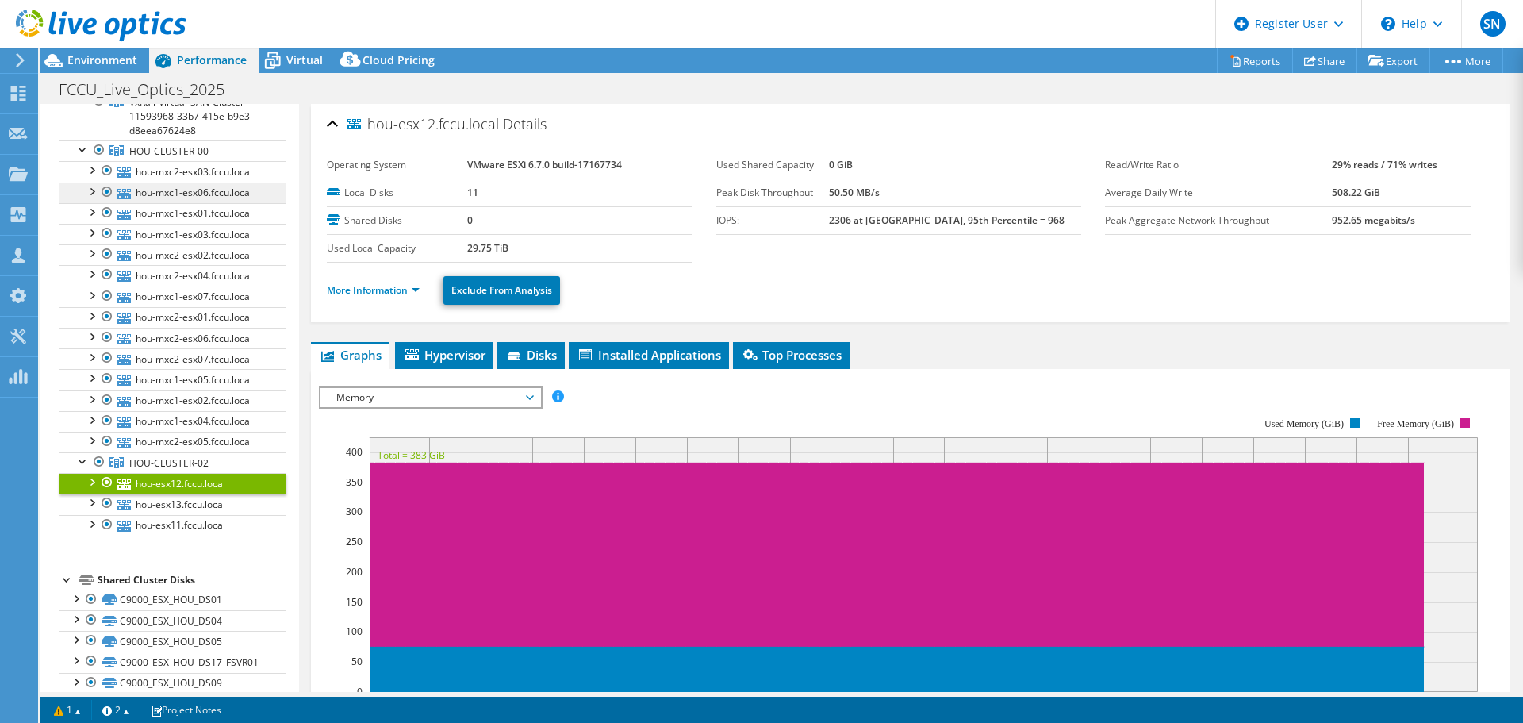
scroll to position [0, 0]
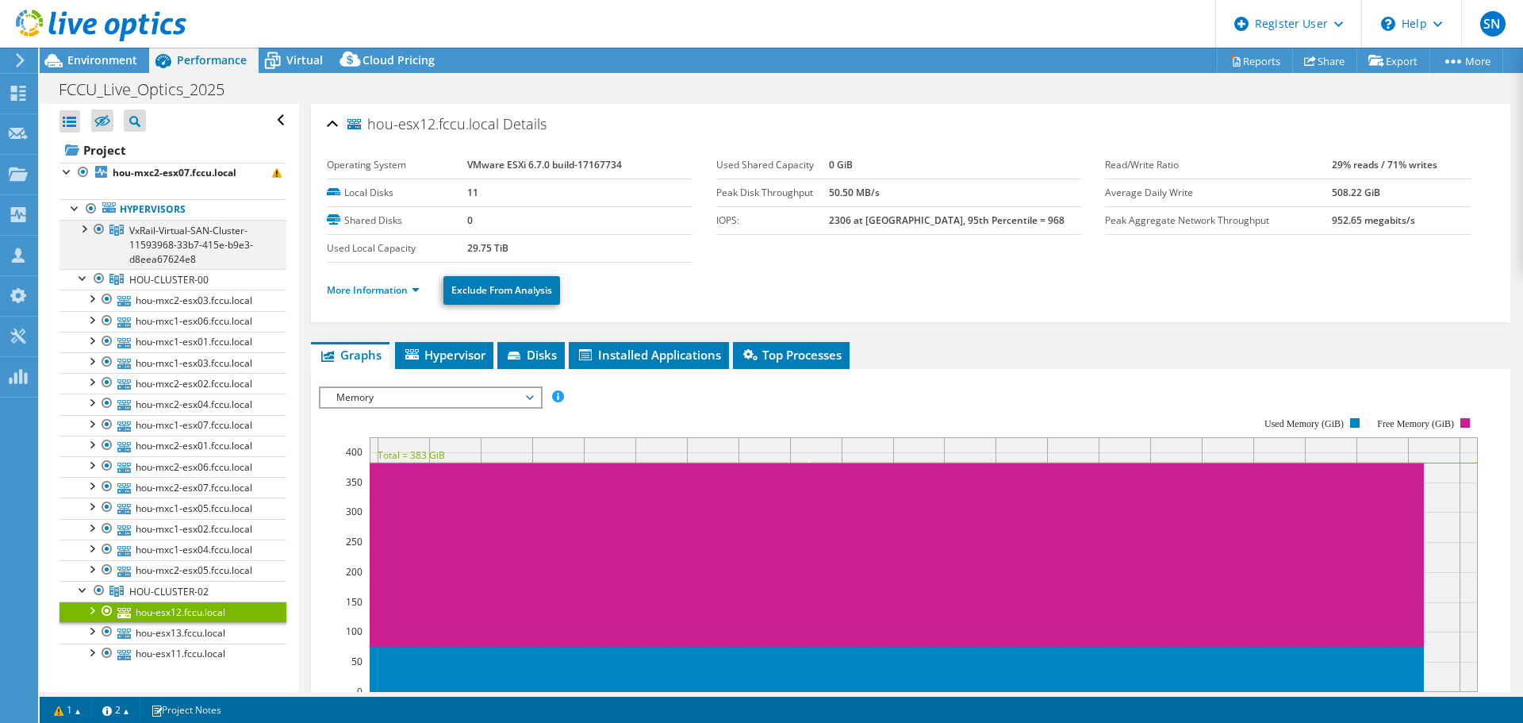
click at [83, 226] on div at bounding box center [83, 228] width 16 height 16
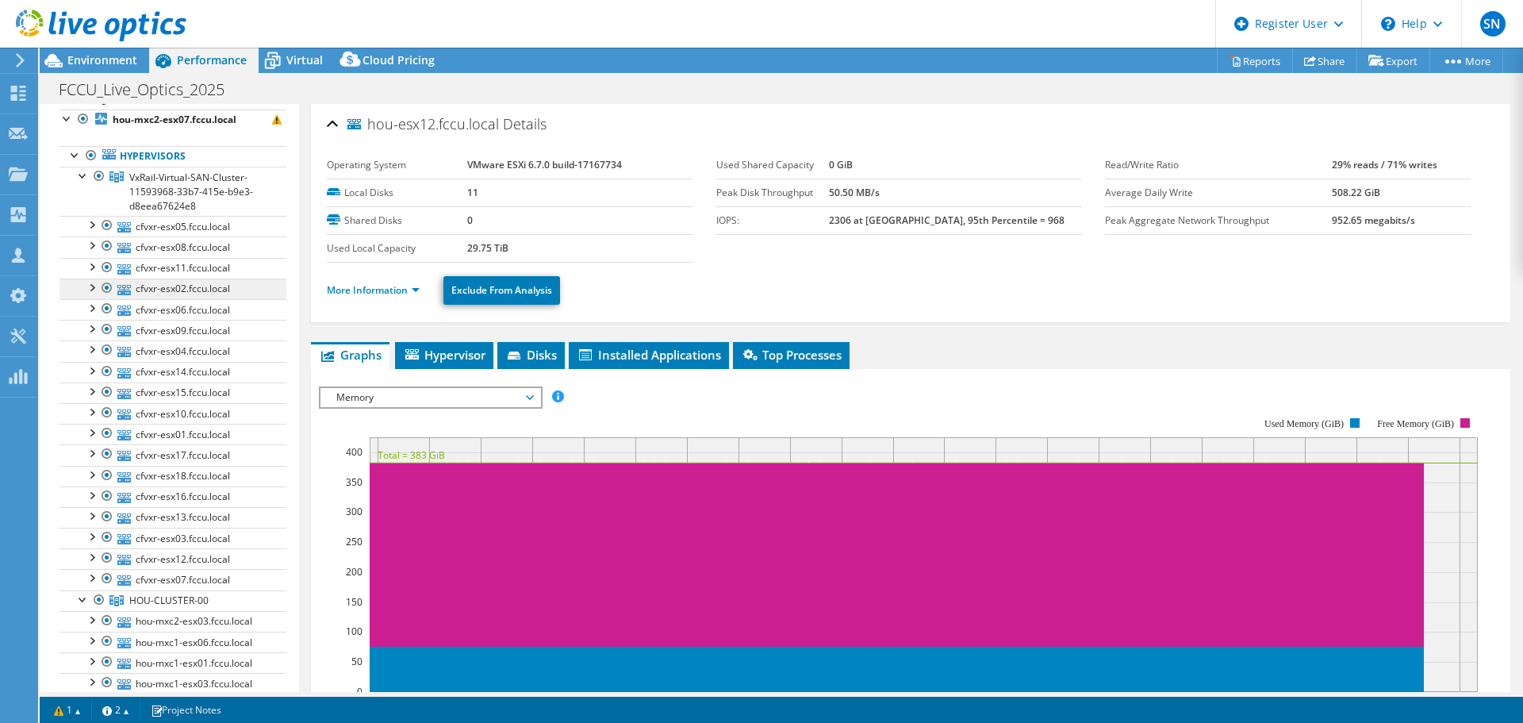
scroll to position [79, 0]
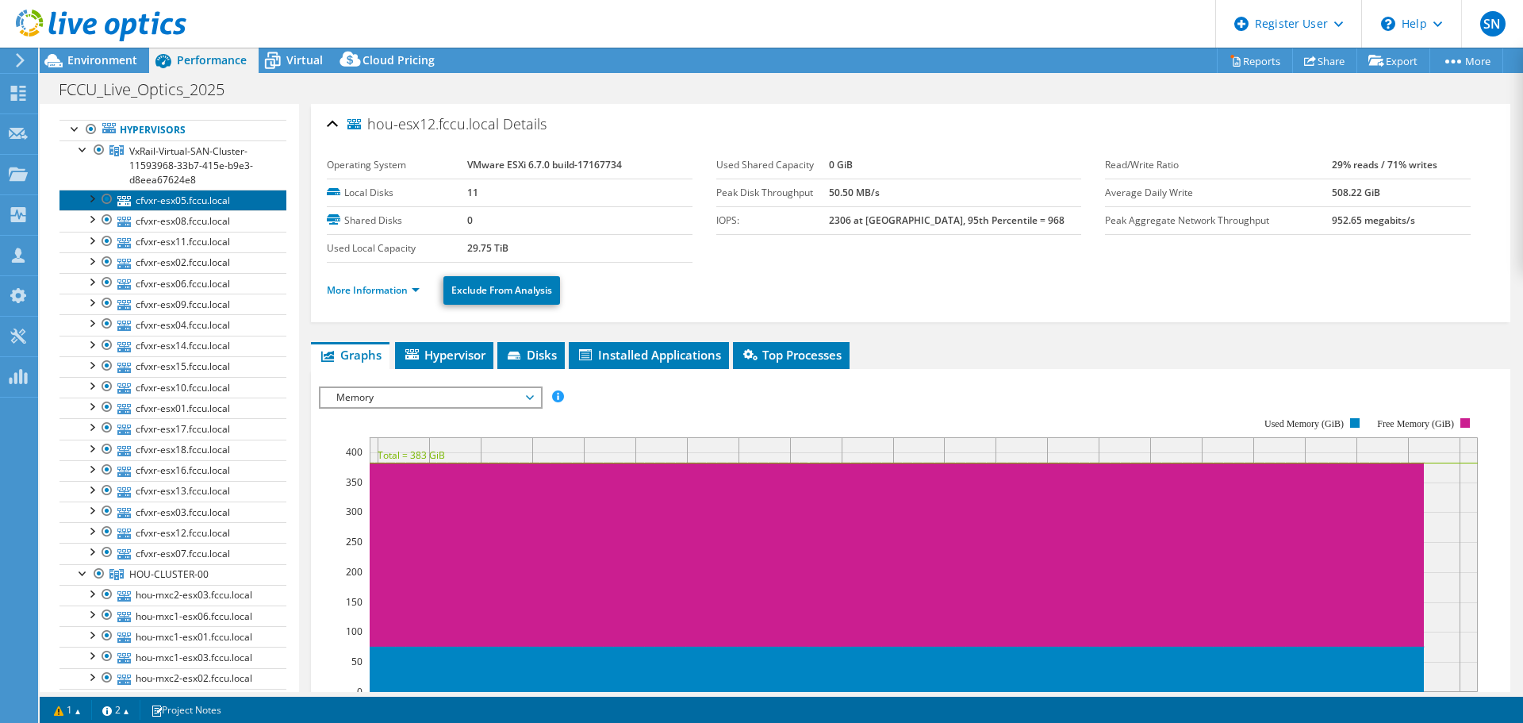
click at [172, 201] on link "cfvxr-esx05.fccu.local" at bounding box center [173, 200] width 227 height 21
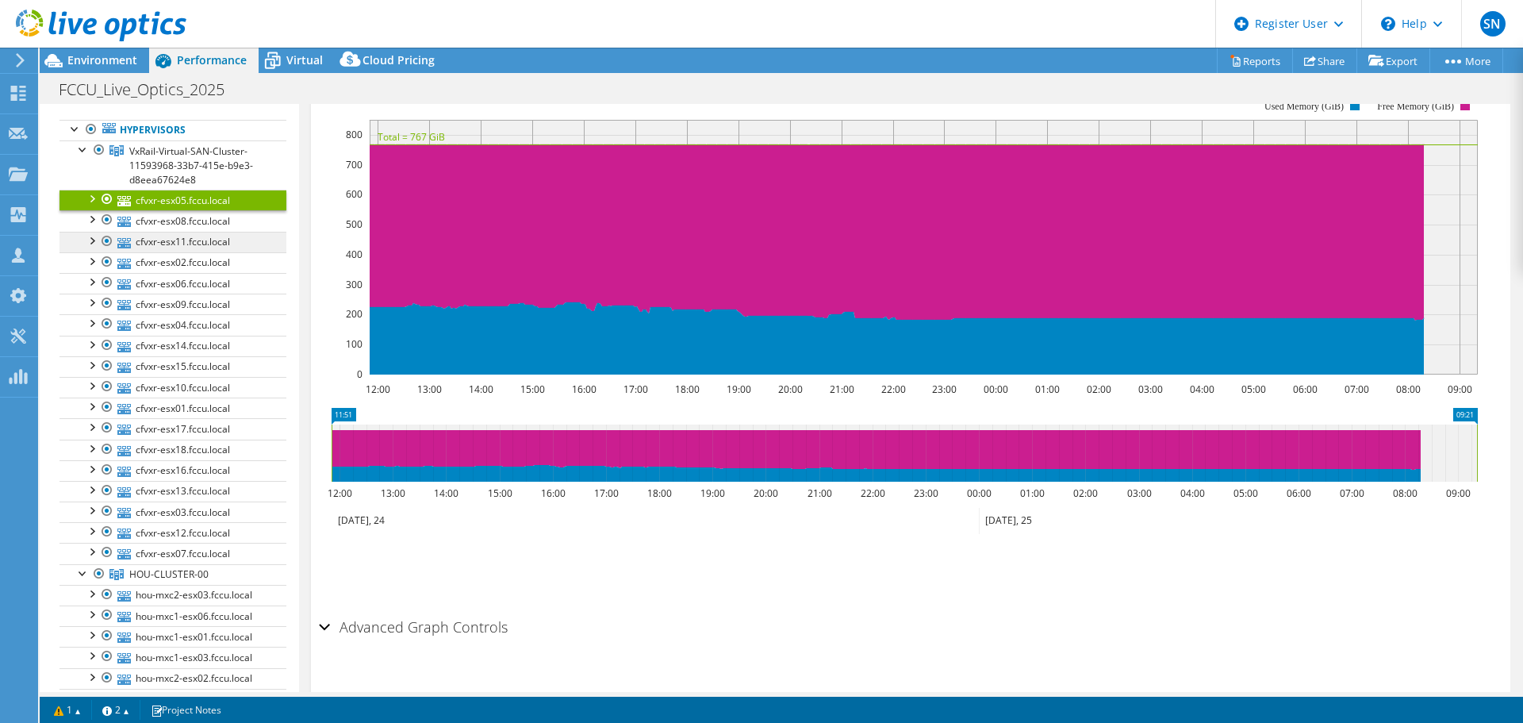
scroll to position [0, 0]
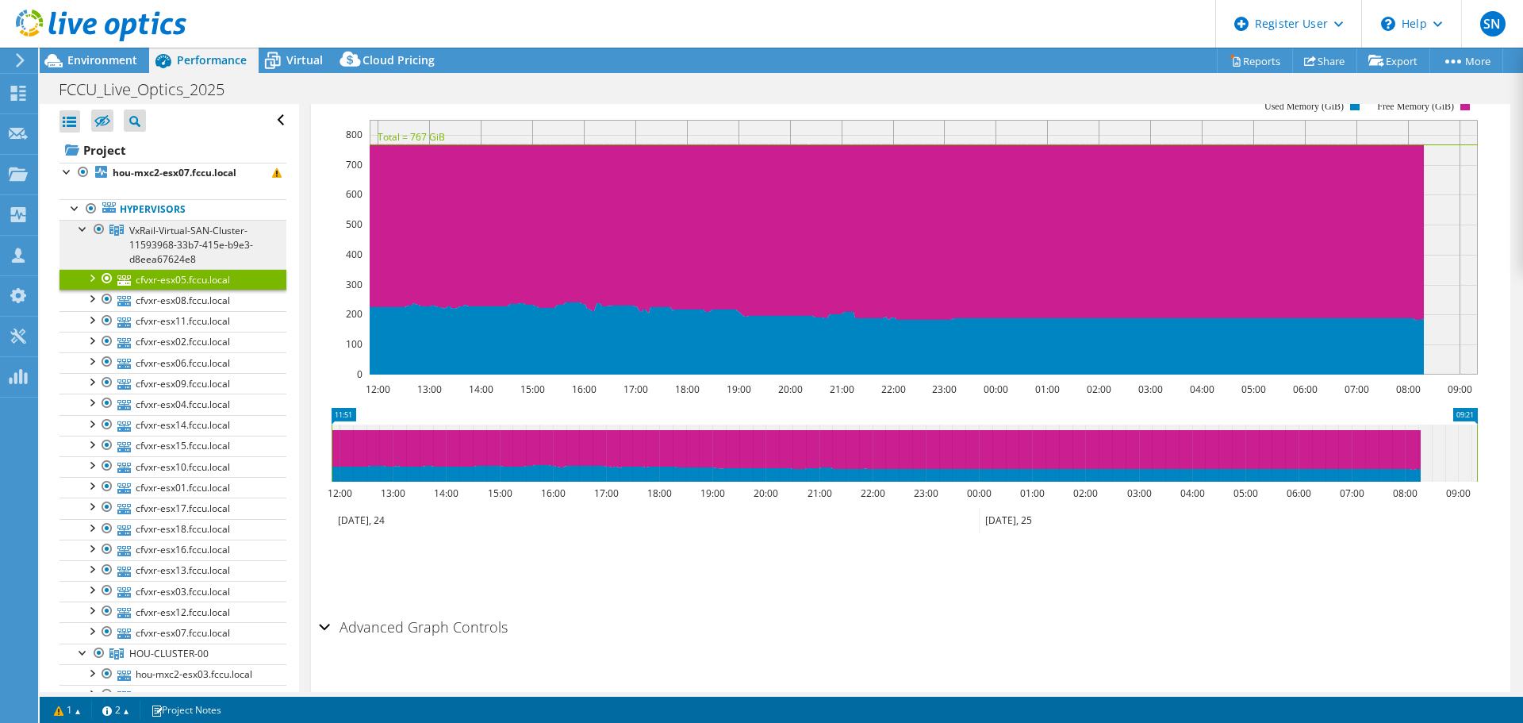
click at [143, 230] on span "VxRail-Virtual-SAN-Cluster-11593968-33b7-415e-b9e3-d8eea67624e8" at bounding box center [191, 245] width 124 height 42
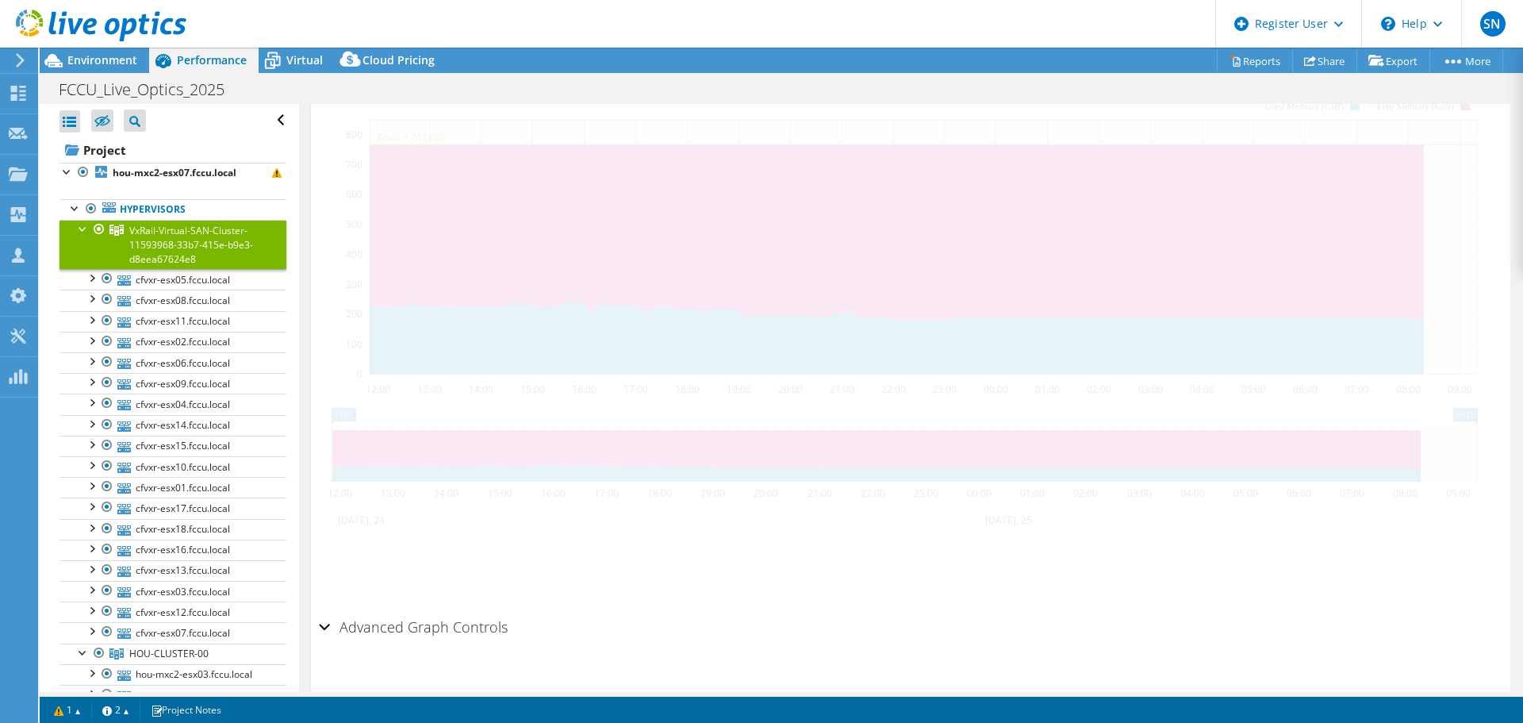
scroll to position [306, 0]
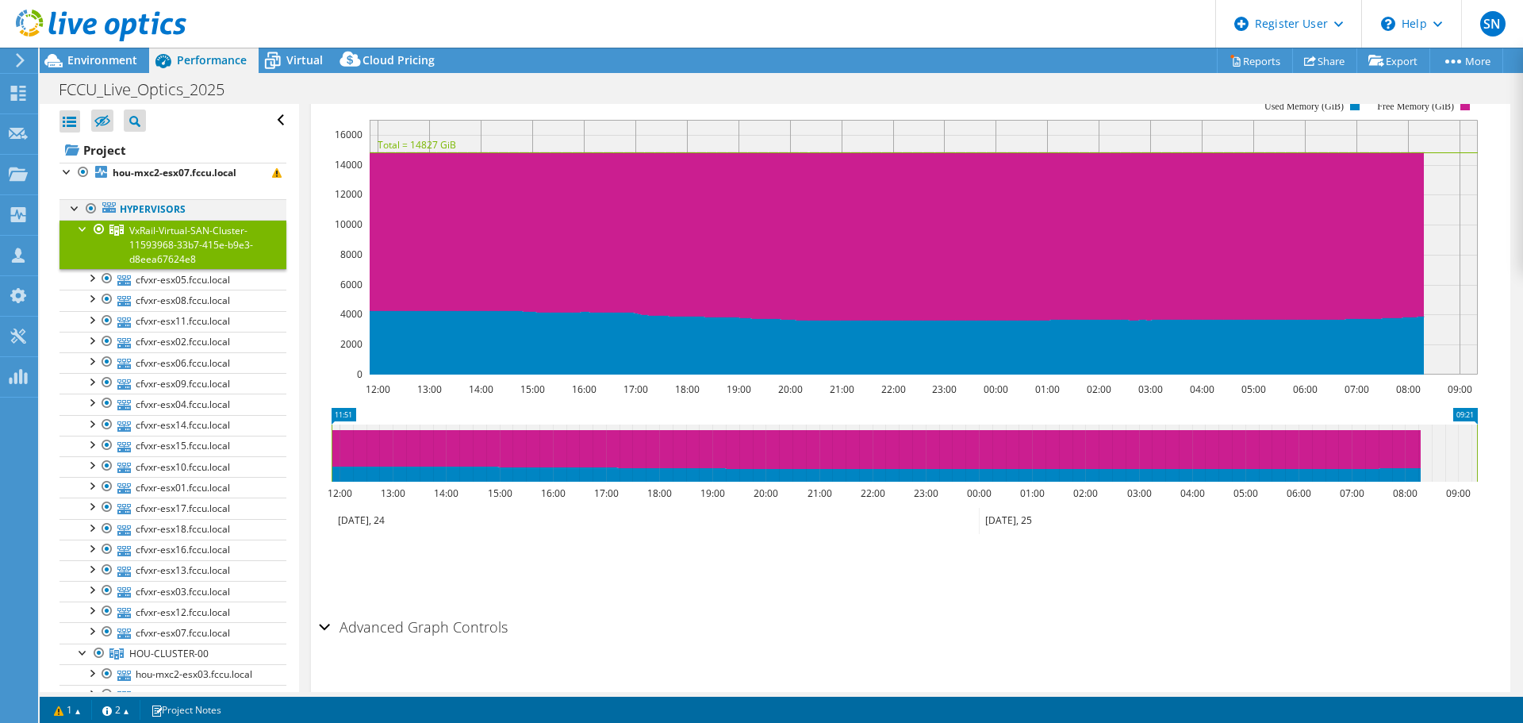
click at [76, 205] on div at bounding box center [75, 207] width 16 height 16
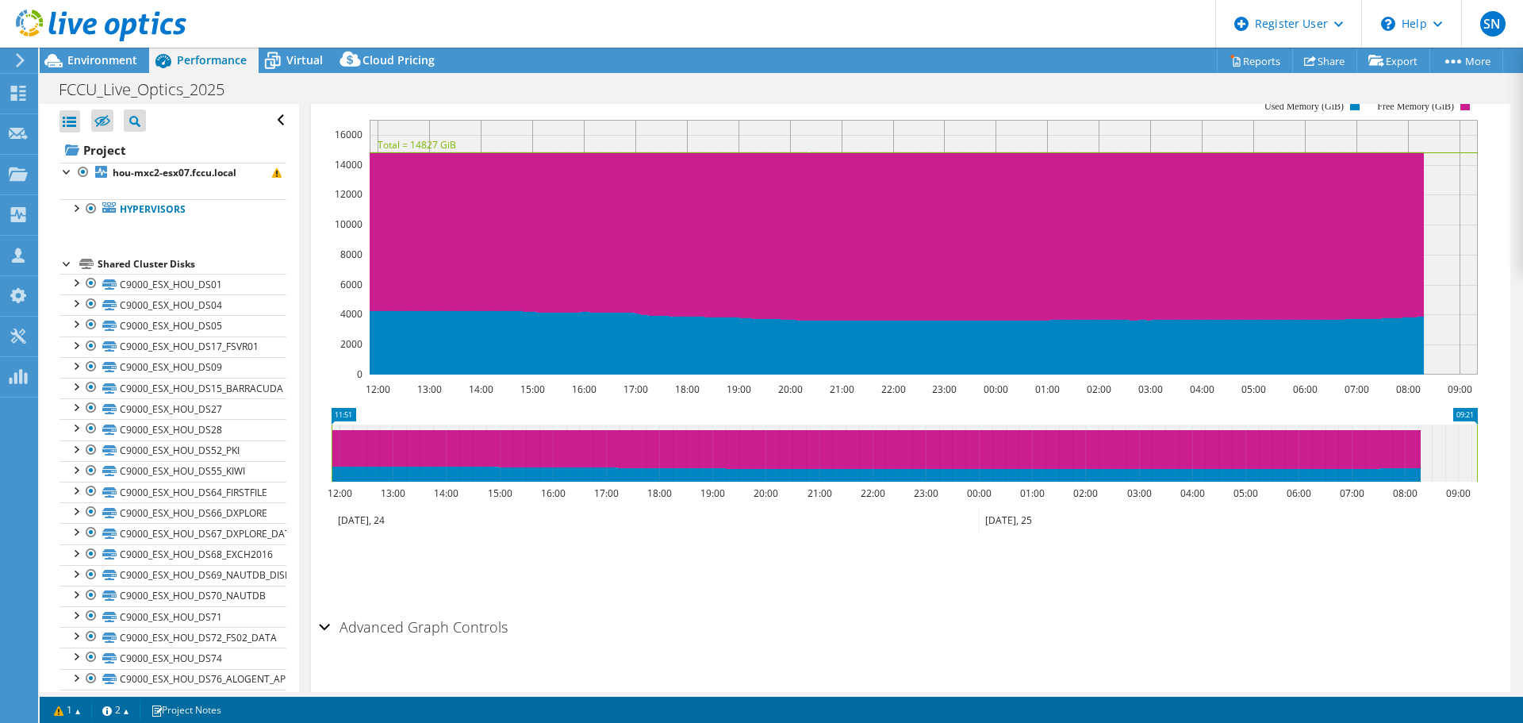
click at [62, 261] on div at bounding box center [68, 263] width 16 height 16
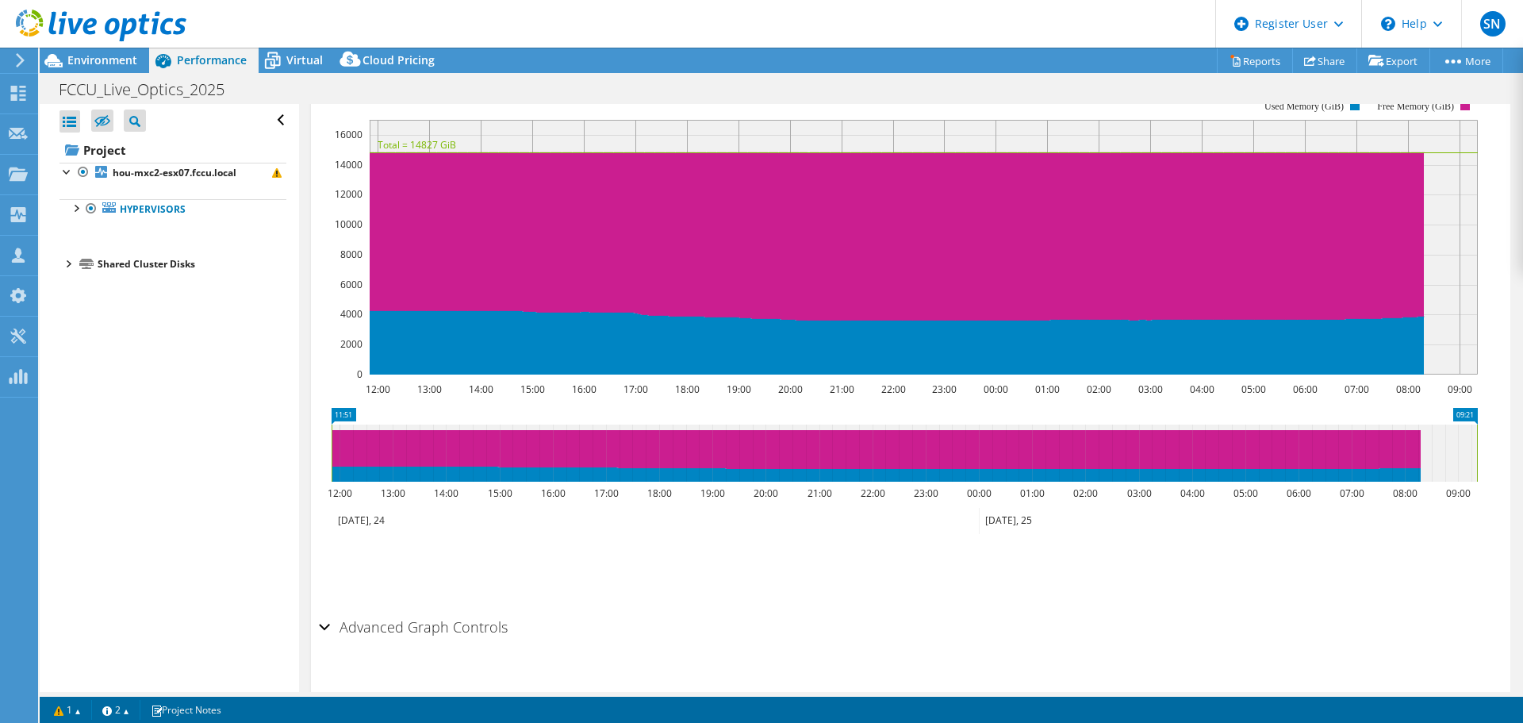
click at [62, 261] on div at bounding box center [68, 263] width 16 height 16
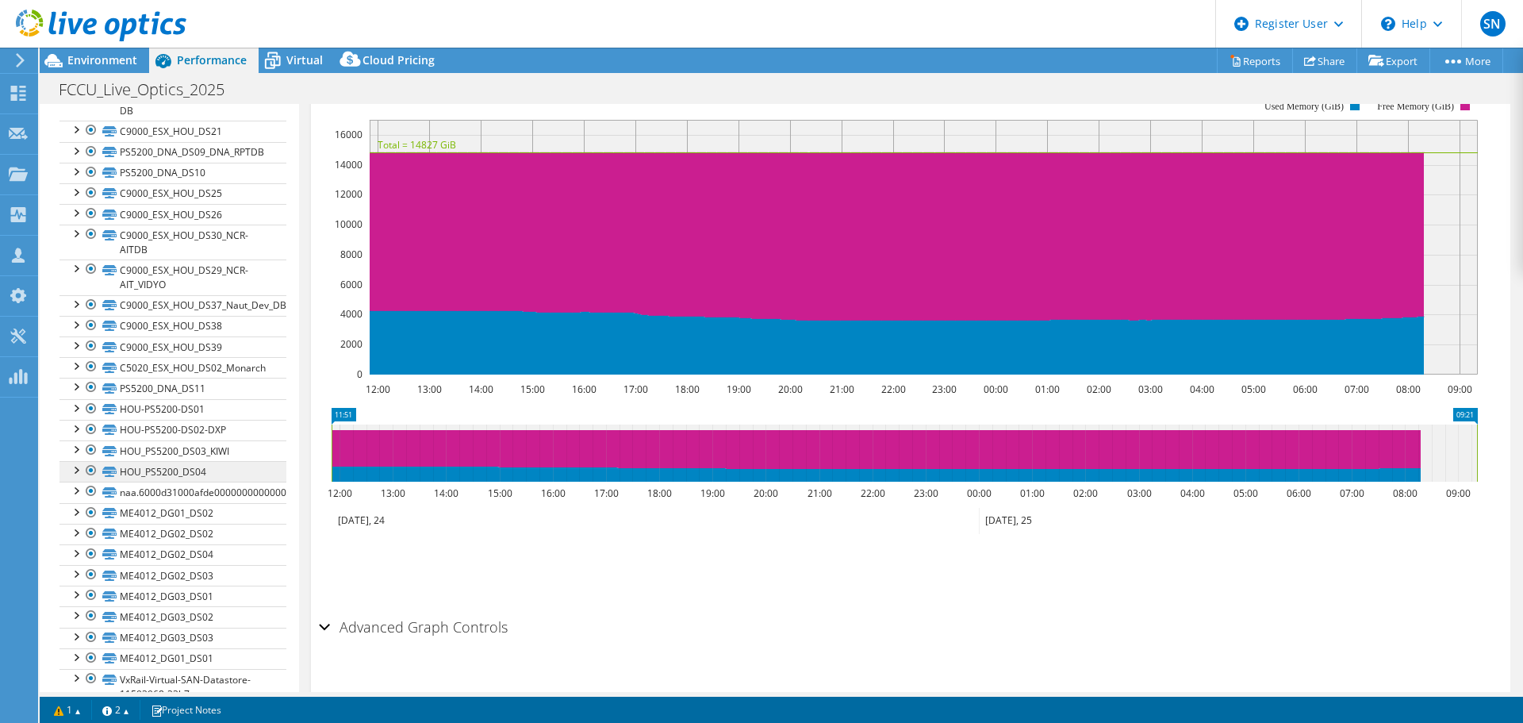
scroll to position [1459, 0]
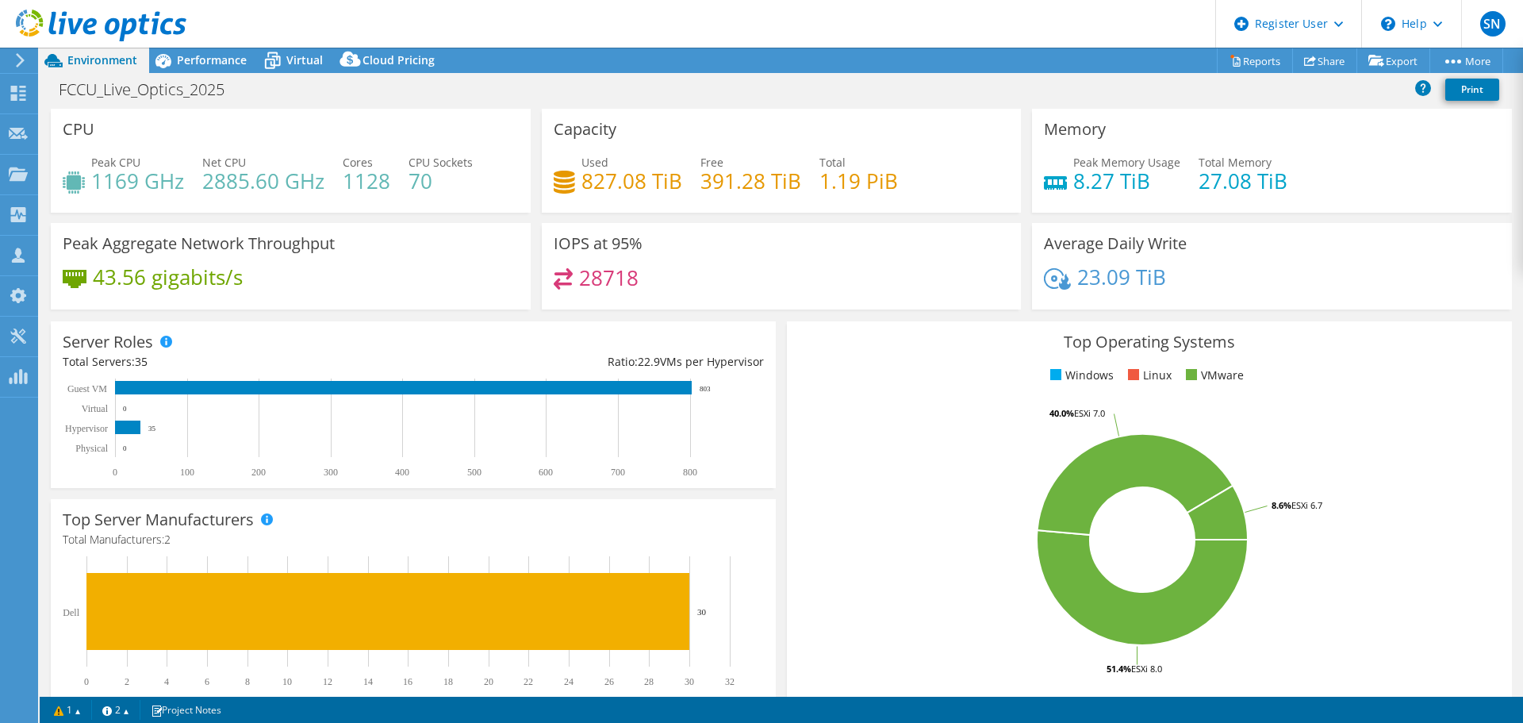
select select "USD"
click at [217, 56] on span "Performance" at bounding box center [212, 59] width 70 height 15
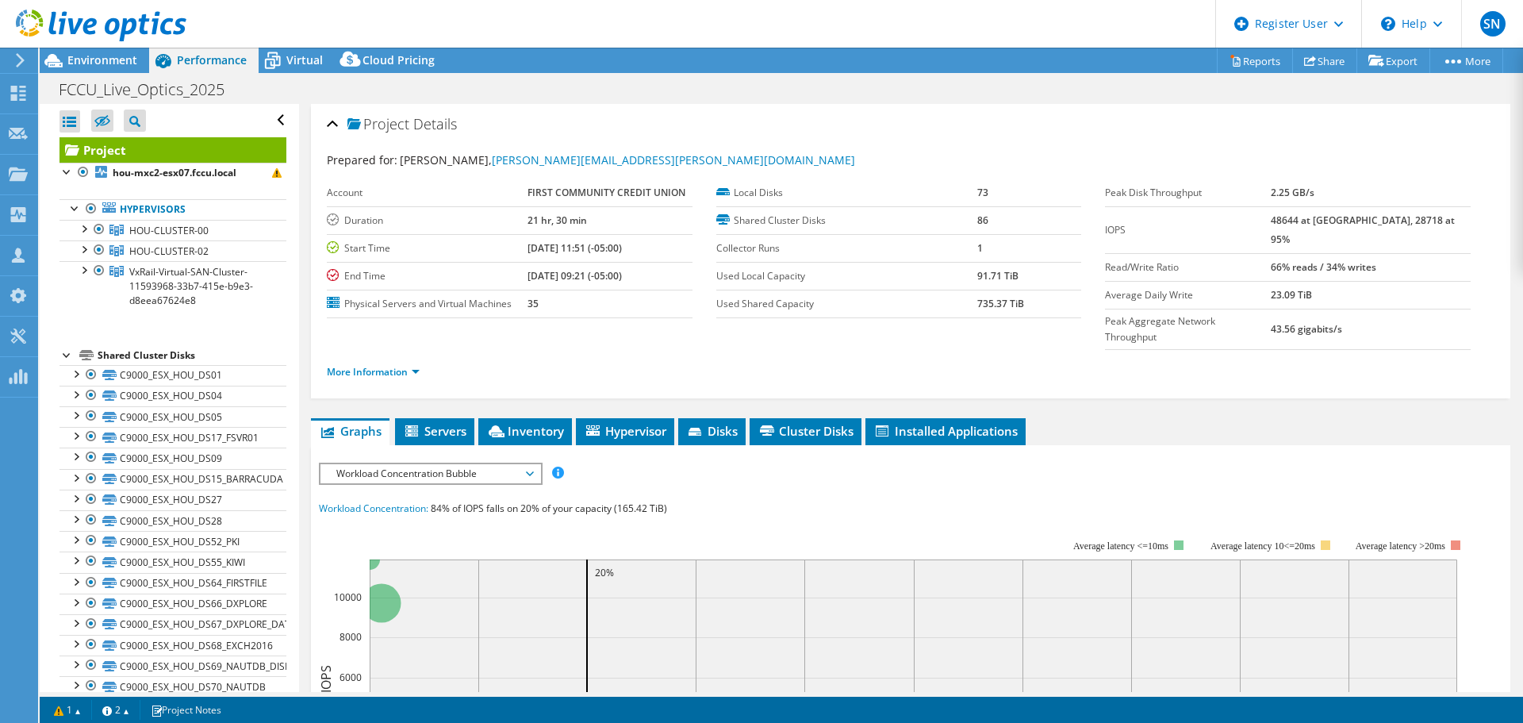
click at [67, 354] on div at bounding box center [68, 354] width 16 height 16
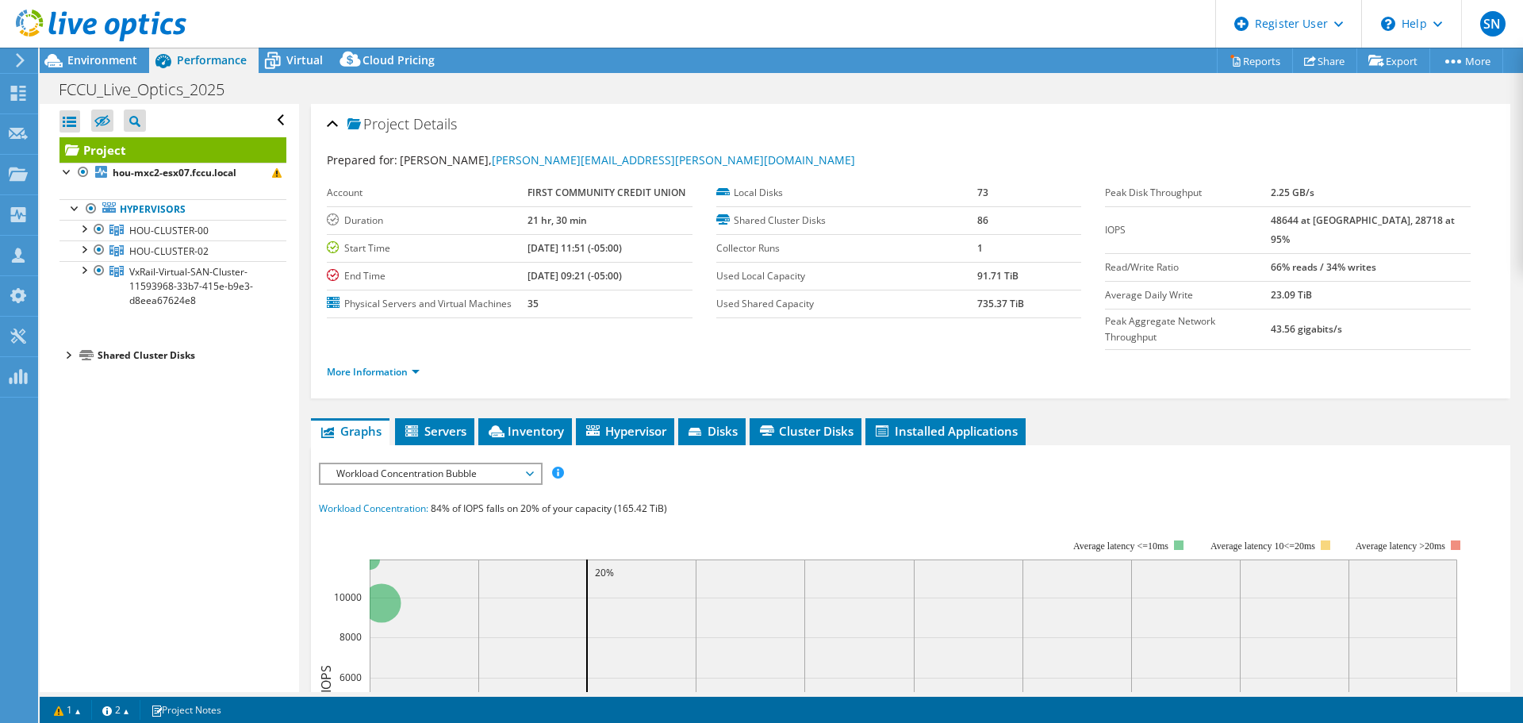
click at [66, 355] on div at bounding box center [68, 354] width 16 height 16
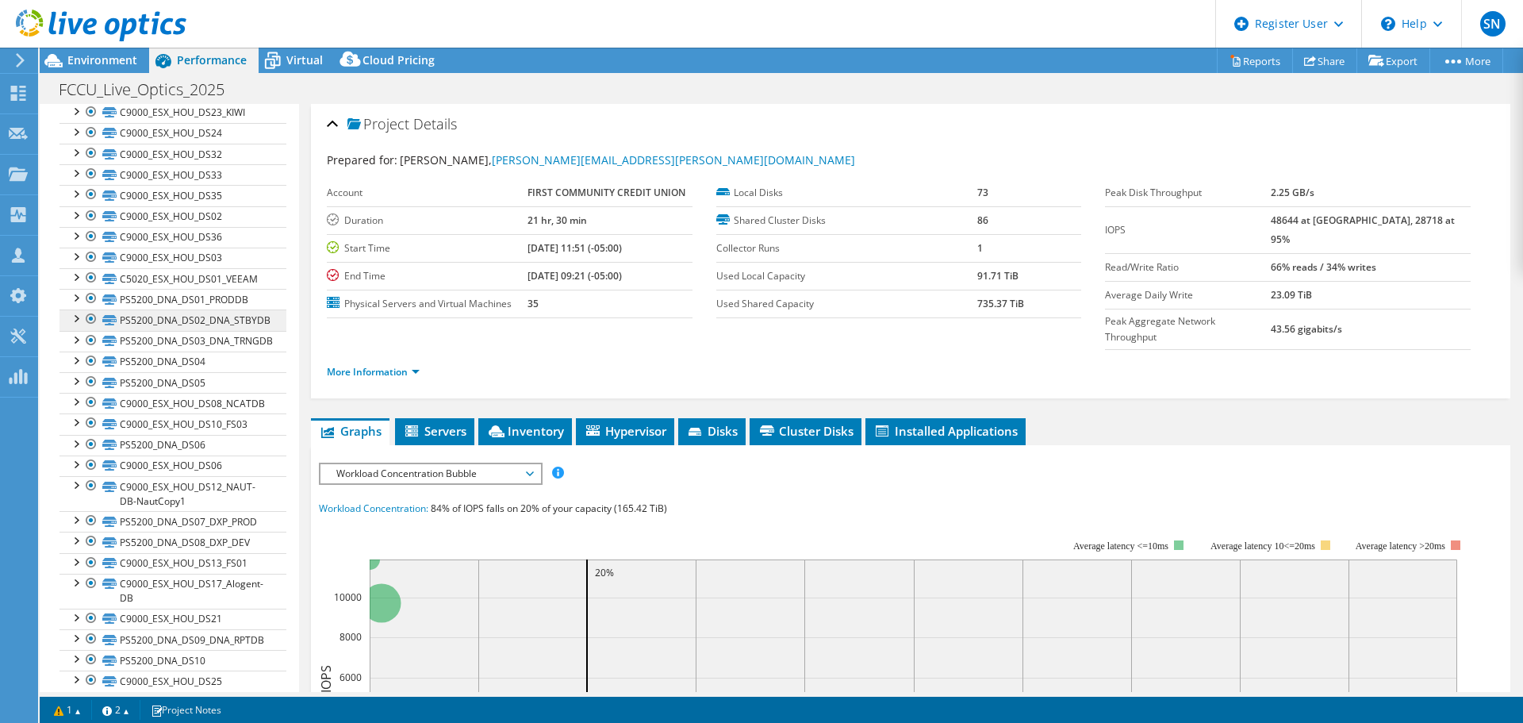
scroll to position [1111, 0]
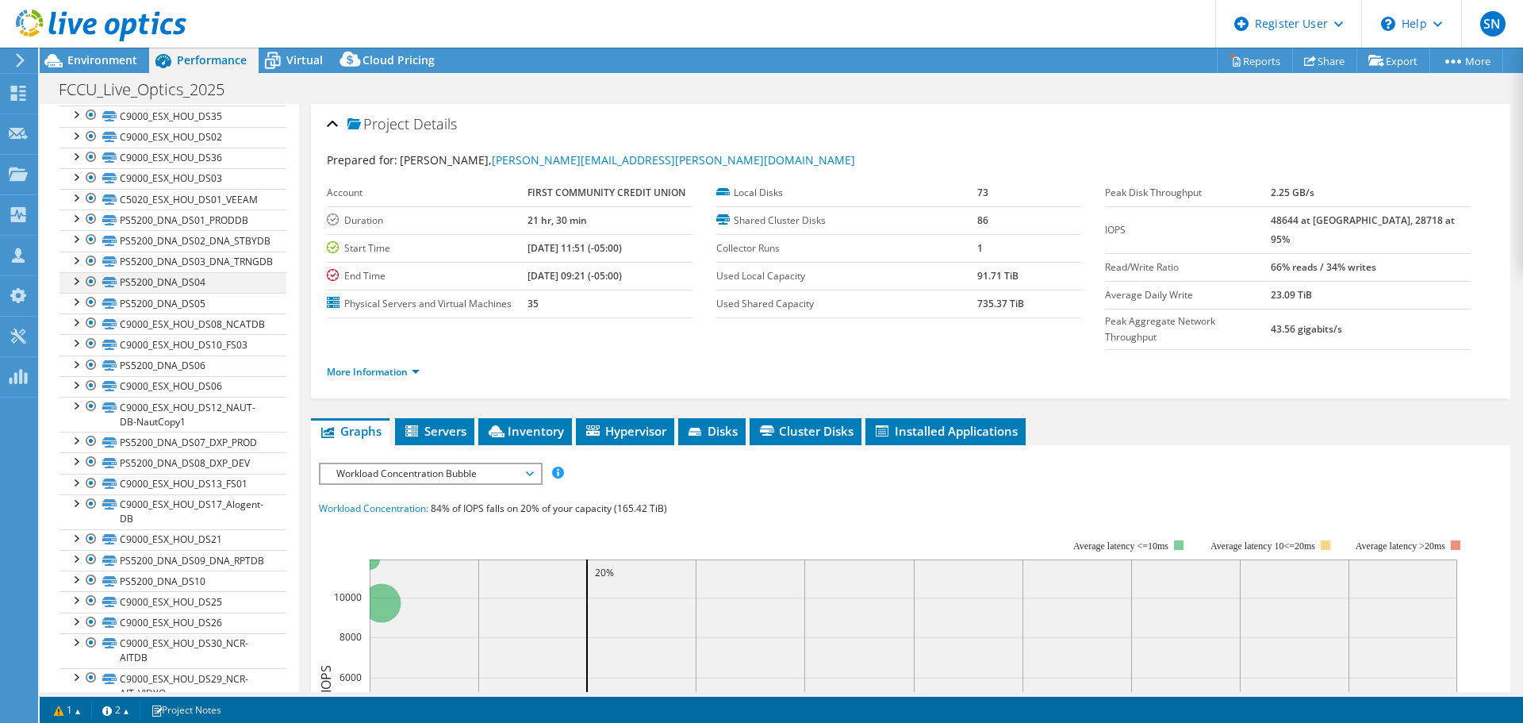
click at [78, 280] on div at bounding box center [75, 280] width 16 height 16
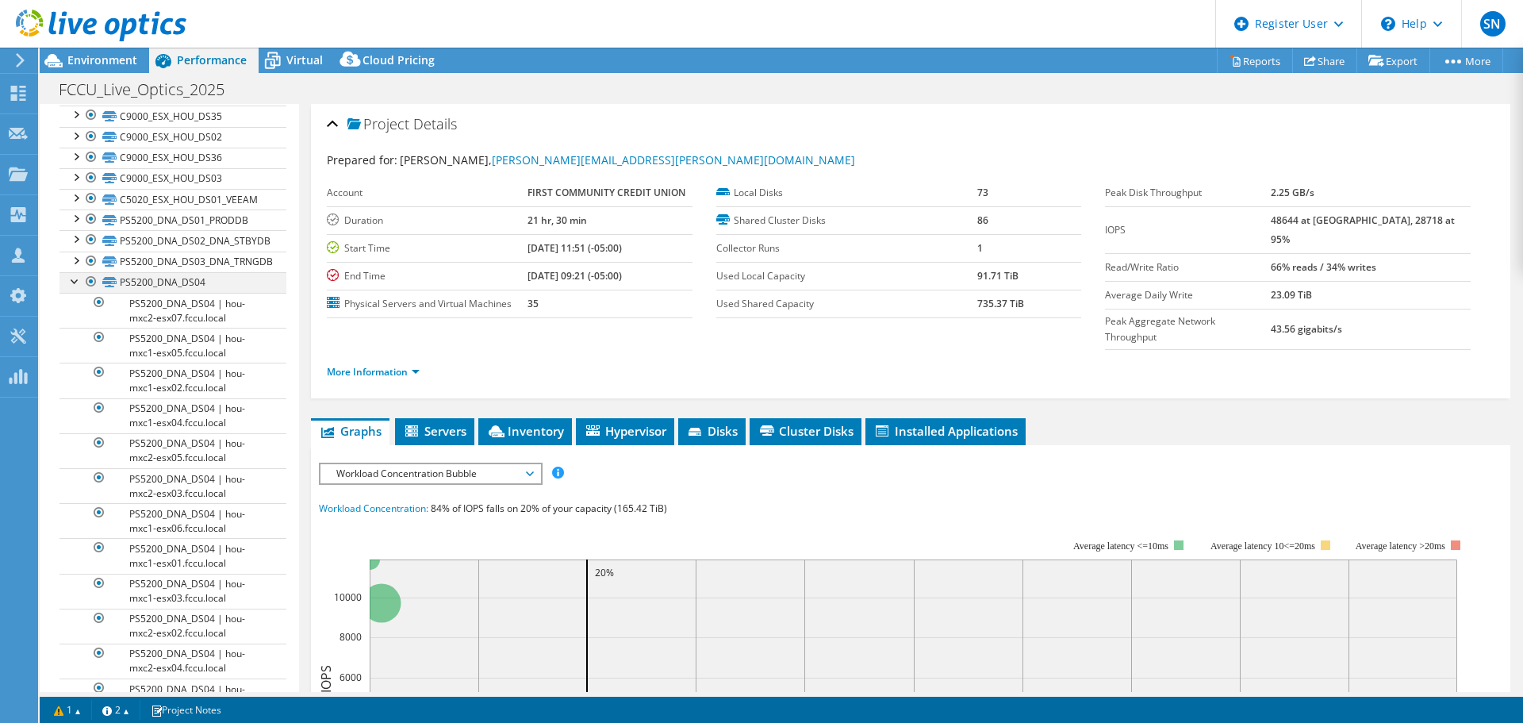
click at [78, 280] on div at bounding box center [75, 280] width 16 height 16
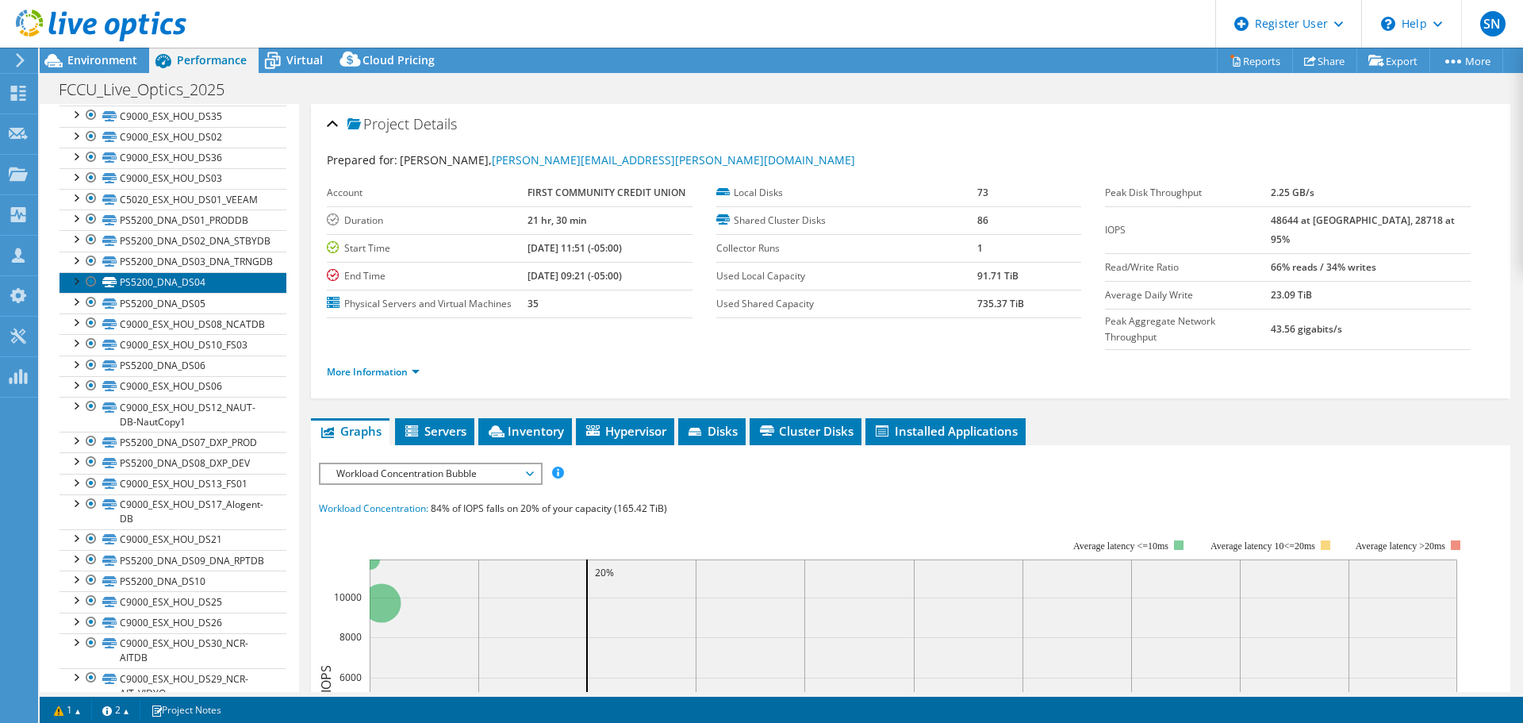
click at [129, 282] on link "PS5200_DNA_DS04" at bounding box center [173, 282] width 227 height 21
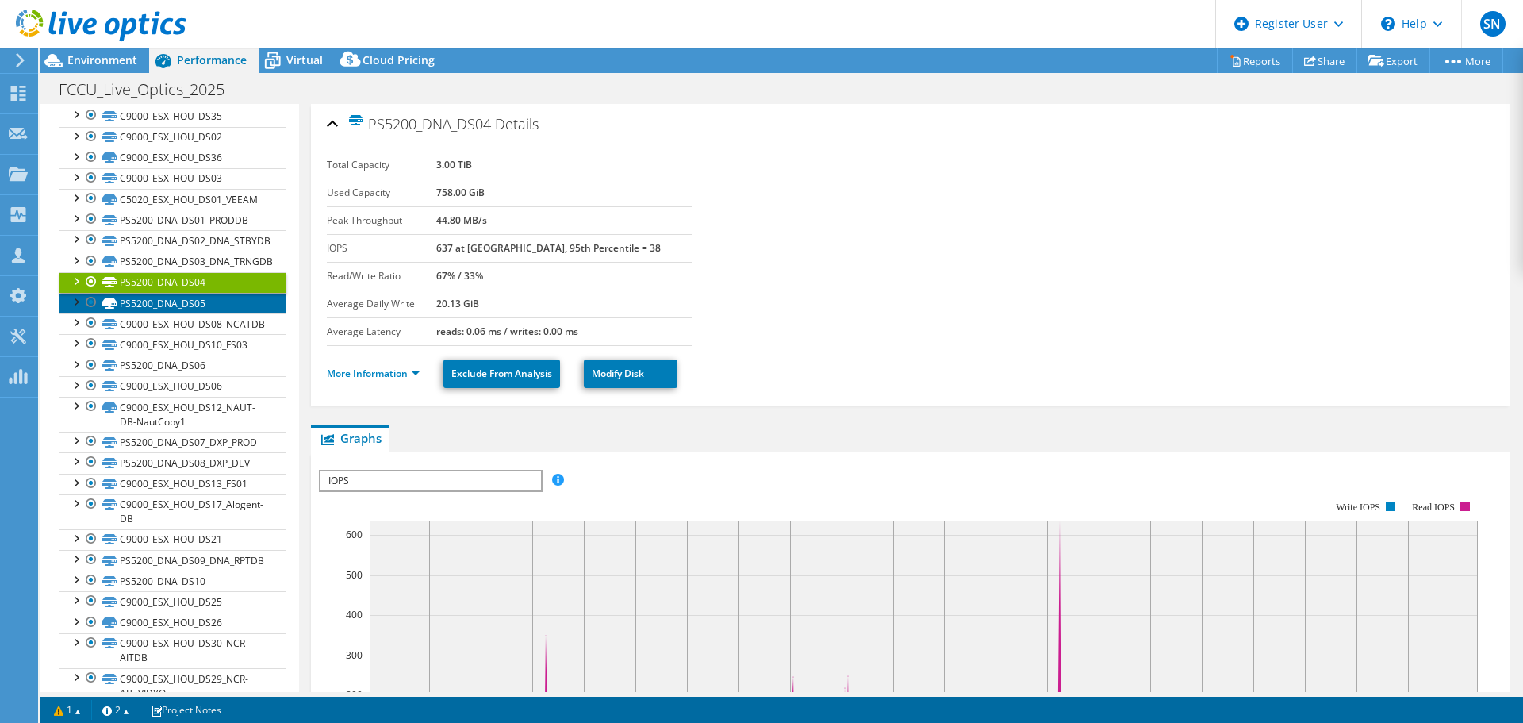
click at [174, 300] on link "PS5200_DNA_DS05" at bounding box center [173, 303] width 227 height 21
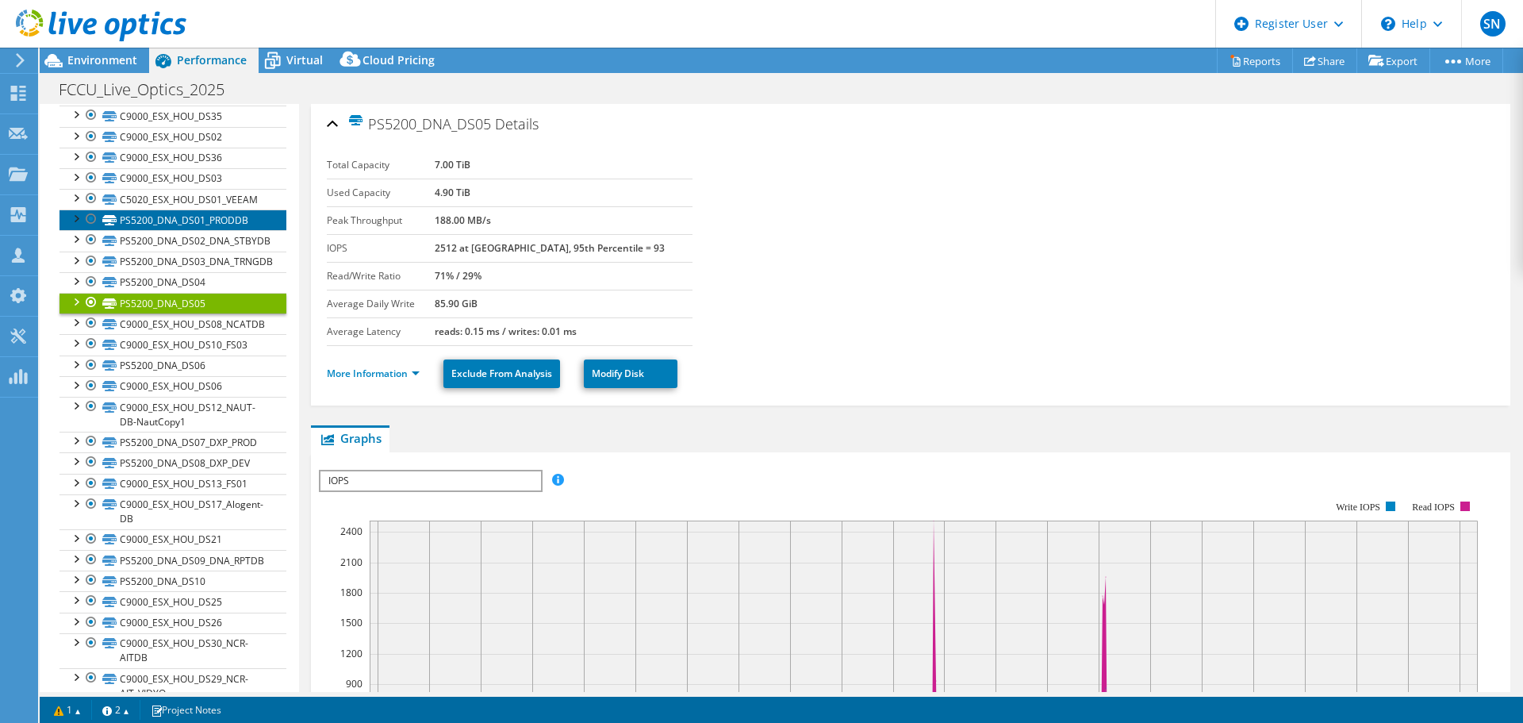
click at [152, 224] on link "PS5200_DNA_DS01_PRODDB" at bounding box center [173, 219] width 227 height 21
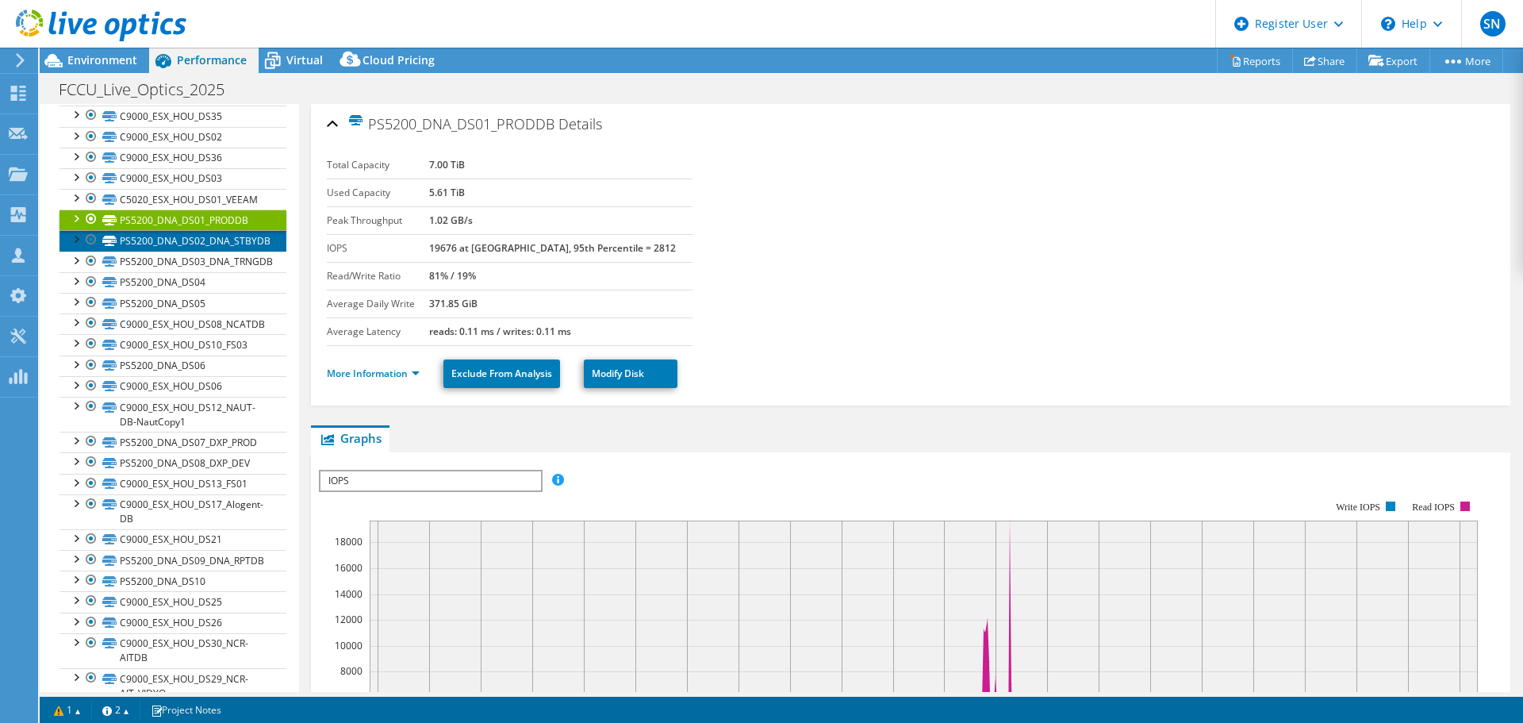
click at [140, 237] on link "PS5200_DNA_DS02_DNA_STBYDB" at bounding box center [173, 240] width 227 height 21
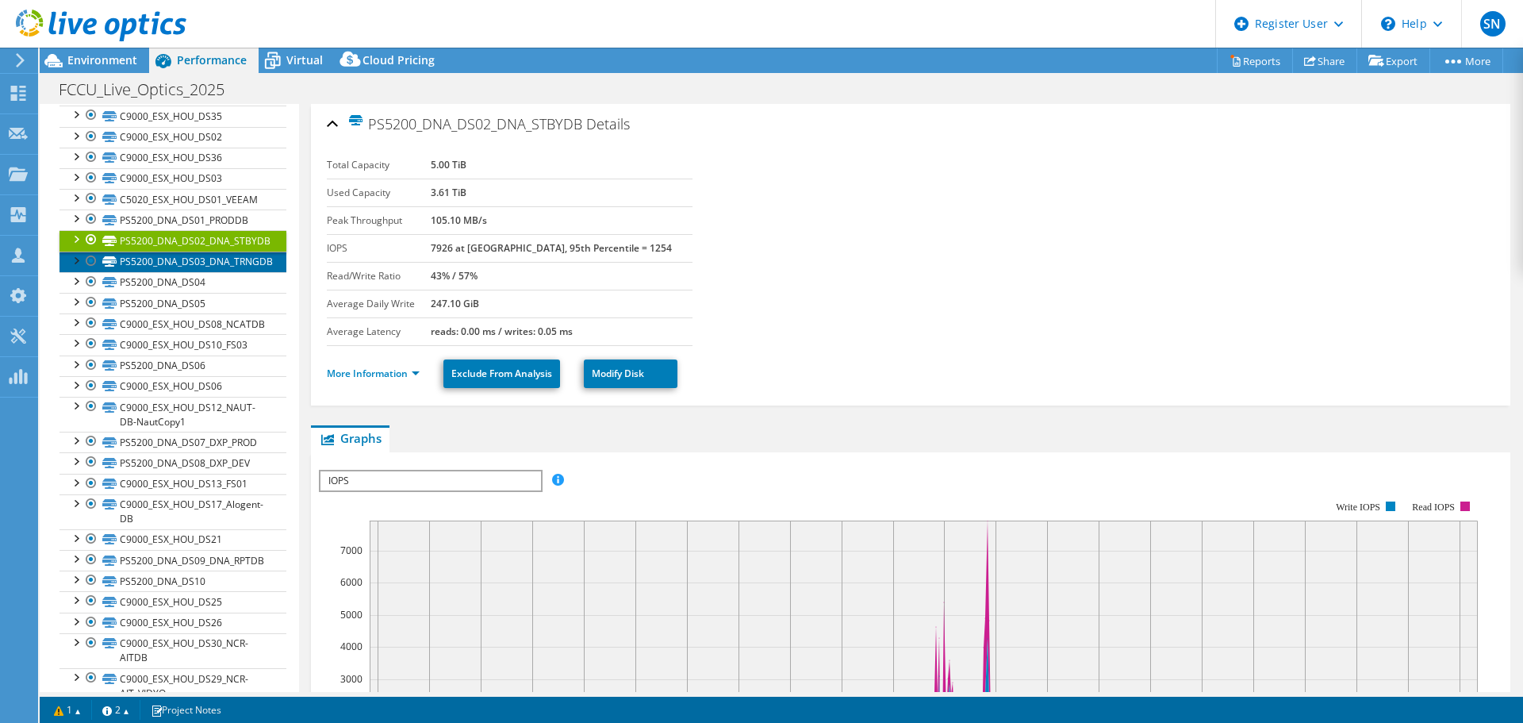
click at [145, 261] on link "PS5200_DNA_DS03_DNA_TRNGDB" at bounding box center [173, 262] width 227 height 21
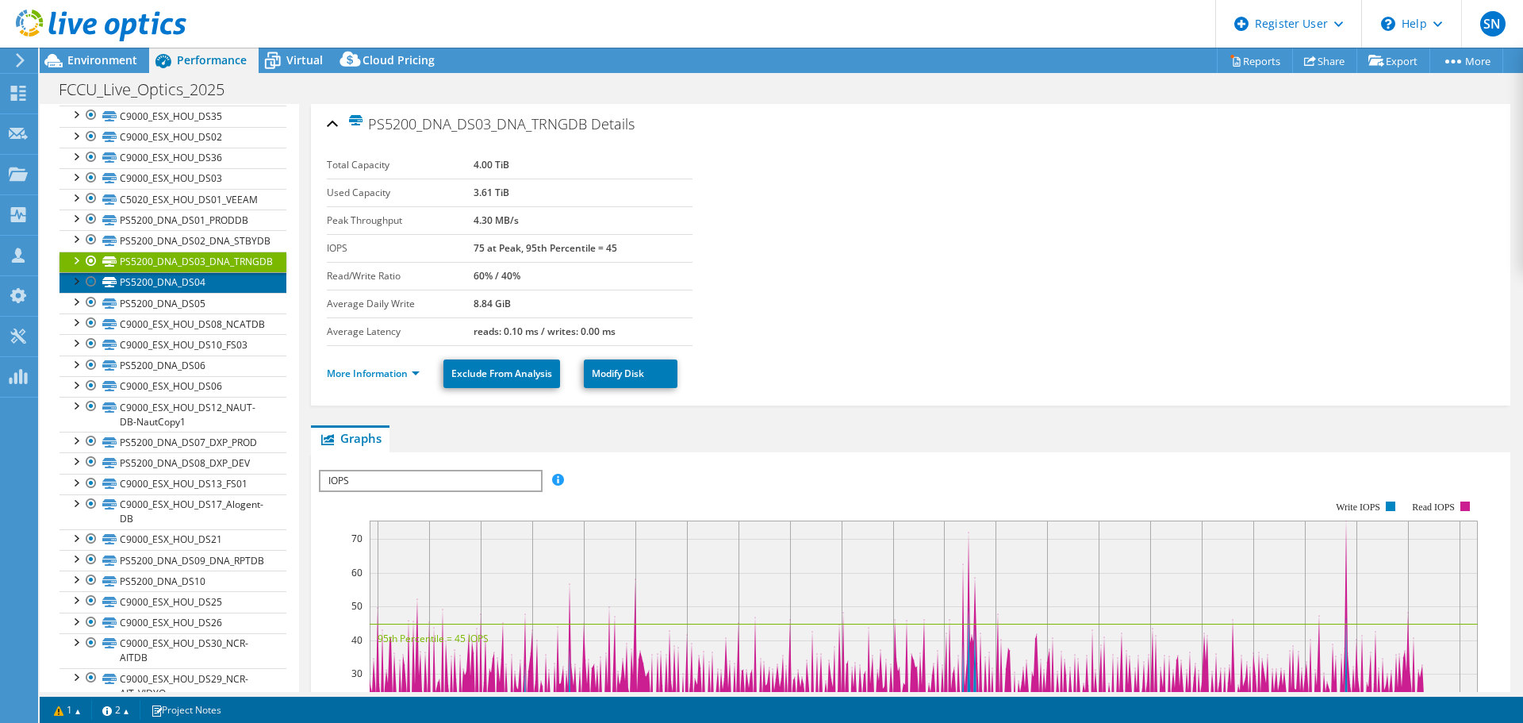
click at [152, 282] on link "PS5200_DNA_DS04" at bounding box center [173, 282] width 227 height 21
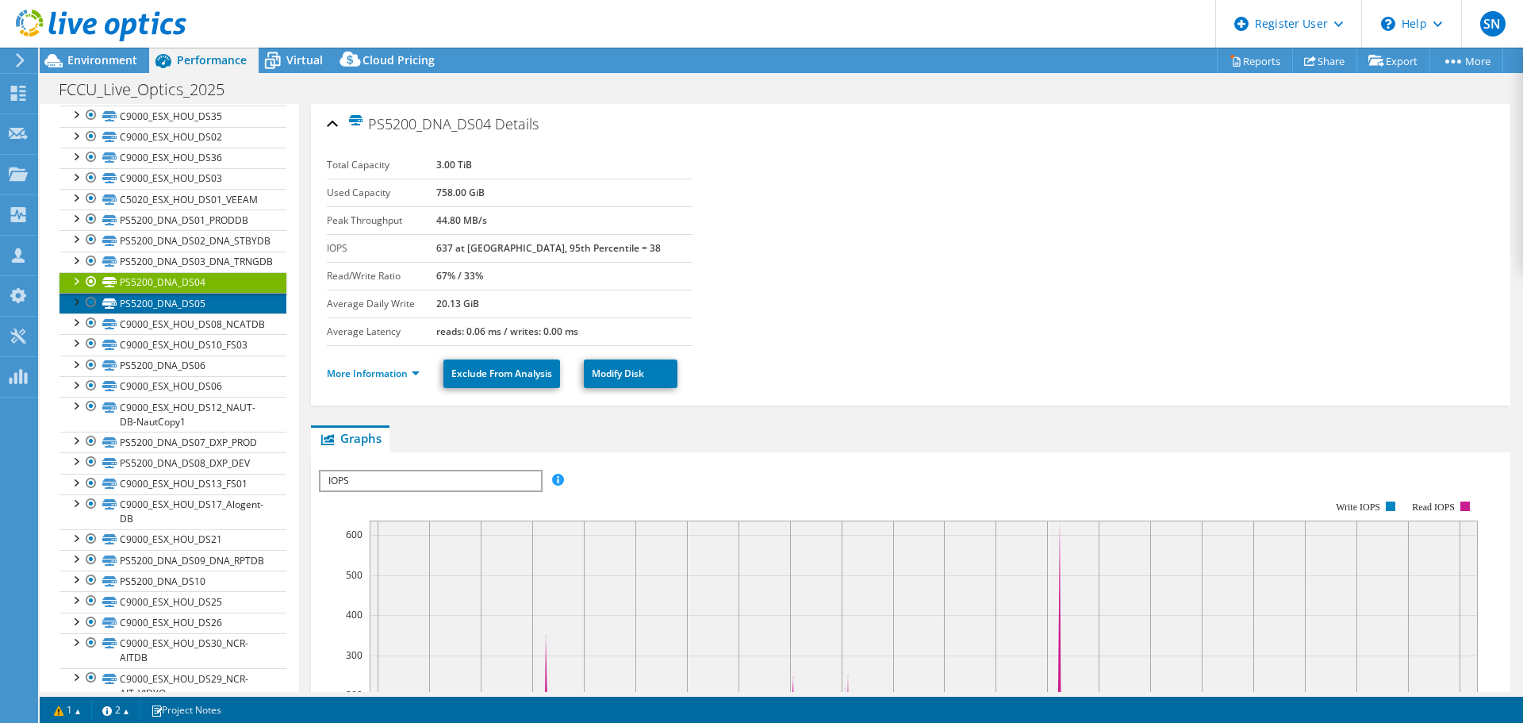
click at [152, 297] on link "PS5200_DNA_DS05" at bounding box center [173, 303] width 227 height 21
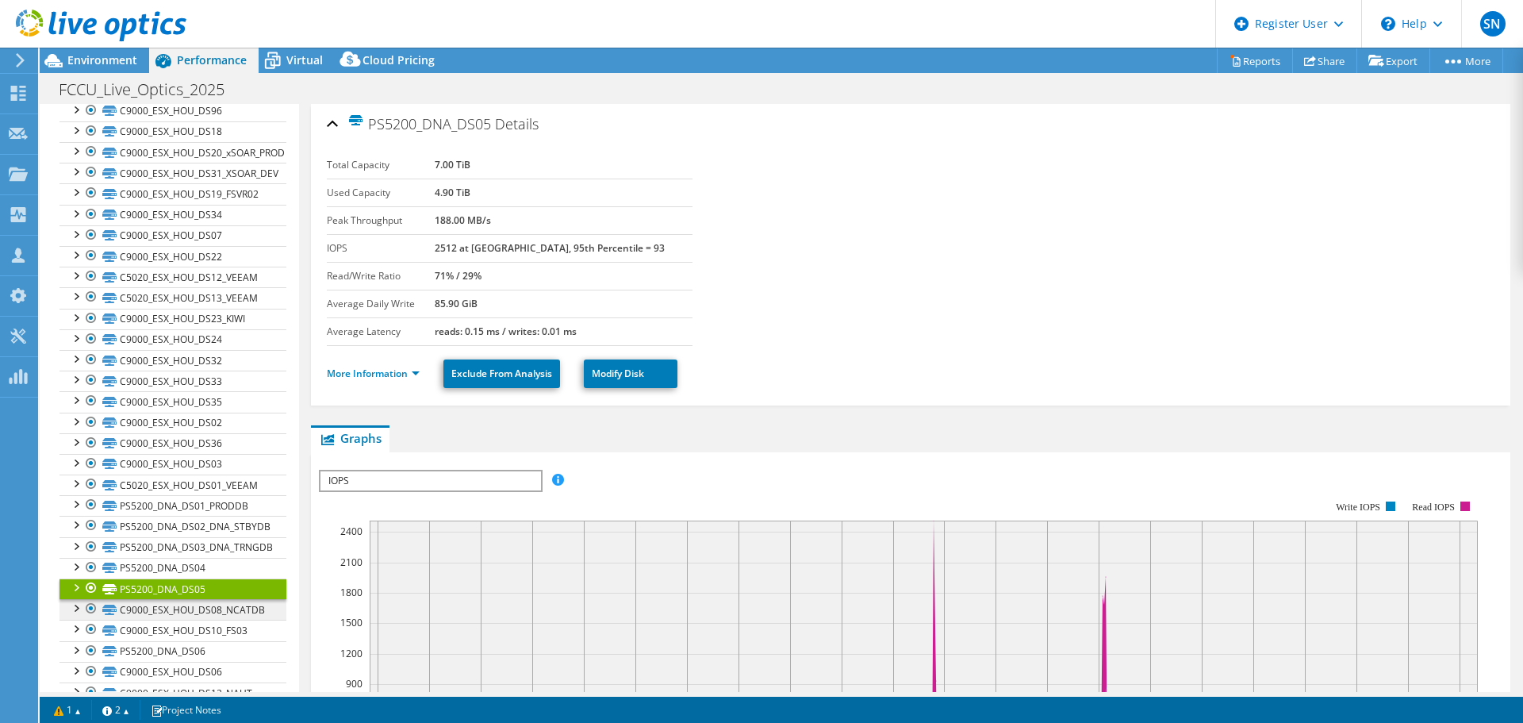
scroll to position [916, 0]
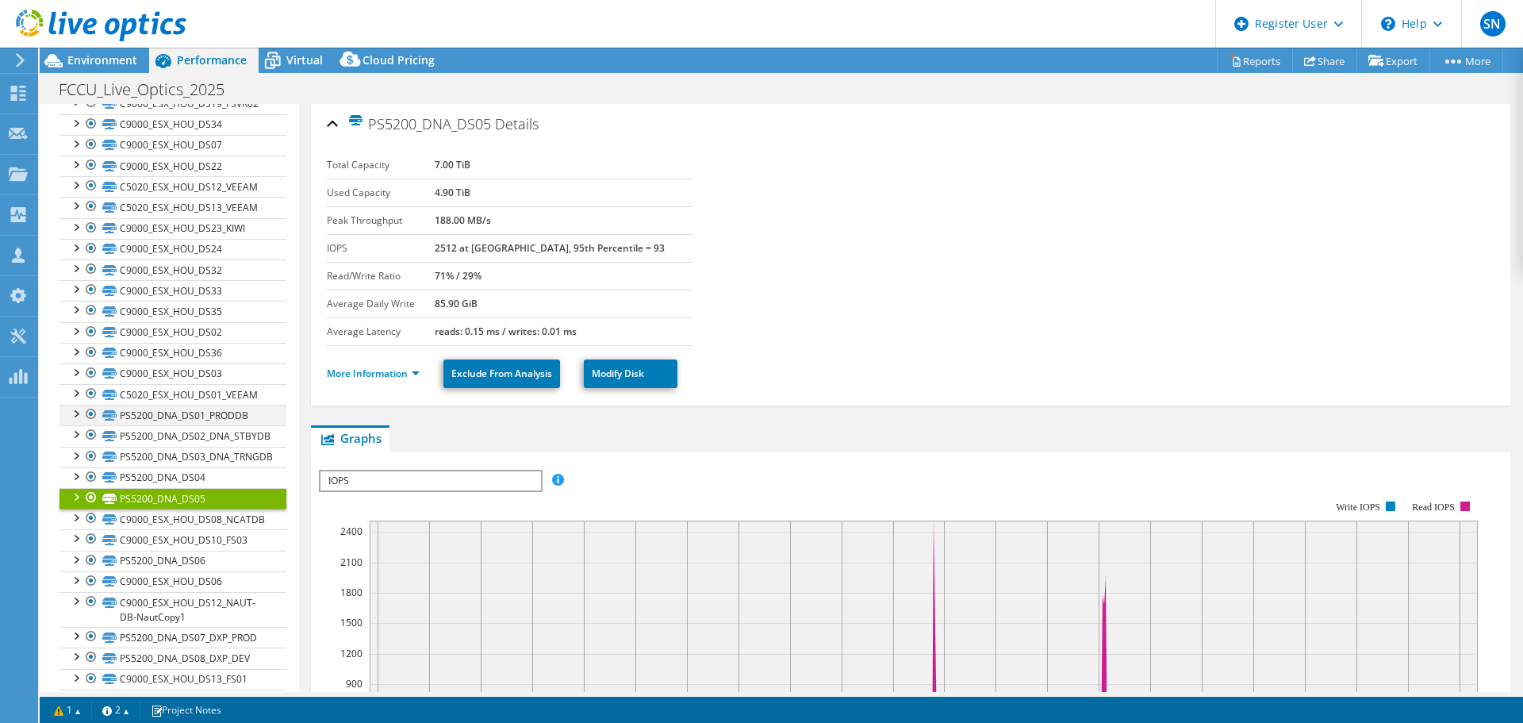
click at [75, 414] on div at bounding box center [75, 413] width 16 height 16
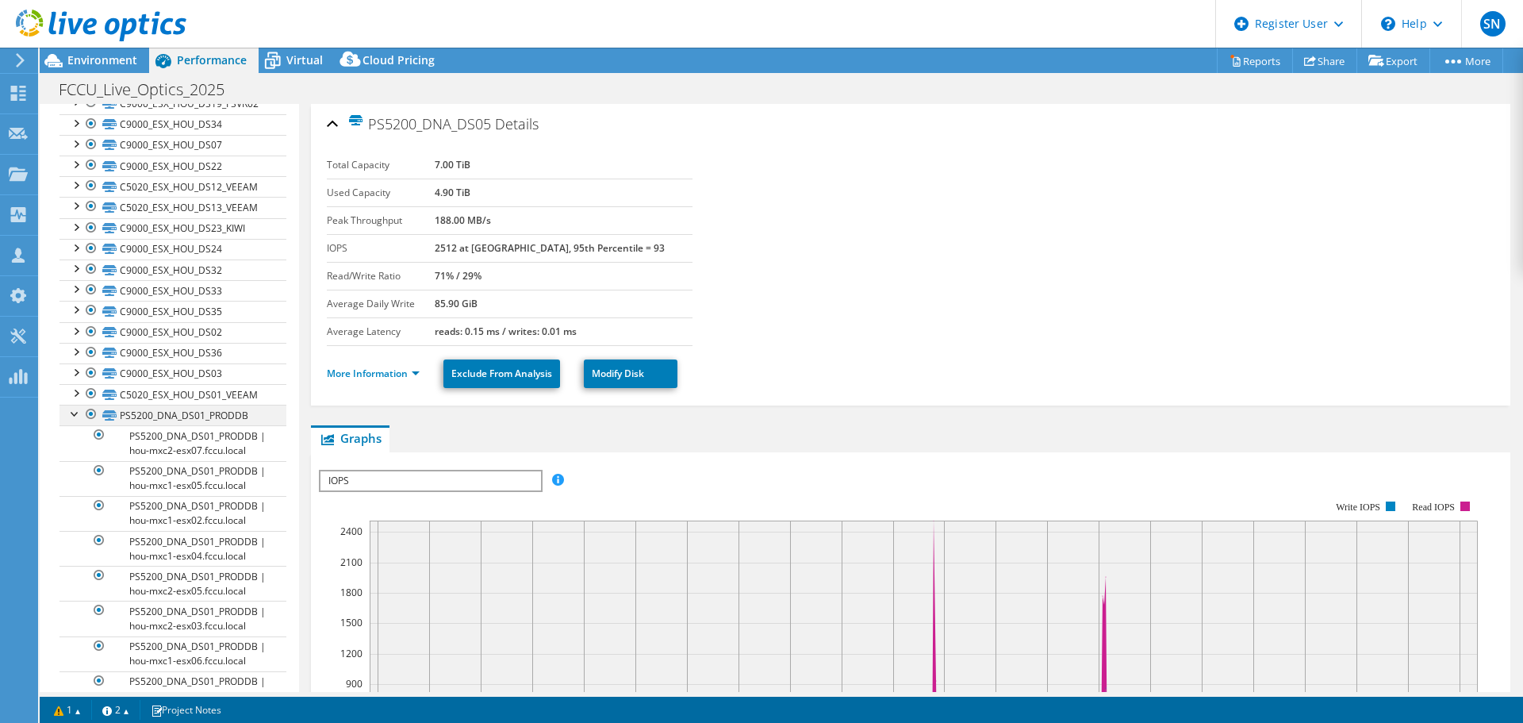
click at [73, 416] on div at bounding box center [75, 413] width 16 height 16
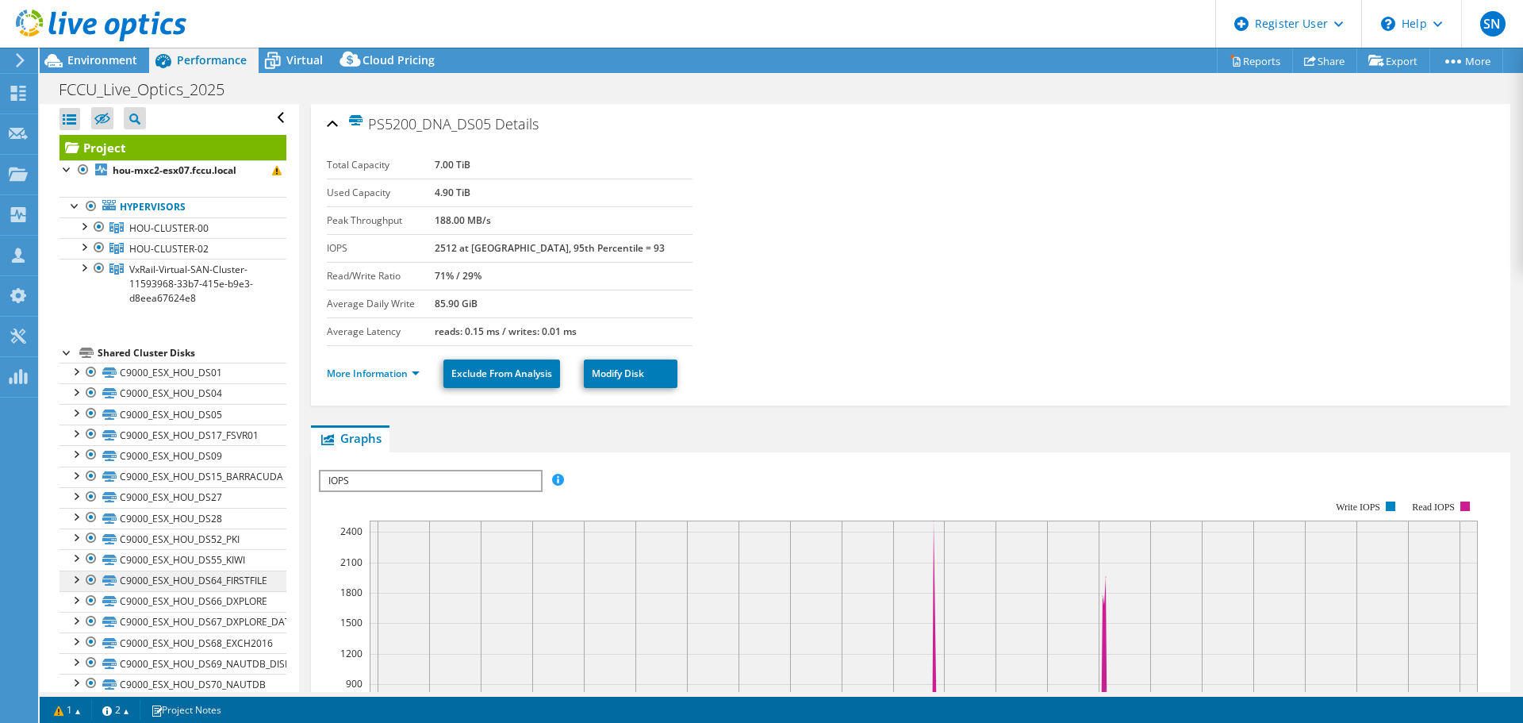
scroll to position [0, 0]
